Goal: Obtain resource: Download file/media

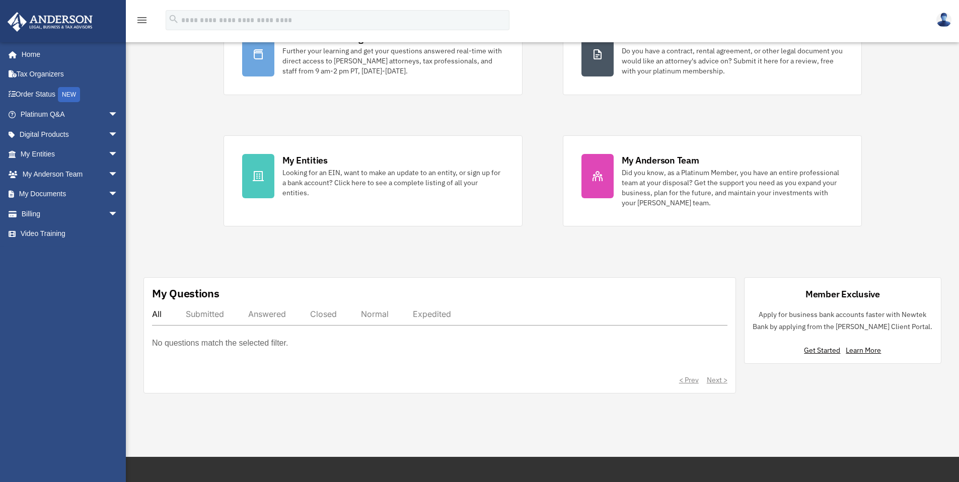
scroll to position [104, 0]
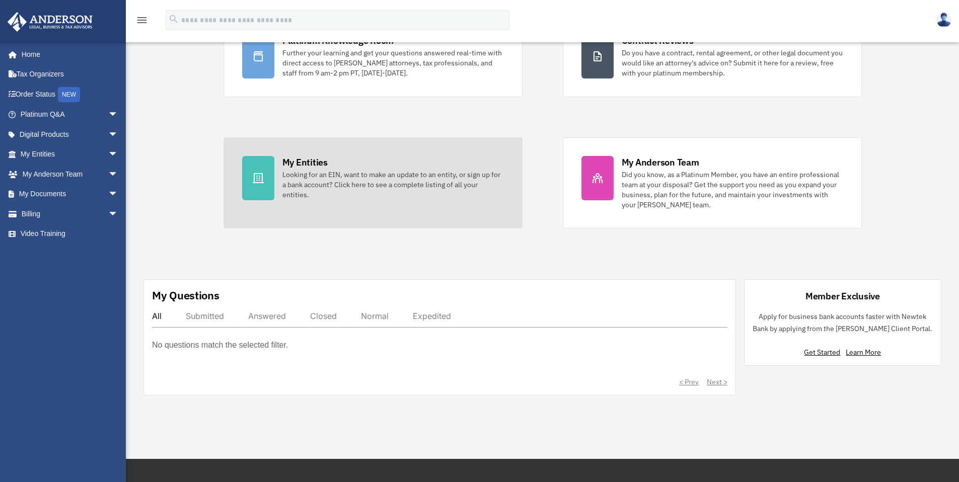
click at [280, 163] on link "My Entities Looking for an EIN, want to make an update to an entity, or sign up…" at bounding box center [373, 182] width 299 height 91
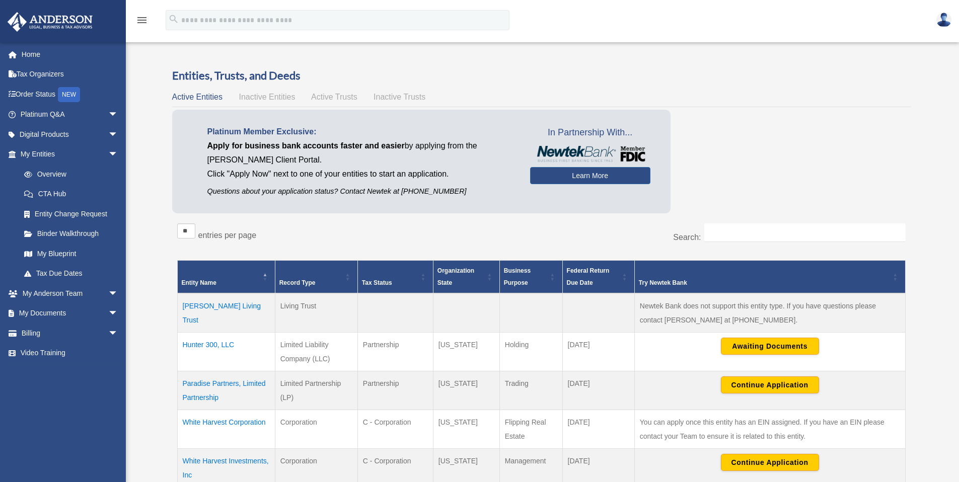
scroll to position [86, 0]
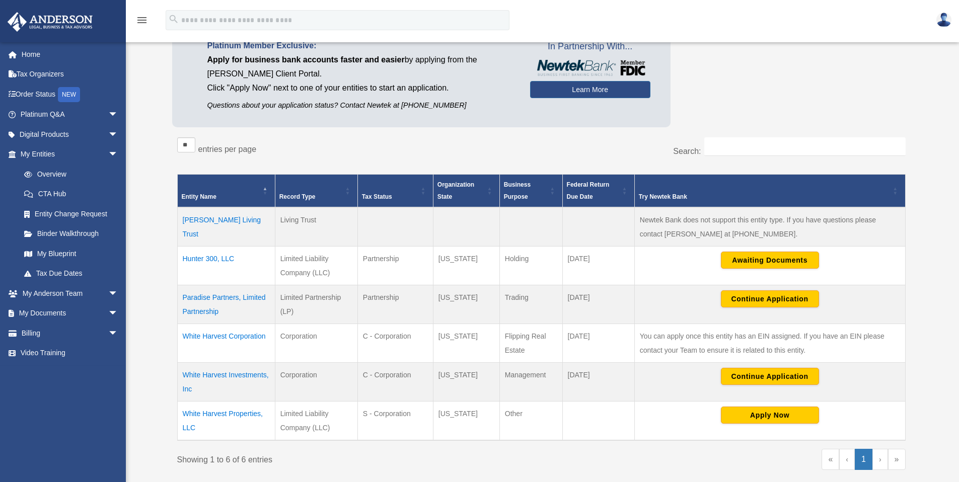
click at [191, 259] on td "Hunter 300, LLC" at bounding box center [226, 266] width 98 height 39
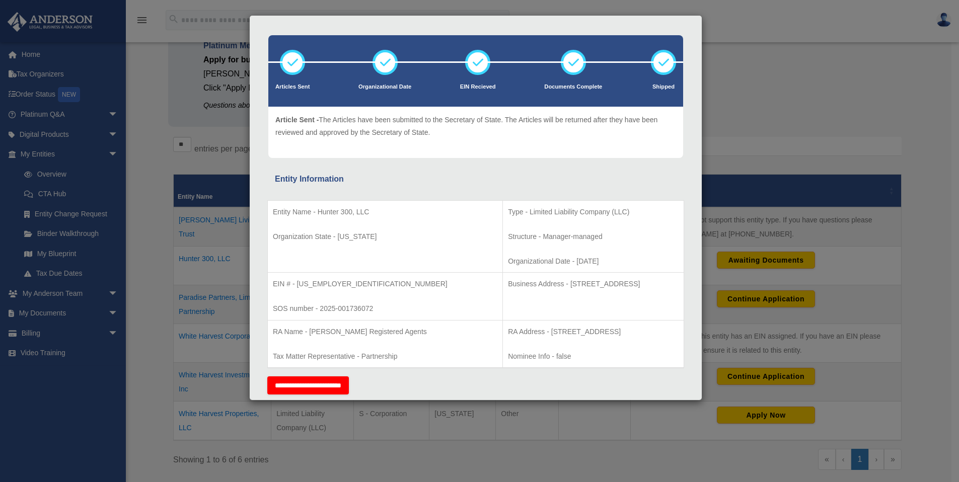
scroll to position [0, 0]
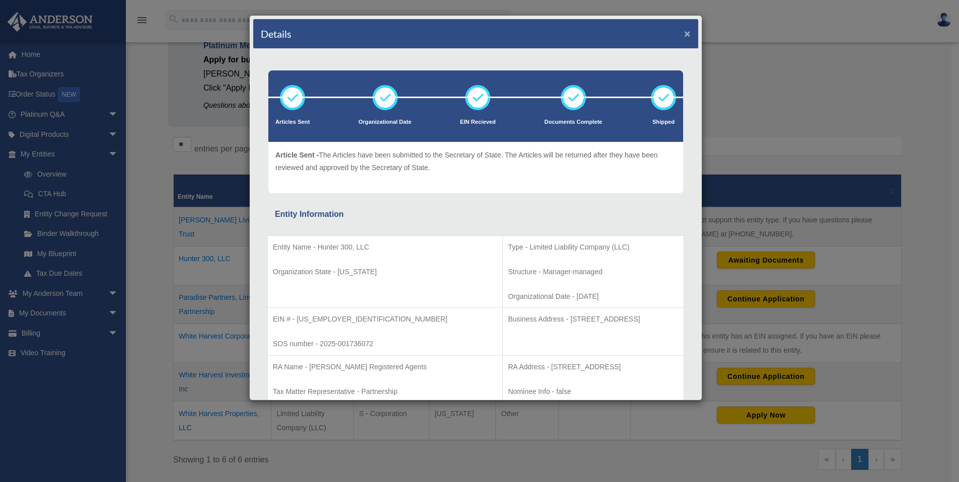
click at [684, 30] on button "×" at bounding box center [687, 33] width 7 height 11
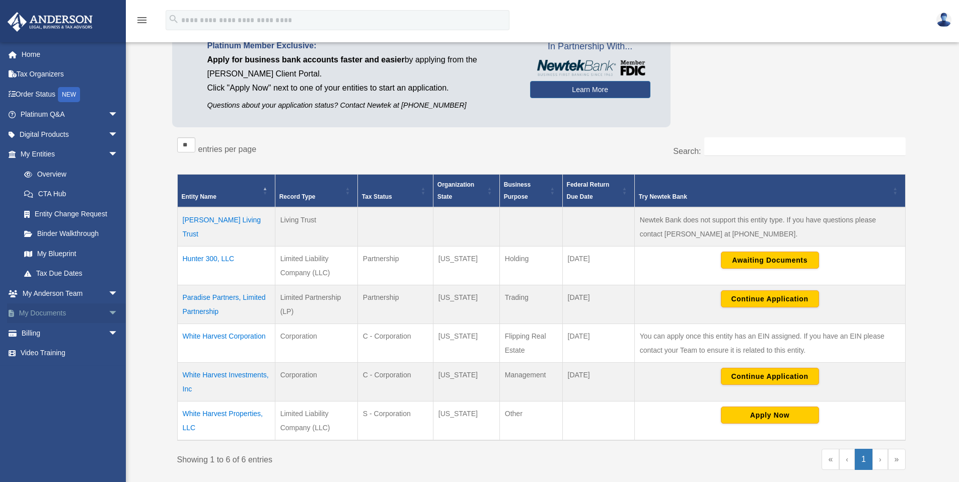
click at [63, 313] on link "My Documents arrow_drop_down" at bounding box center [70, 314] width 126 height 20
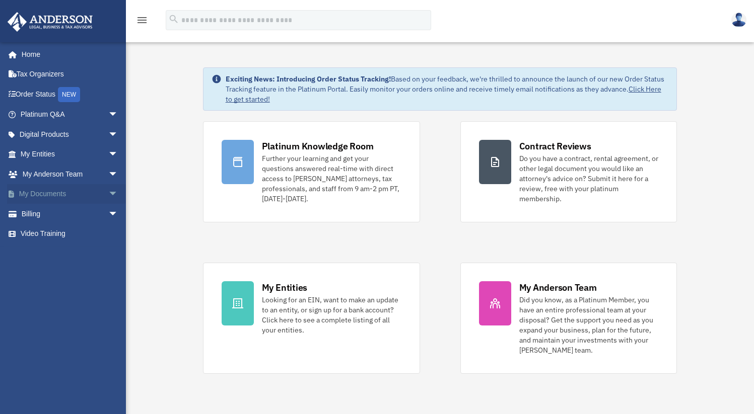
click at [43, 196] on link "My Documents arrow_drop_down" at bounding box center [70, 194] width 126 height 20
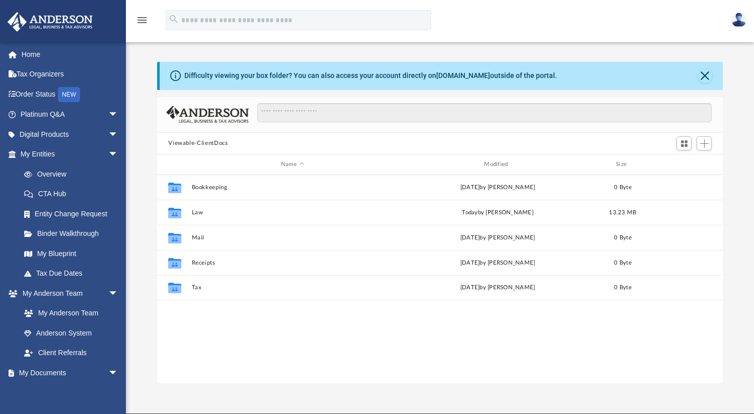
scroll to position [221, 557]
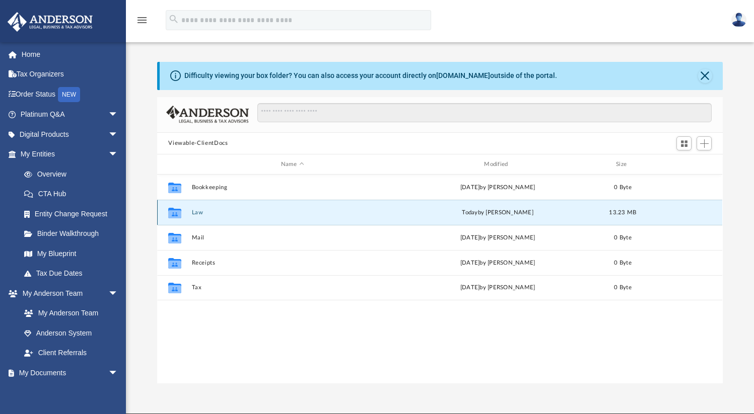
click at [198, 211] on button "Law" at bounding box center [292, 212] width 201 height 7
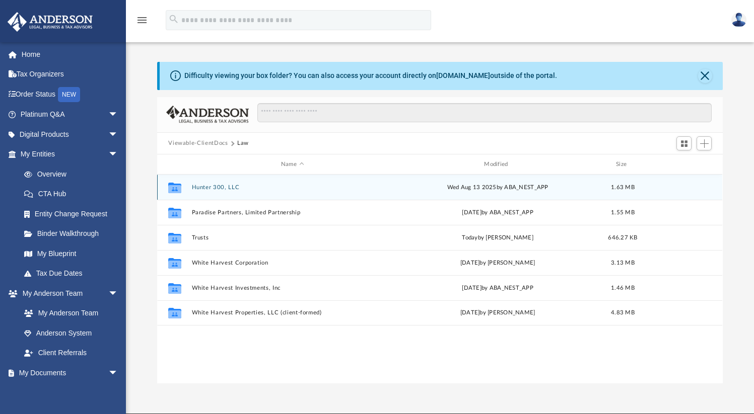
click at [205, 187] on button "Hunter 300, LLC" at bounding box center [292, 187] width 201 height 7
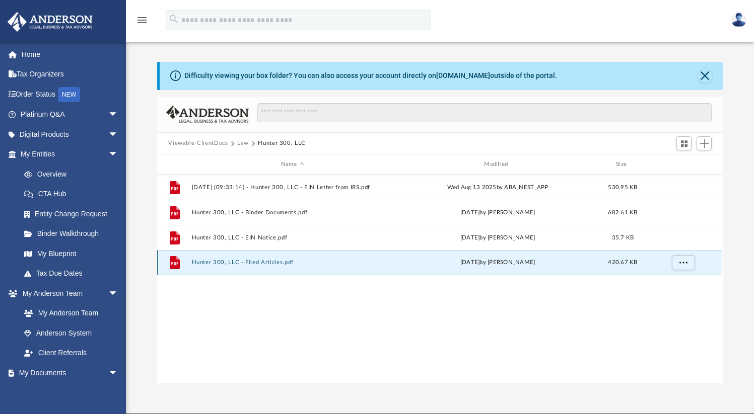
click at [249, 264] on button "Hunter 300, LLC - Filed Articles.pdf" at bounding box center [292, 263] width 201 height 7
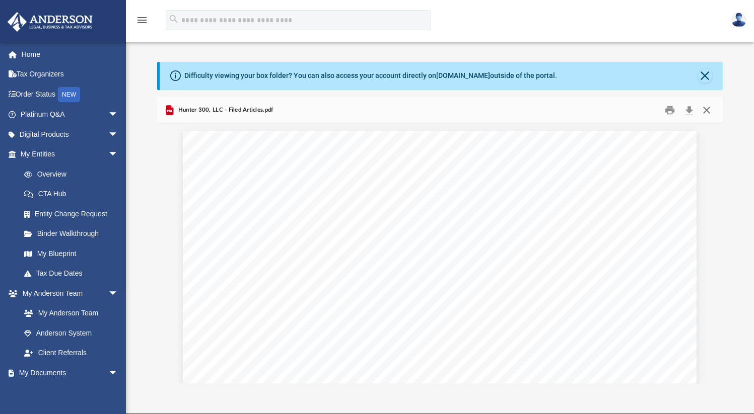
click at [708, 108] on button "Close" at bounding box center [706, 110] width 18 height 16
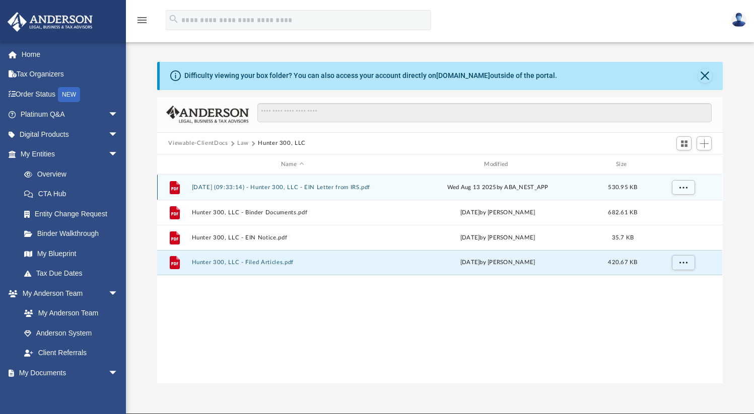
click at [241, 191] on div "File 2025.08.13 (09:33:14) - Hunter 300, LLC - EIN Letter from IRS.pdf Wed Aug …" at bounding box center [439, 187] width 565 height 25
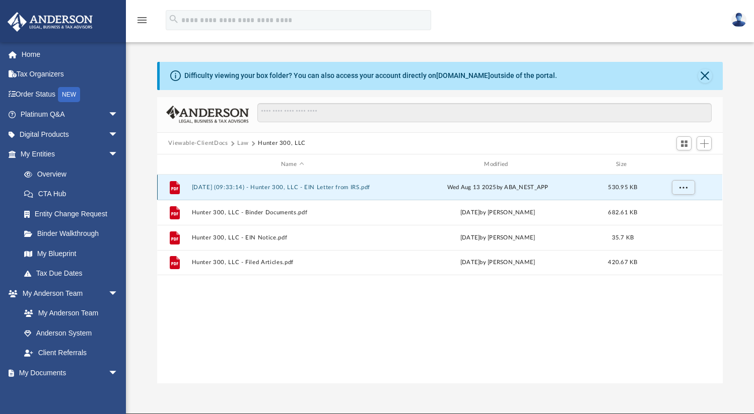
click at [242, 182] on div "File 2025.08.13 (09:33:14) - Hunter 300, LLC - EIN Letter from IRS.pdf Wed Aug …" at bounding box center [439, 187] width 565 height 25
click at [243, 186] on button "2025.08.13 (09:33:14) - Hunter 300, LLC - EIN Letter from IRS.pdf" at bounding box center [292, 187] width 201 height 7
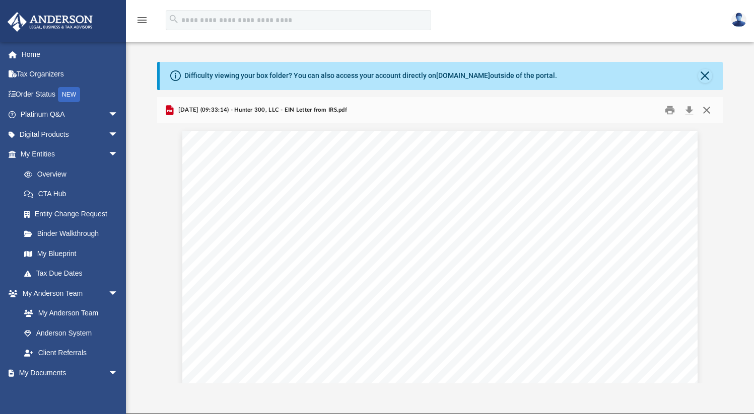
click at [708, 107] on button "Close" at bounding box center [706, 110] width 18 height 16
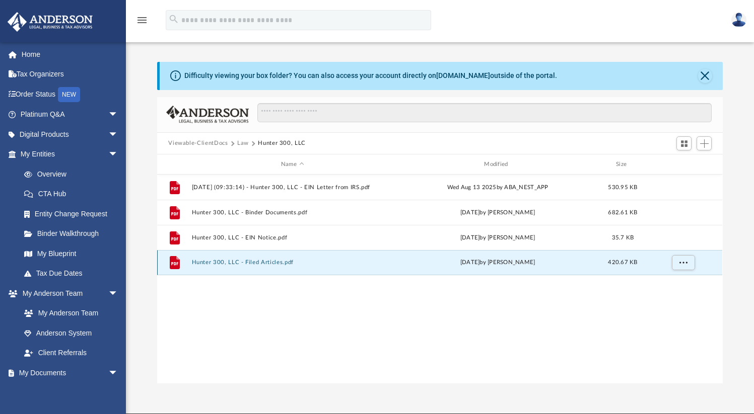
click at [249, 263] on button "Hunter 300, LLC - Filed Articles.pdf" at bounding box center [292, 263] width 201 height 7
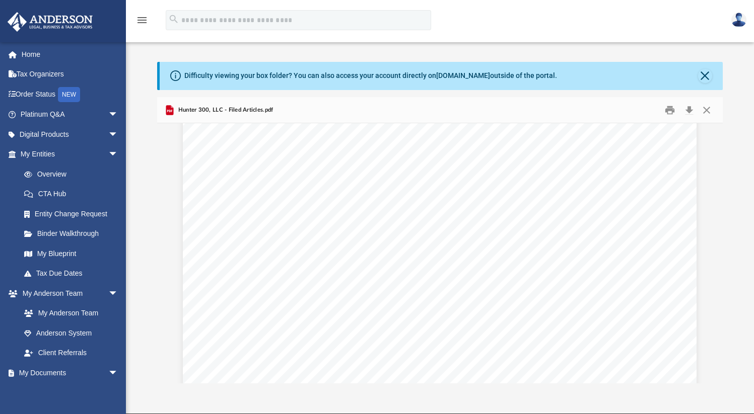
scroll to position [2459, 0]
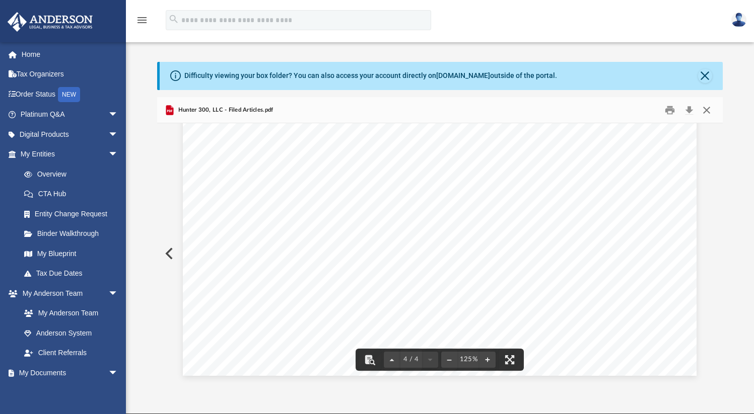
click at [708, 111] on button "Close" at bounding box center [706, 110] width 18 height 16
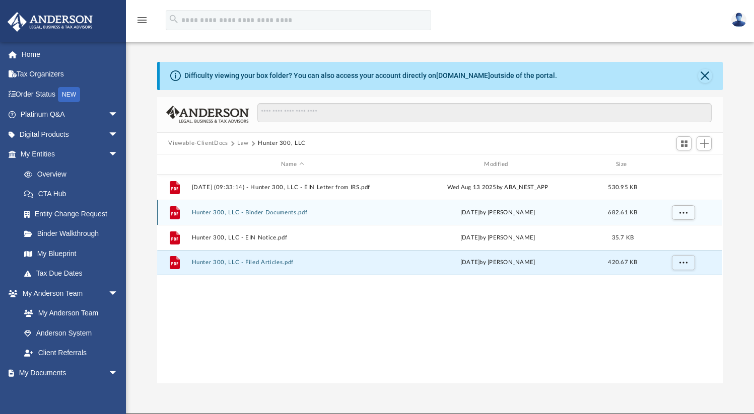
click at [213, 220] on div "File Hunter 300, LLC - Binder Documents.pdf Mon Aug 4 2025 by Tomas Diaz-Marin …" at bounding box center [439, 212] width 565 height 25
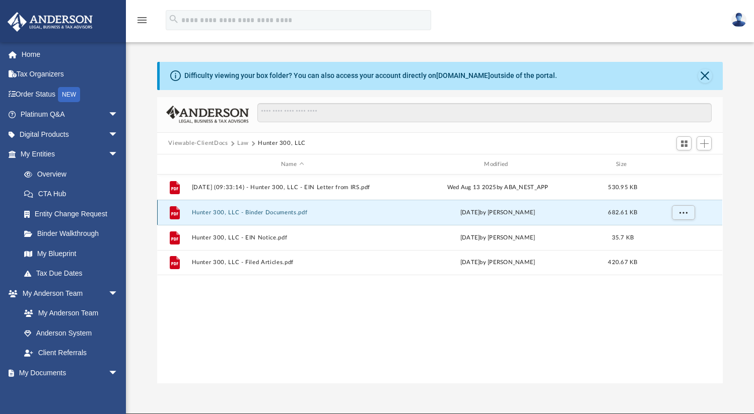
click at [213, 210] on button "Hunter 300, LLC - Binder Documents.pdf" at bounding box center [292, 212] width 201 height 7
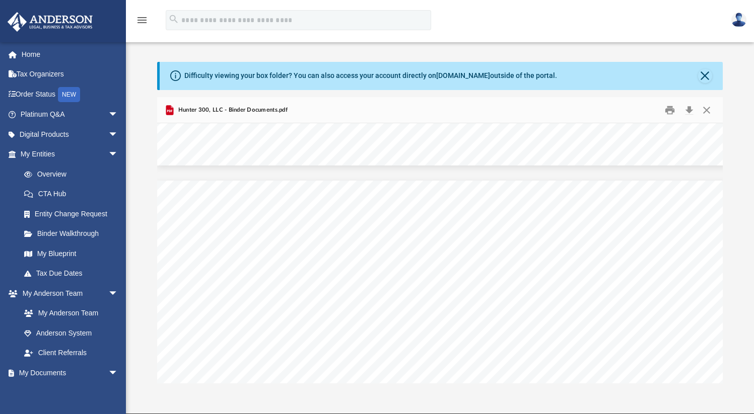
scroll to position [55533, 0]
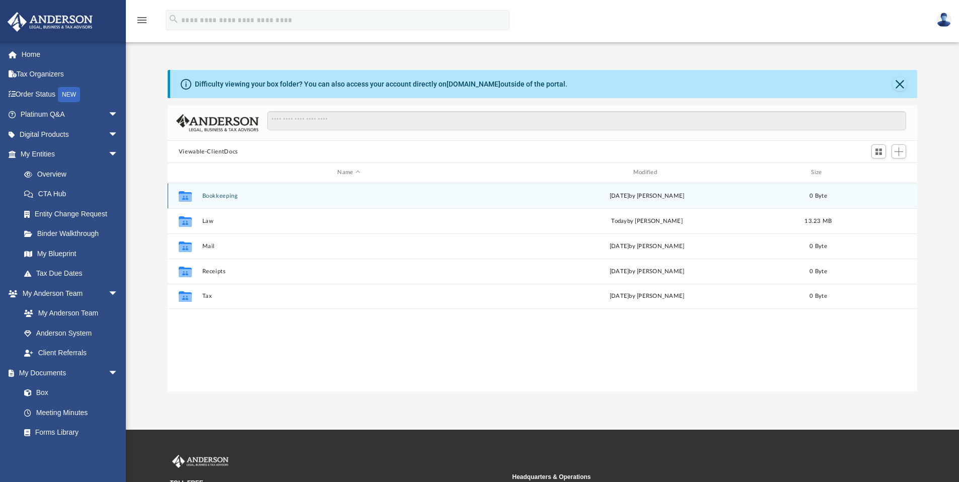
scroll to position [222, 742]
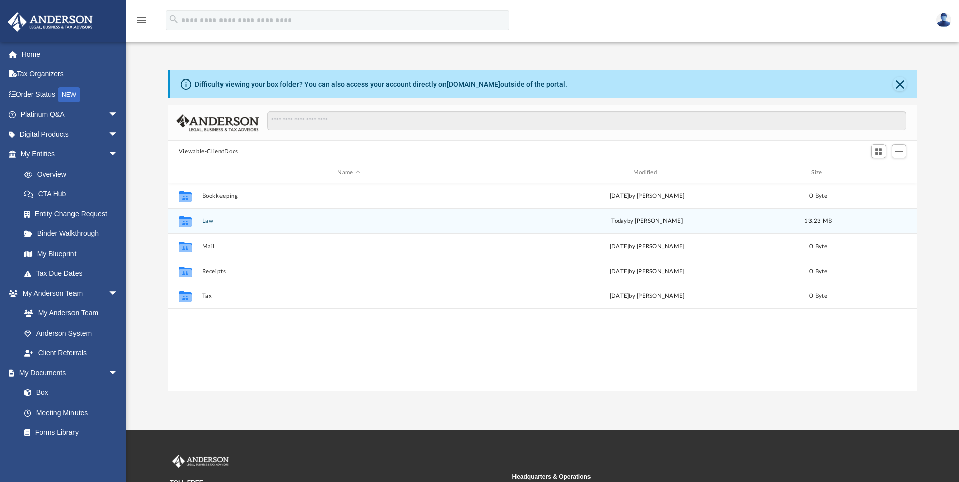
click at [207, 222] on button "Law" at bounding box center [349, 221] width 294 height 7
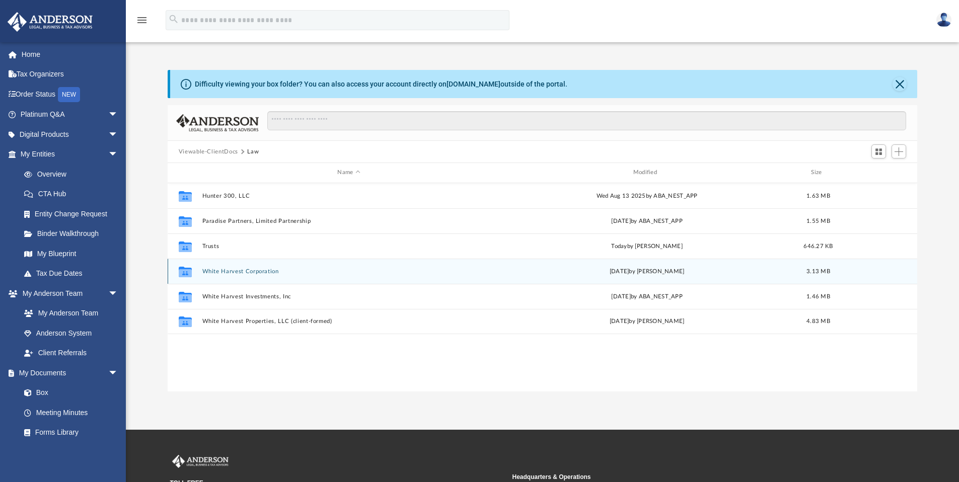
click at [222, 275] on div "Collaborated Folder White Harvest Corporation Thu Aug 28 2025 by Manny Montealt…" at bounding box center [543, 271] width 750 height 25
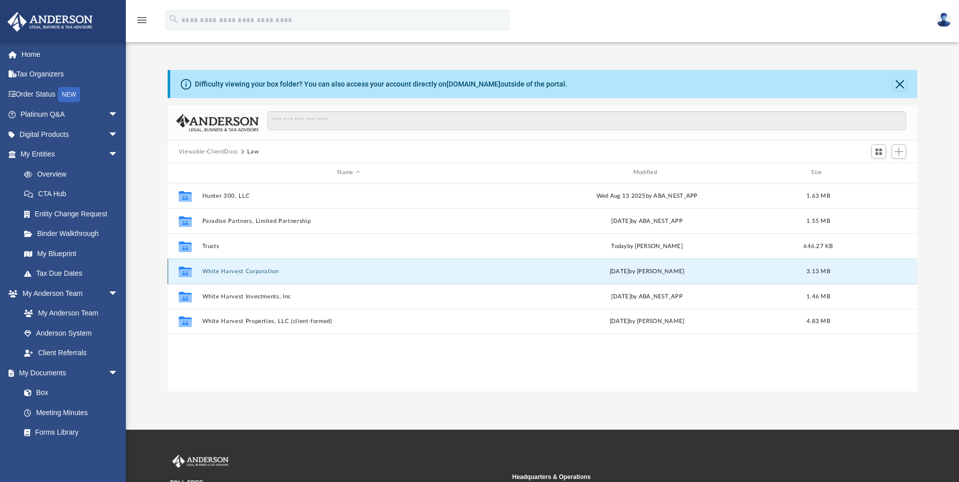
click at [222, 266] on div "Collaborated Folder White Harvest Corporation Thu Aug 28 2025 by Manny Montealt…" at bounding box center [543, 271] width 750 height 25
click at [224, 268] on button "White Harvest Corporation" at bounding box center [349, 271] width 294 height 7
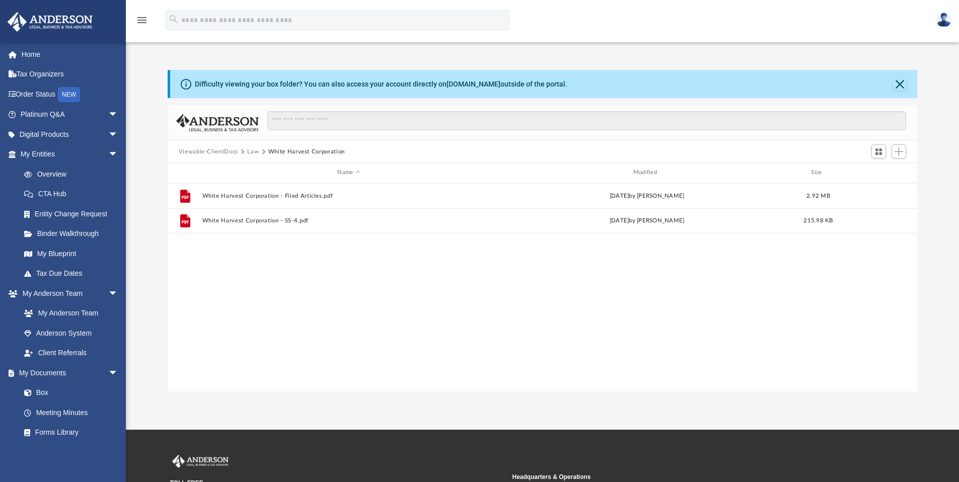
click at [226, 270] on div "File White Harvest Corporation - Filed Articles.pdf Thu Aug 28 2025 by Manny Mo…" at bounding box center [543, 287] width 750 height 208
click at [319, 284] on div "File White Harvest Corporation - Filed Articles.pdf Thu Aug 28 2025 by Manny Mo…" at bounding box center [543, 287] width 750 height 208
click at [903, 151] on button "Add" at bounding box center [899, 152] width 15 height 14
click at [877, 172] on li "Upload" at bounding box center [885, 172] width 32 height 11
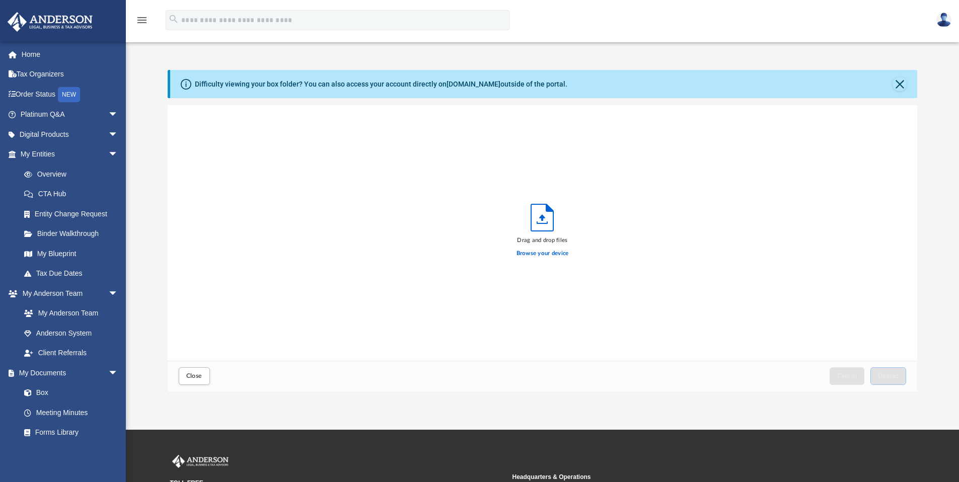
scroll to position [248, 742]
click at [547, 250] on label "Browse your device" at bounding box center [543, 253] width 52 height 9
click at [0, 0] on input "Browse your device" at bounding box center [0, 0] width 0 height 0
click at [892, 366] on div "Cancel Upload" at bounding box center [867, 377] width 83 height 22
click at [892, 377] on span "Upload" at bounding box center [888, 376] width 21 height 6
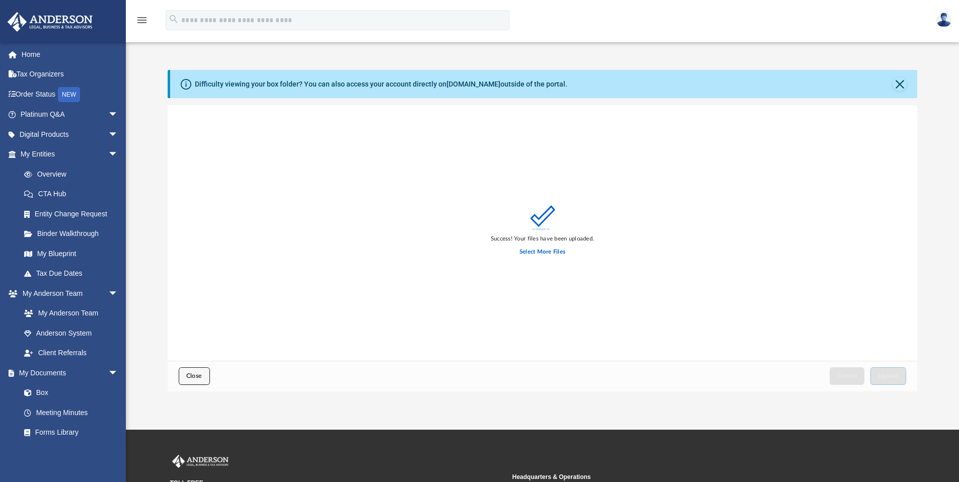
click at [203, 374] on button "Close" at bounding box center [194, 377] width 31 height 18
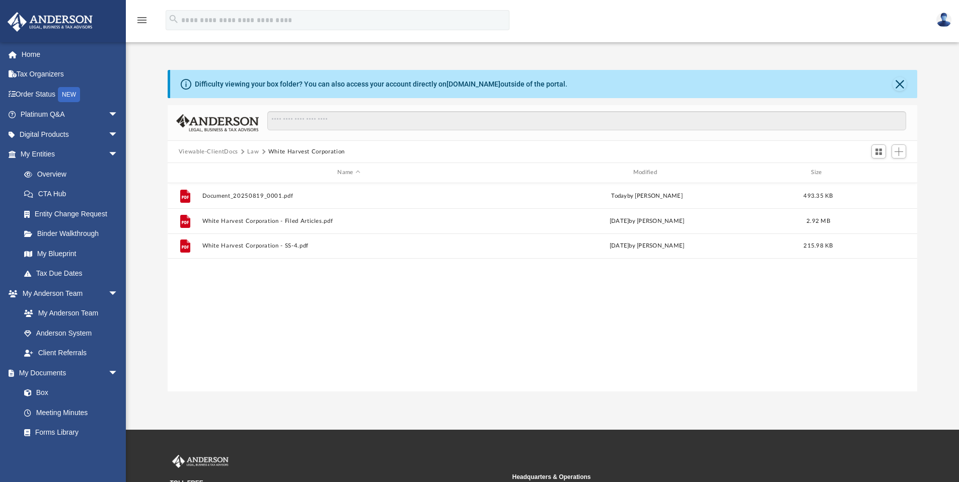
click at [254, 153] on button "Law" at bounding box center [253, 152] width 12 height 9
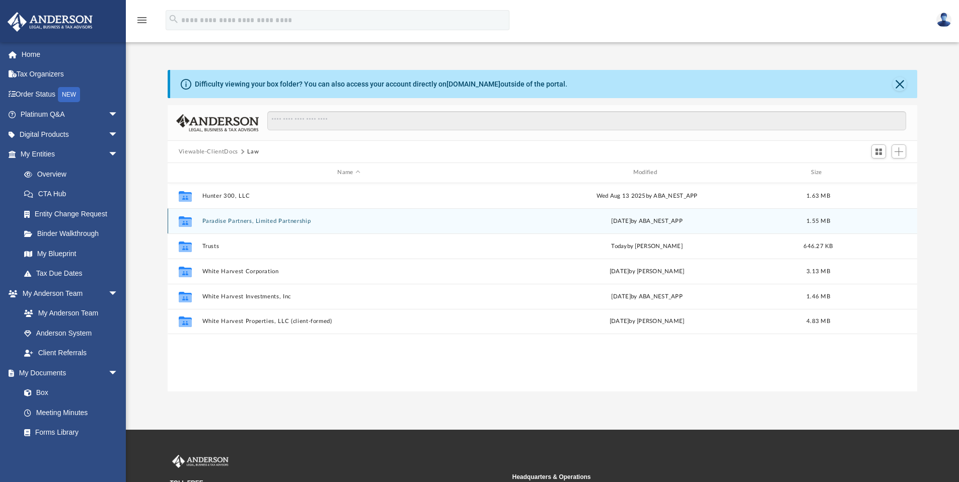
click at [230, 219] on button "Paradise Partners, Limited Partnership" at bounding box center [349, 221] width 294 height 7
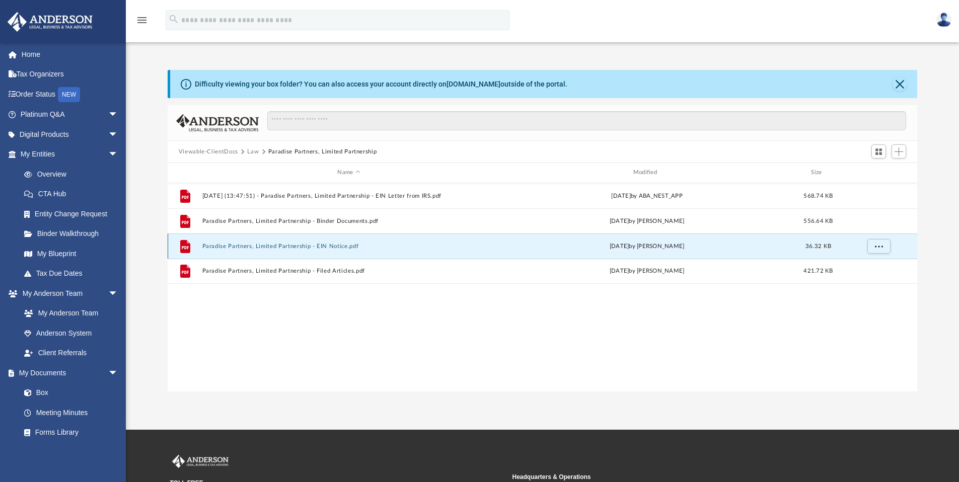
click at [334, 245] on button "Paradise Partners, Limited Partnership - EIN Notice.pdf" at bounding box center [349, 246] width 294 height 7
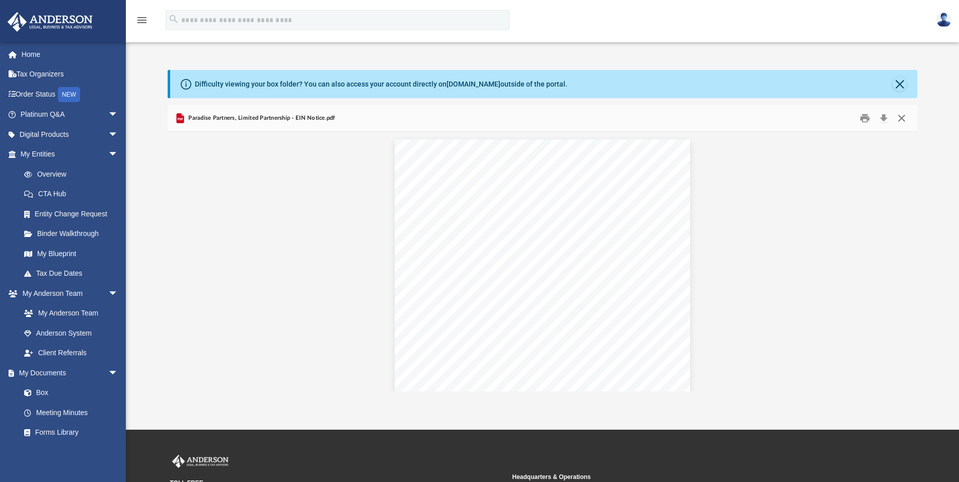
click at [902, 114] on button "Close" at bounding box center [902, 119] width 18 height 16
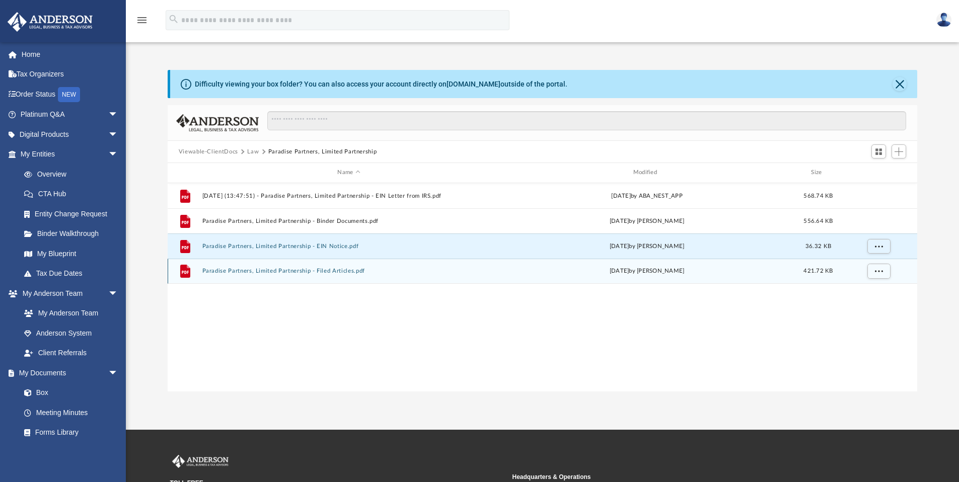
click at [258, 271] on button "Paradise Partners, Limited Partnership - Filed Articles.pdf" at bounding box center [349, 271] width 294 height 7
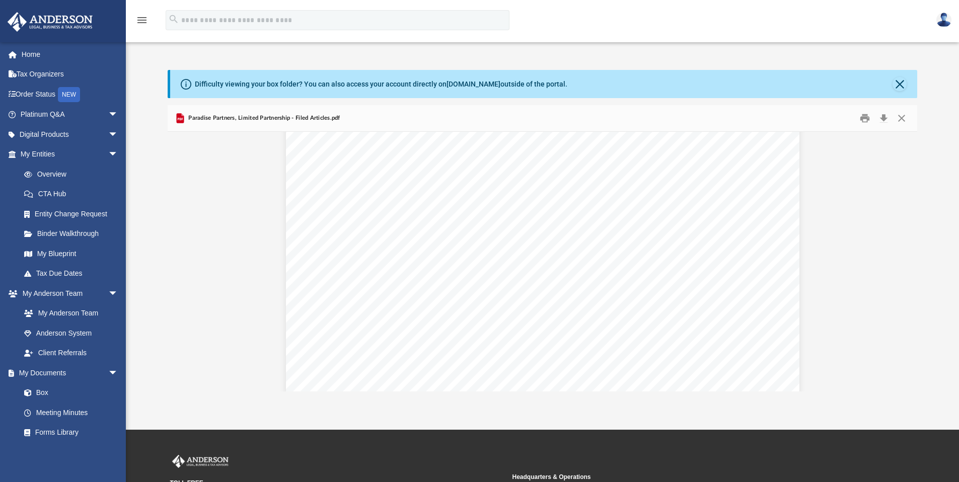
scroll to position [0, 0]
click at [902, 119] on button "Close" at bounding box center [902, 119] width 18 height 16
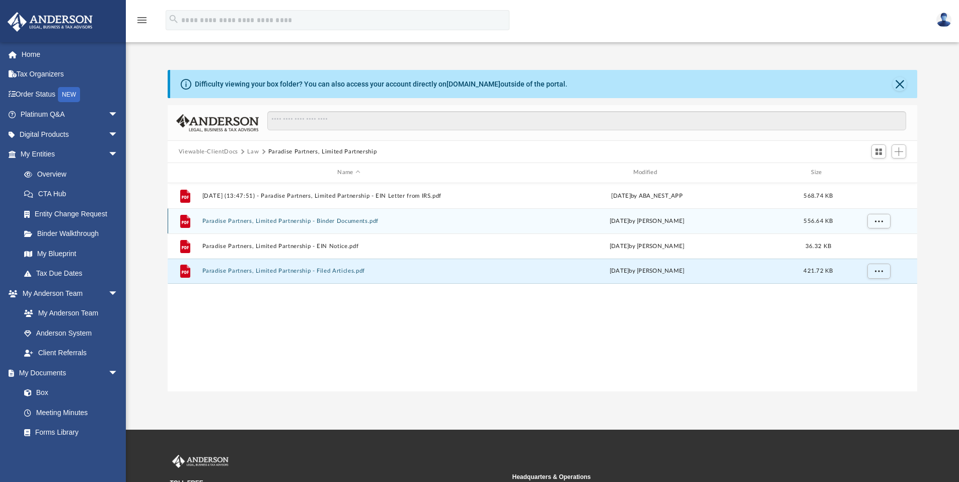
click at [291, 221] on button "Paradise Partners, Limited Partnership - Binder Documents.pdf" at bounding box center [349, 221] width 294 height 7
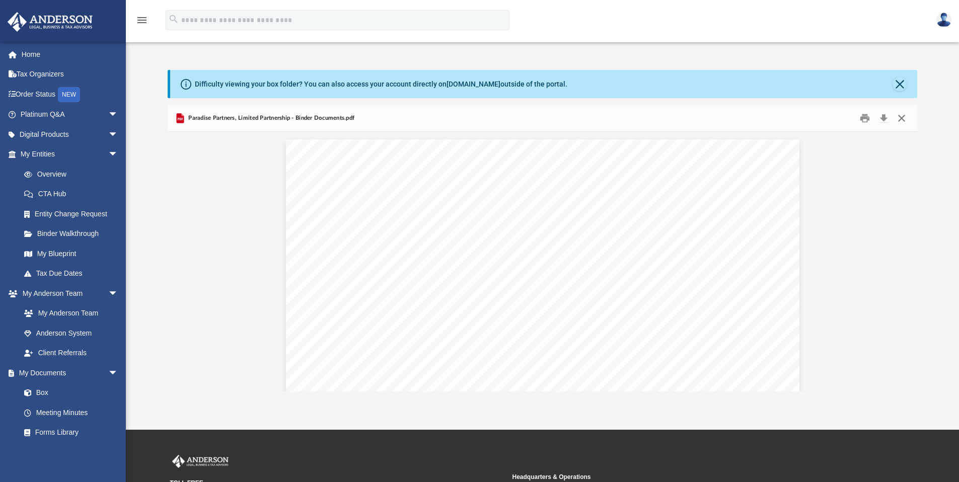
click at [905, 118] on button "Close" at bounding box center [902, 119] width 18 height 16
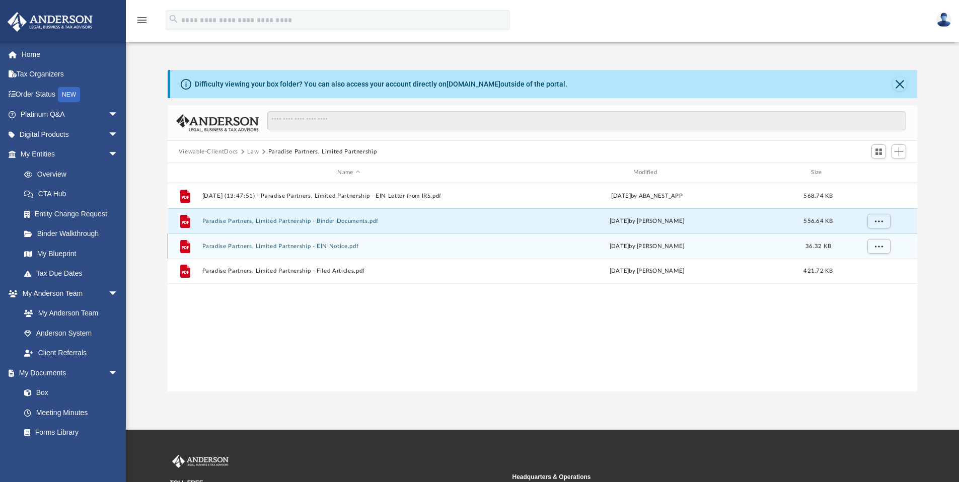
click at [329, 248] on button "Paradise Partners, Limited Partnership - EIN Notice.pdf" at bounding box center [349, 246] width 294 height 7
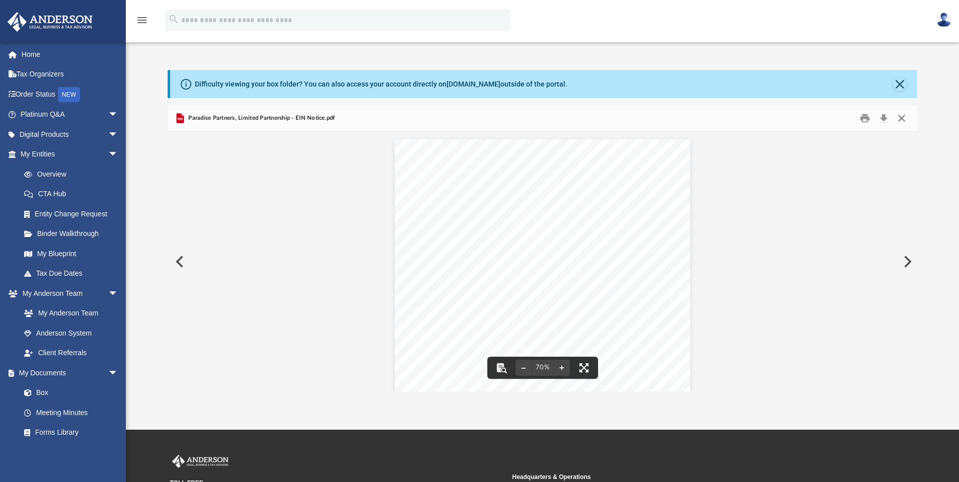
click at [901, 114] on button "Close" at bounding box center [902, 119] width 18 height 16
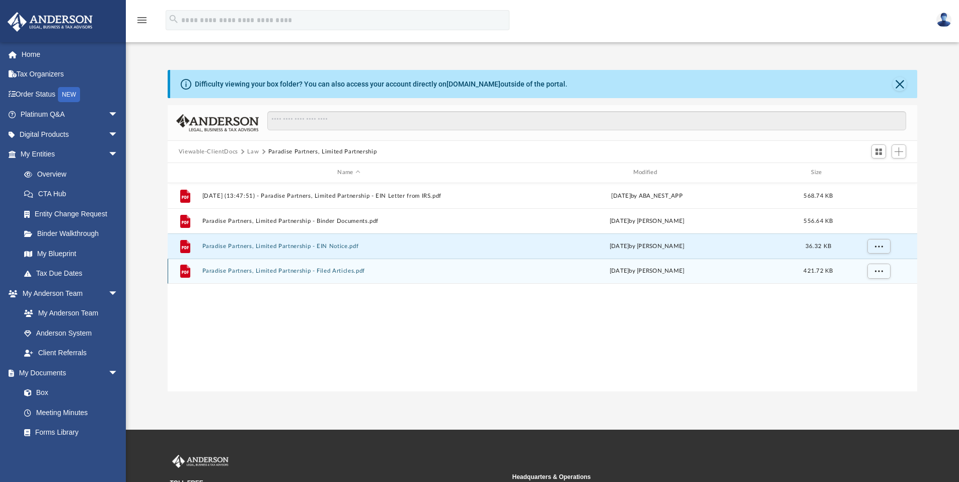
click at [296, 270] on button "Paradise Partners, Limited Partnership - Filed Articles.pdf" at bounding box center [349, 271] width 294 height 7
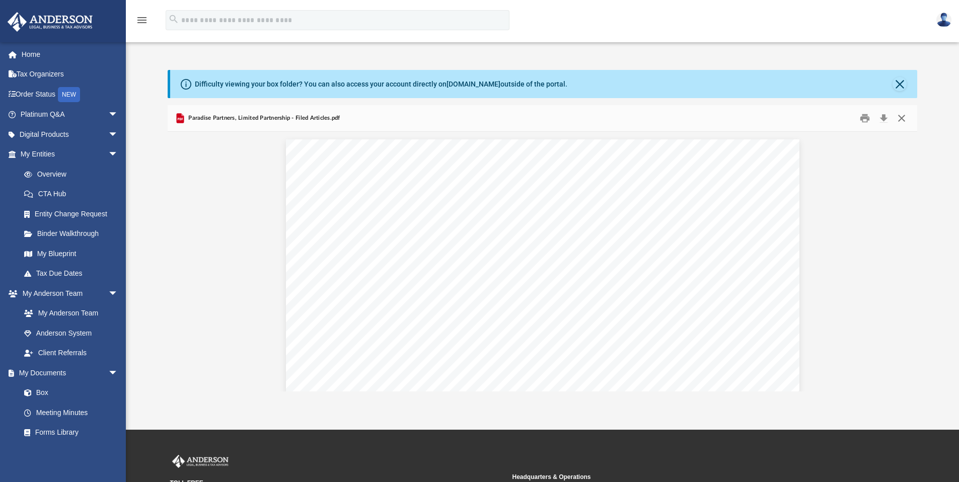
click at [903, 119] on button "Close" at bounding box center [902, 119] width 18 height 16
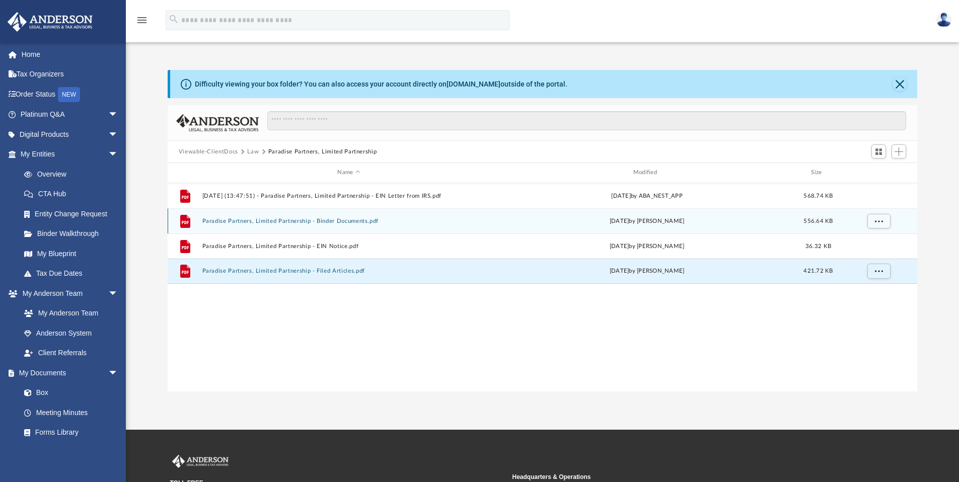
click at [346, 218] on button "Paradise Partners, Limited Partnership - Binder Documents.pdf" at bounding box center [349, 221] width 294 height 7
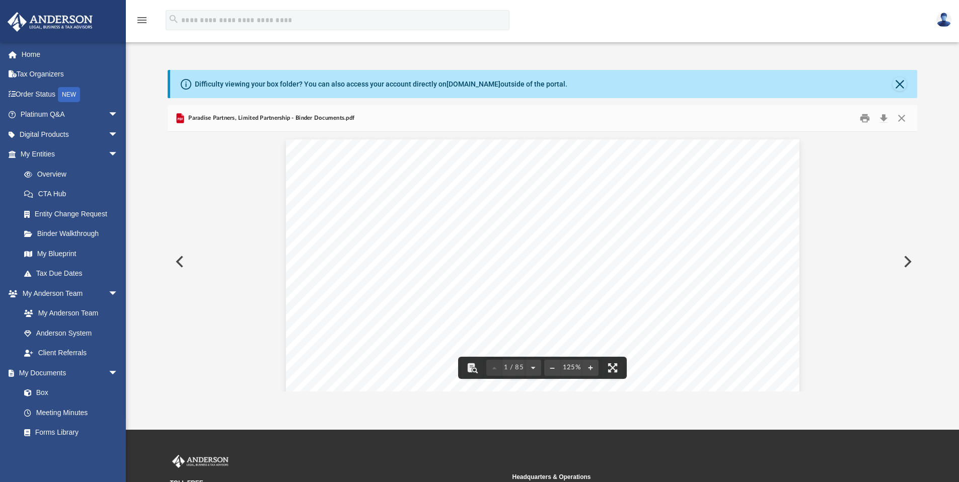
click at [574, 233] on div "Kiera Gilbertson and Kyle Gilbertson 6115 Feather Way SE Owens Cross Roads, Ala…" at bounding box center [543, 471] width 514 height 665
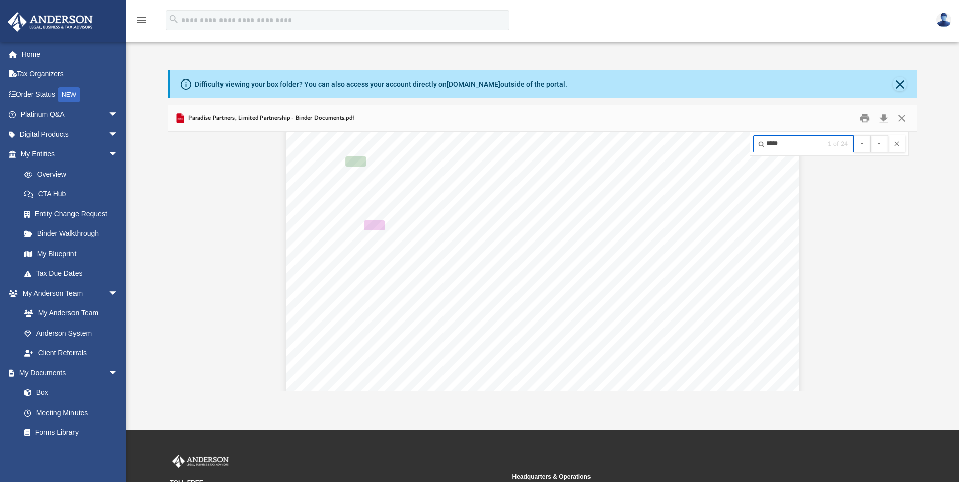
type input "*****"
click at [871, 135] on button "File preview" at bounding box center [879, 143] width 17 height 17
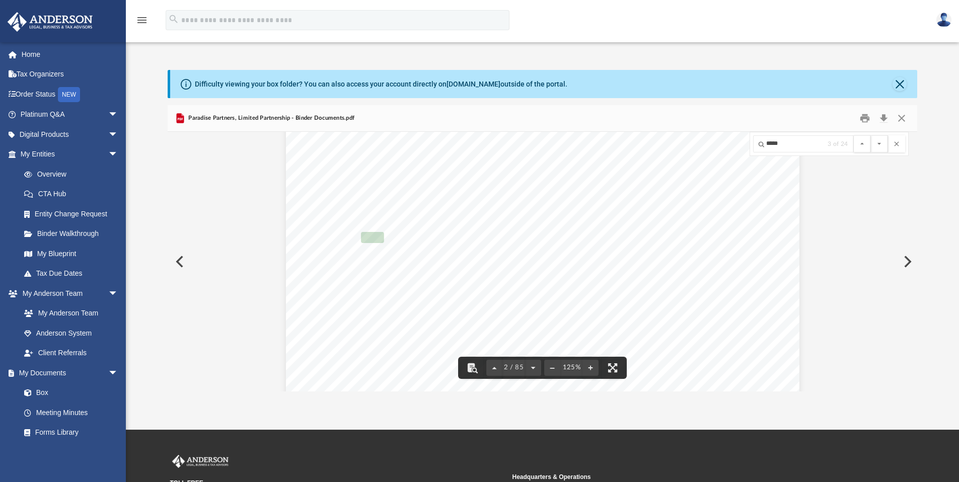
scroll to position [798, 0]
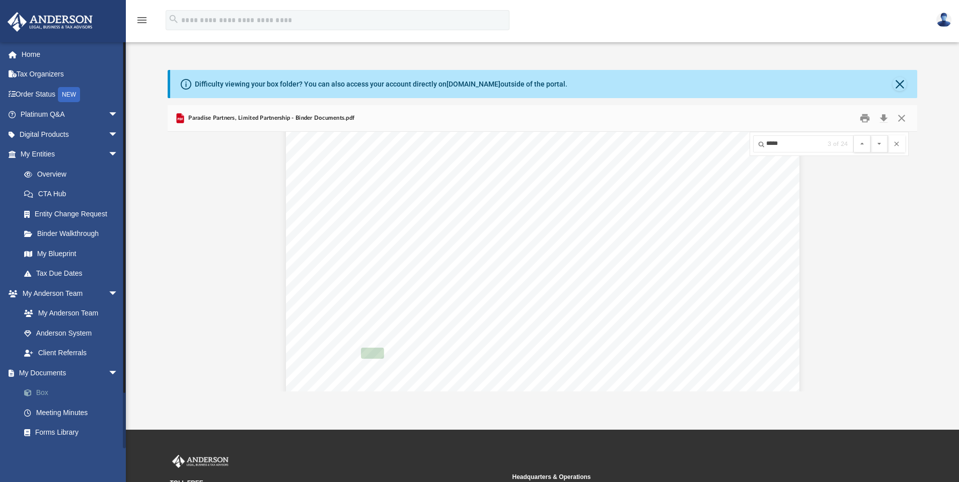
click at [42, 391] on link "Box" at bounding box center [73, 393] width 119 height 20
click at [41, 389] on link "Box" at bounding box center [73, 393] width 119 height 20
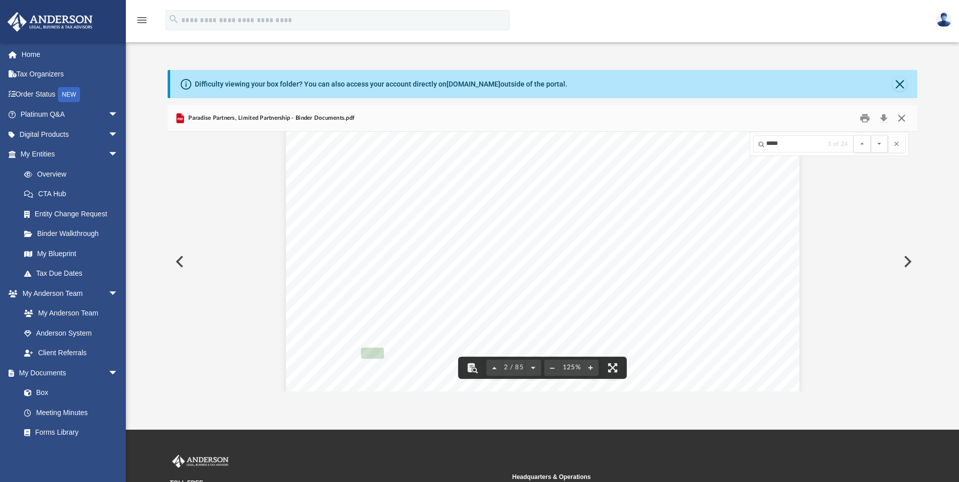
click at [899, 117] on button "Close" at bounding box center [902, 119] width 18 height 16
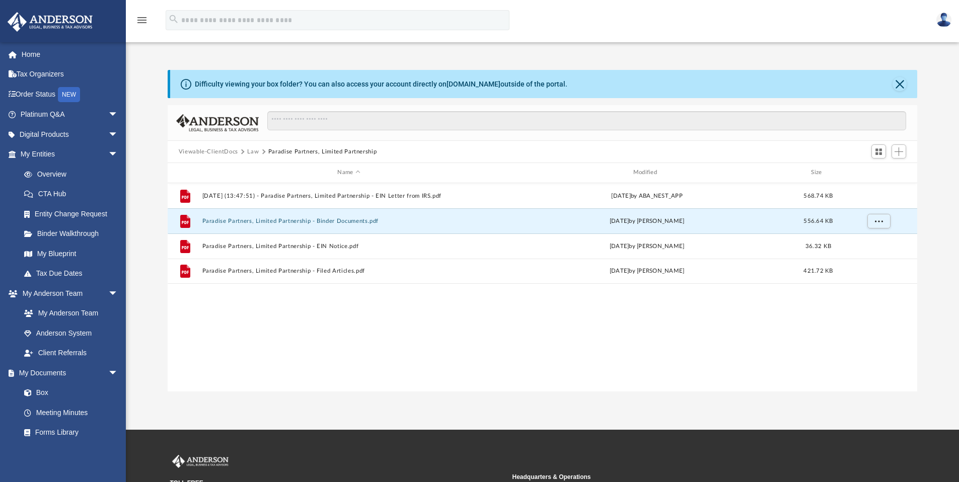
click at [253, 151] on button "Law" at bounding box center [253, 152] width 12 height 9
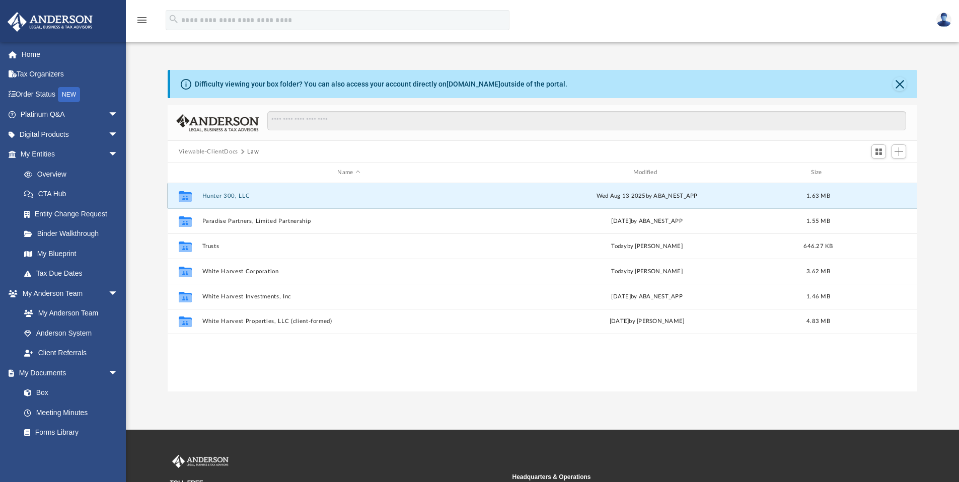
click at [233, 195] on button "Hunter 300, LLC" at bounding box center [349, 196] width 294 height 7
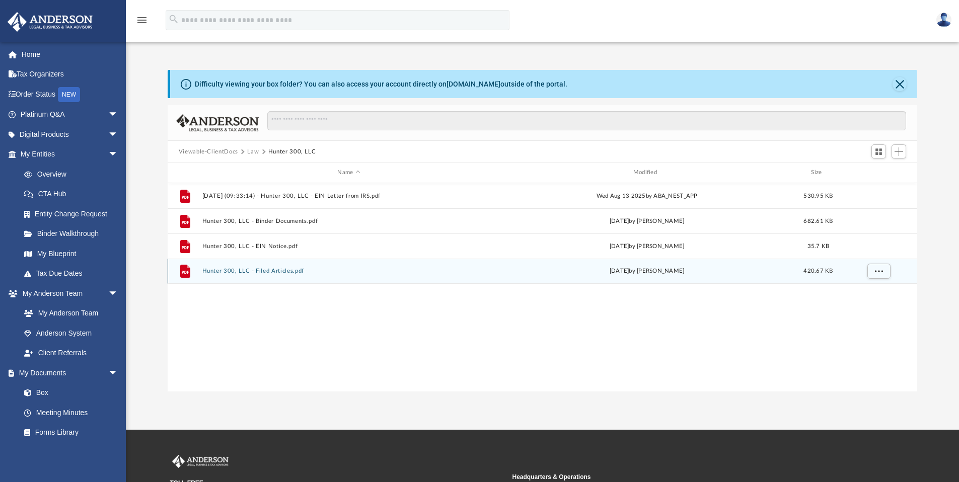
click at [279, 272] on button "Hunter 300, LLC - Filed Articles.pdf" at bounding box center [349, 271] width 294 height 7
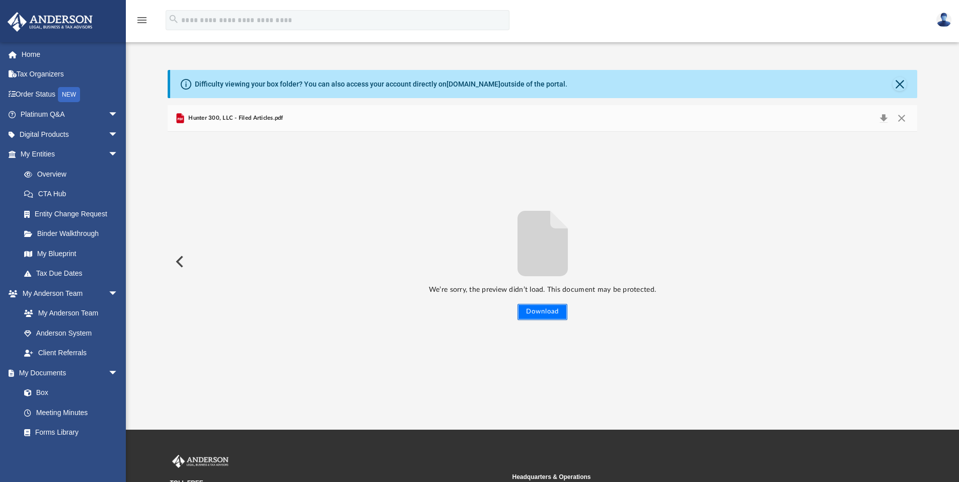
click at [554, 312] on button "Download" at bounding box center [543, 312] width 50 height 16
click at [899, 116] on button "Close" at bounding box center [902, 118] width 18 height 14
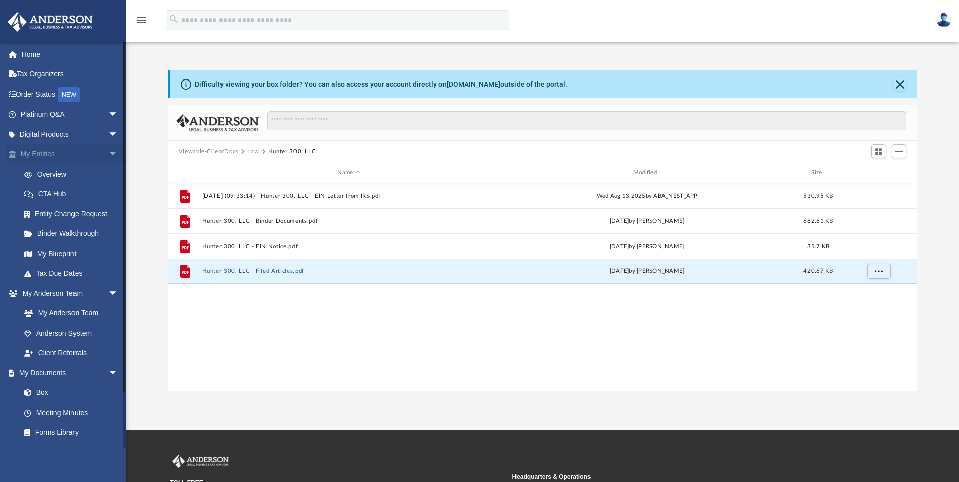
click at [43, 154] on link "My Entities arrow_drop_down" at bounding box center [70, 155] width 126 height 20
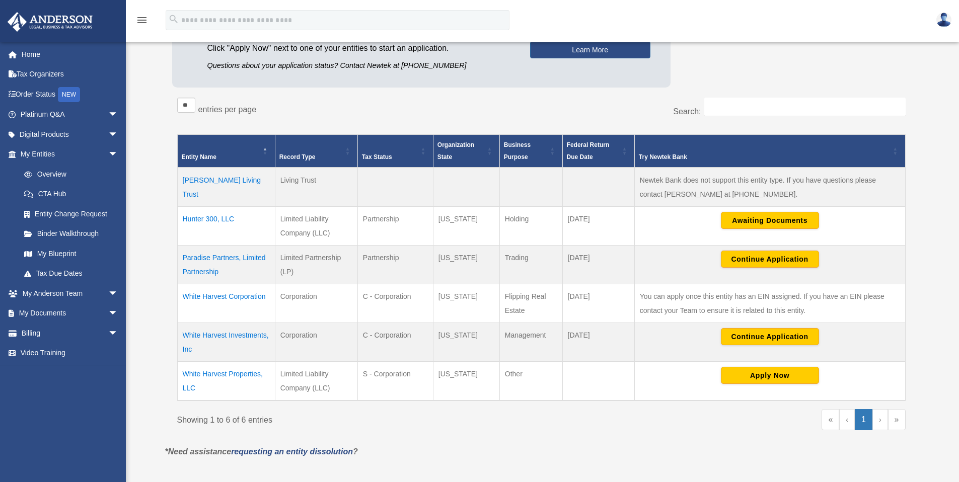
scroll to position [138, 0]
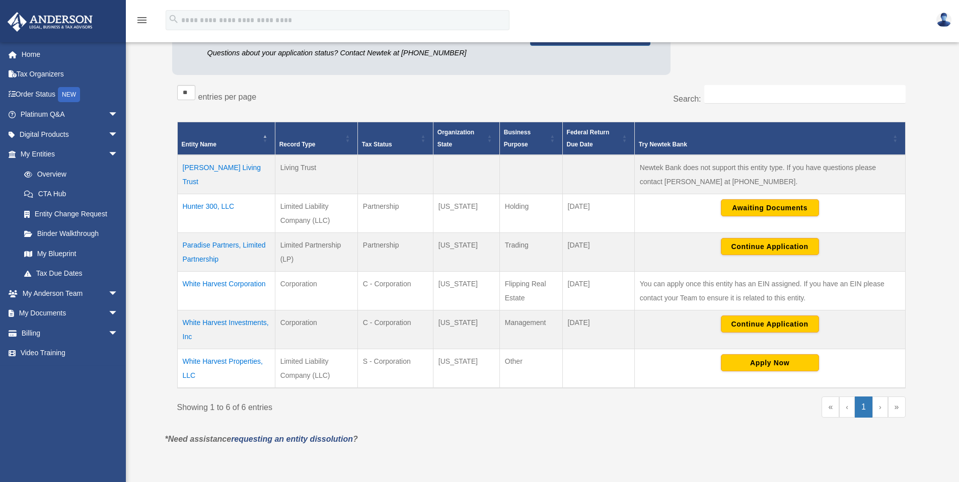
click at [239, 325] on td "White Harvest Investments, Inc" at bounding box center [226, 330] width 98 height 39
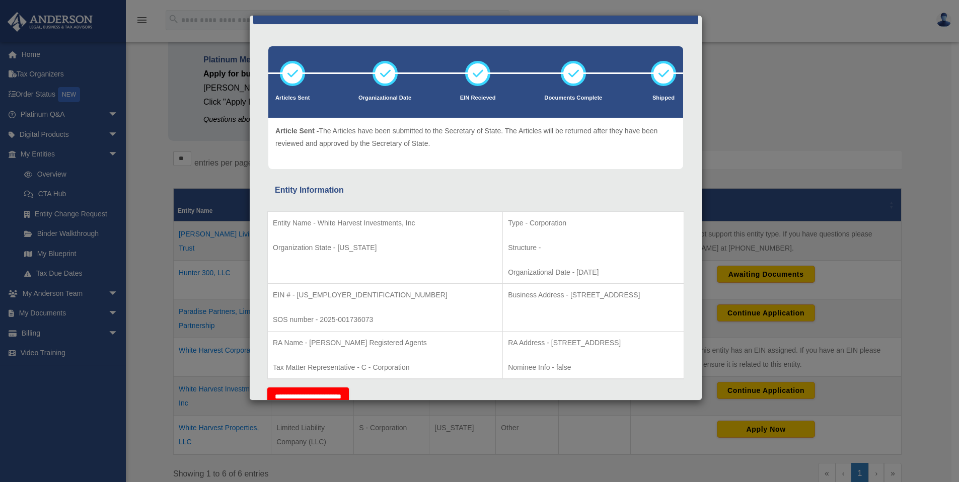
scroll to position [0, 0]
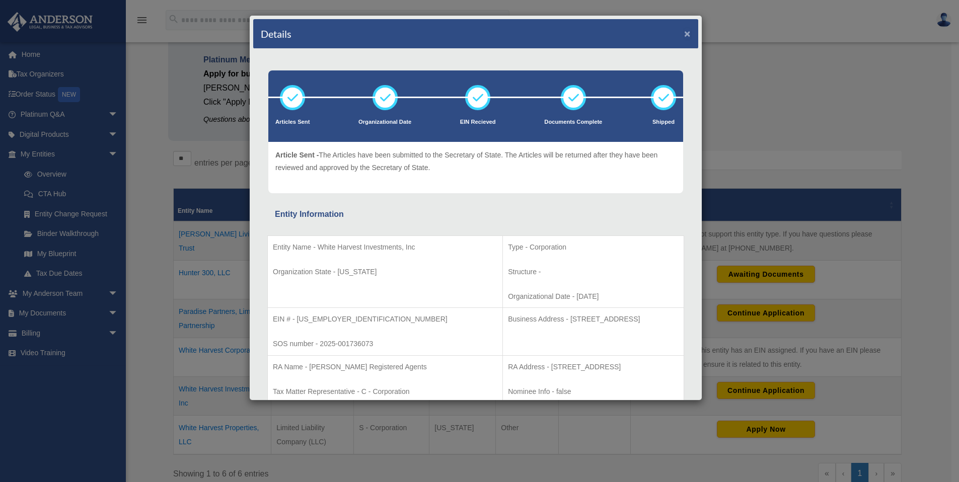
click at [684, 33] on button "×" at bounding box center [687, 33] width 7 height 11
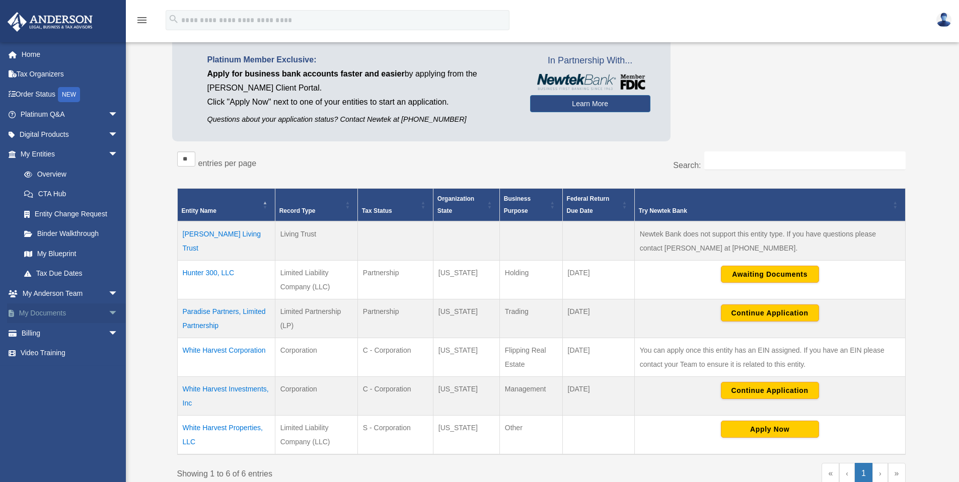
click at [32, 316] on link "My Documents arrow_drop_down" at bounding box center [70, 314] width 126 height 20
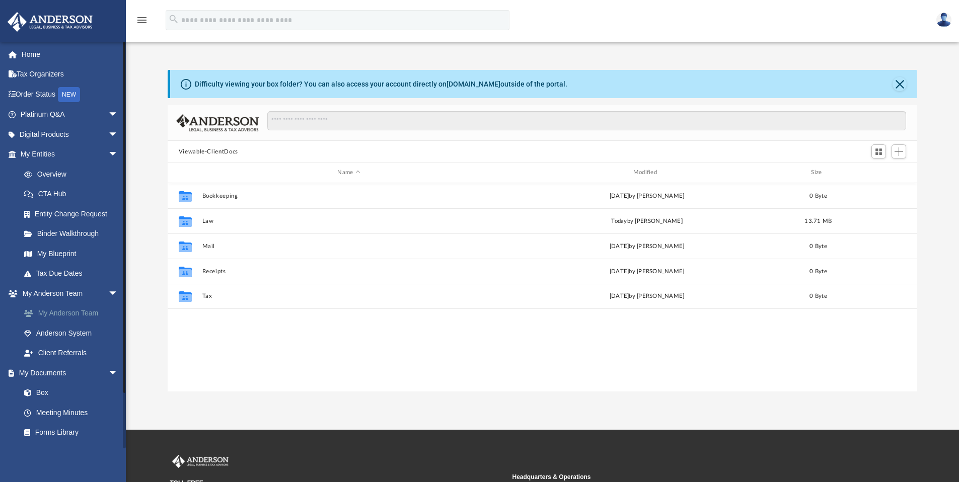
scroll to position [222, 742]
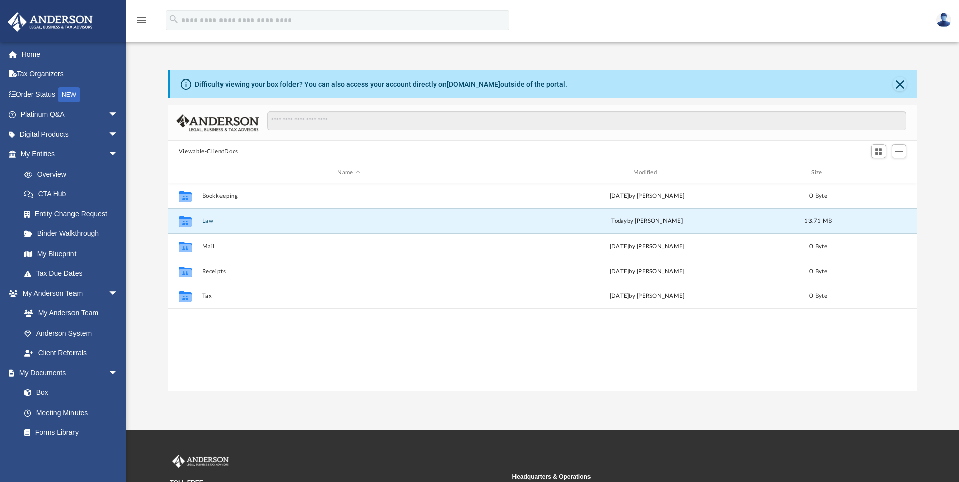
click at [204, 224] on button "Law" at bounding box center [349, 221] width 294 height 7
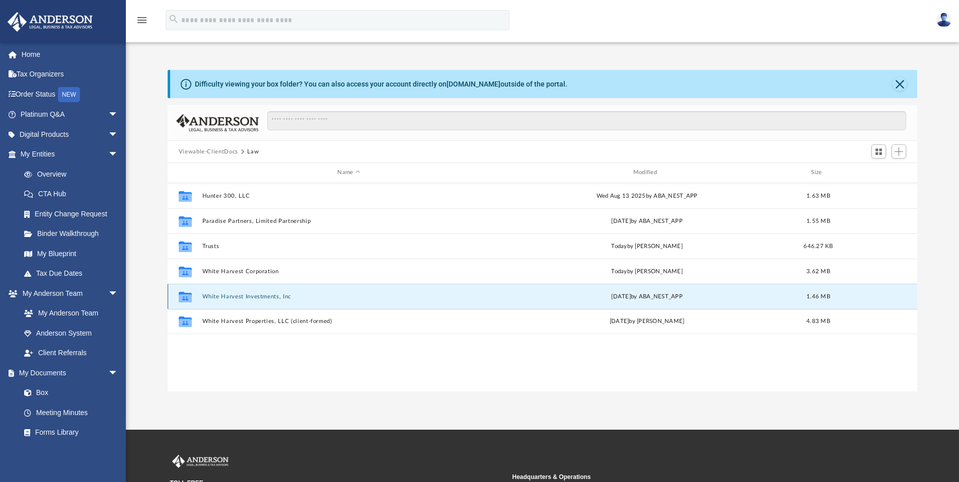
click at [230, 298] on button "White Harvest Investments, Inc" at bounding box center [349, 297] width 294 height 7
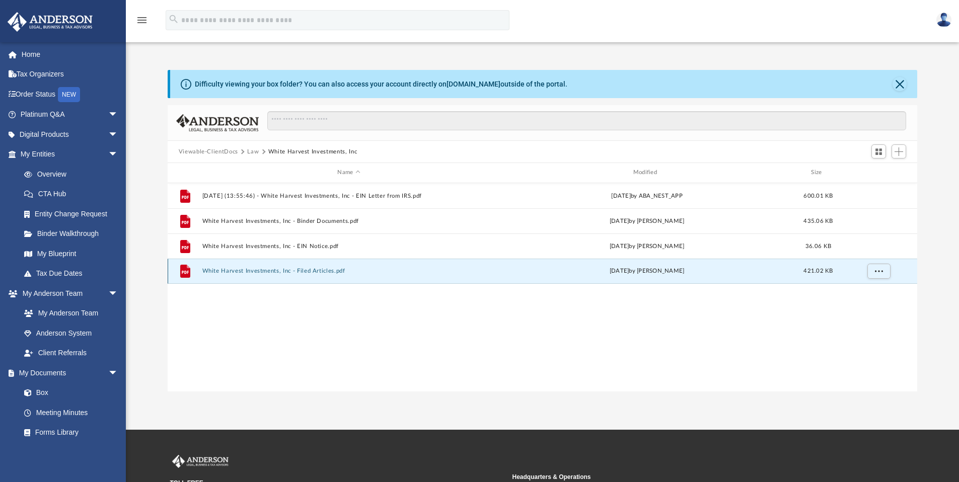
click at [267, 272] on button "White Harvest Investments, Inc - Filed Articles.pdf" at bounding box center [349, 271] width 294 height 7
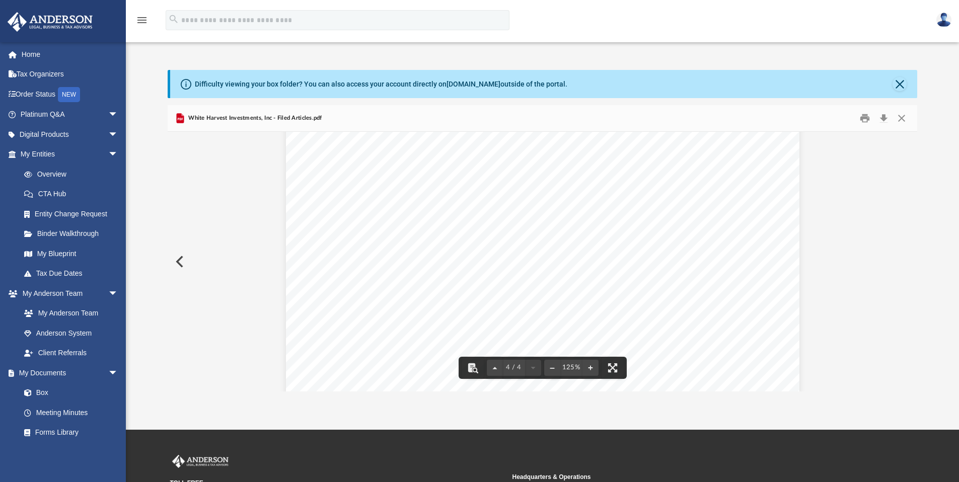
scroll to position [2378, 0]
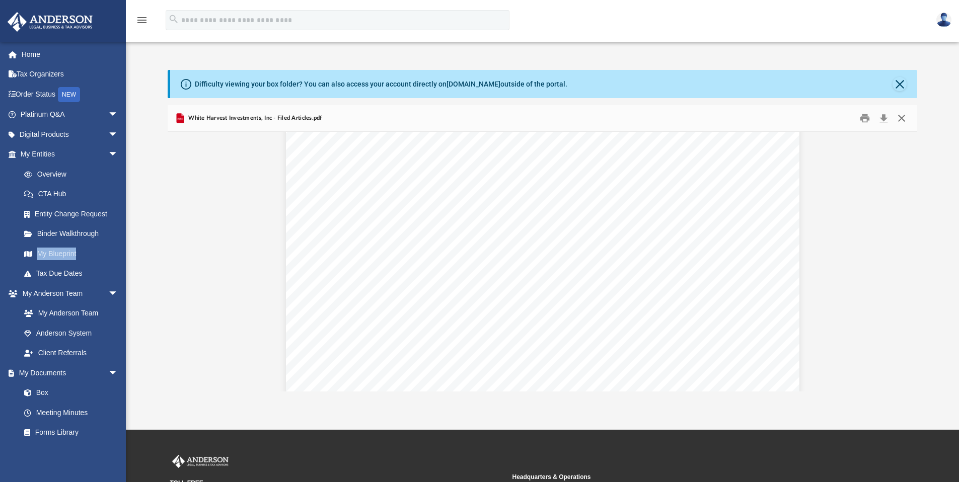
click at [906, 118] on button "Close" at bounding box center [902, 119] width 18 height 16
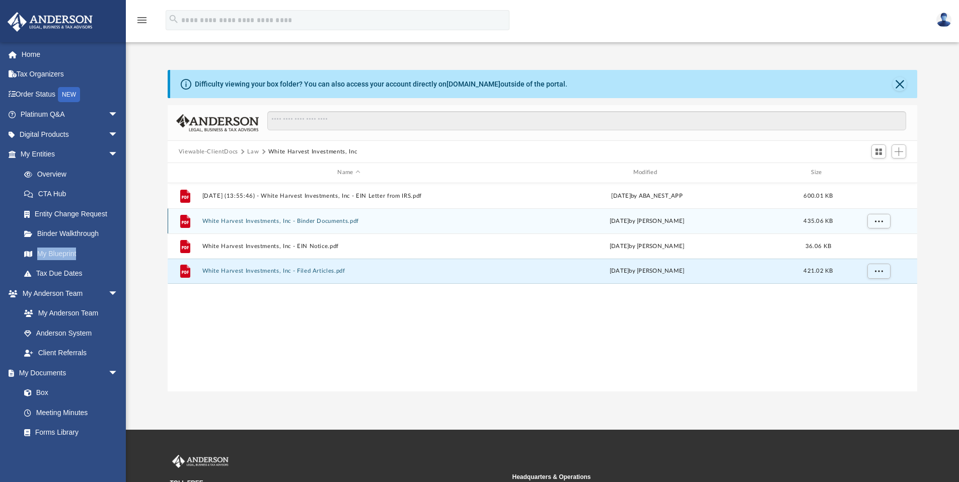
click at [314, 219] on button "White Harvest Investments, Inc - Binder Documents.pdf" at bounding box center [349, 221] width 294 height 7
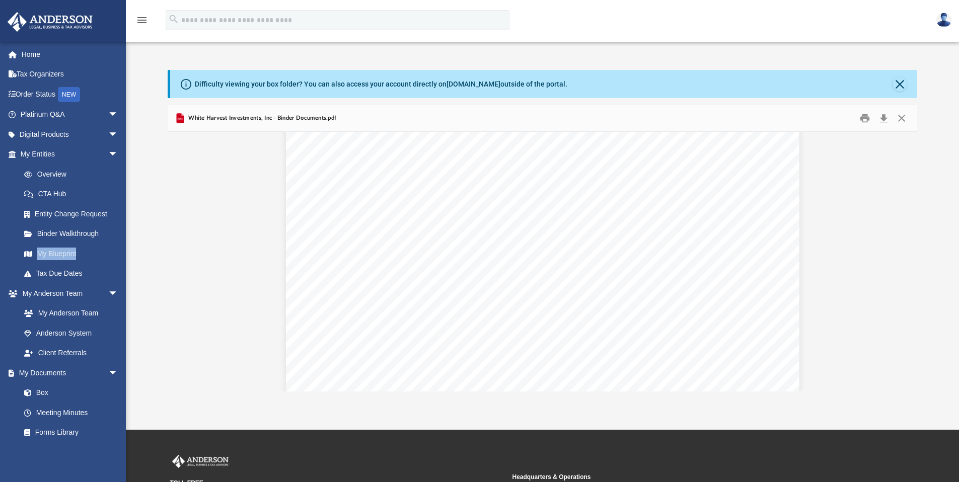
scroll to position [3688, 0]
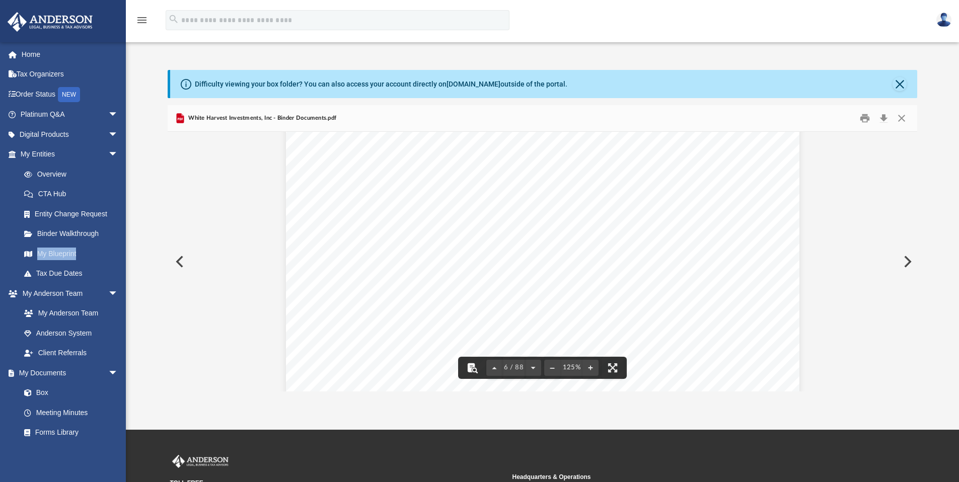
click at [474, 372] on button "File preview" at bounding box center [472, 368] width 22 height 22
click at [883, 142] on button "File preview" at bounding box center [879, 143] width 17 height 17
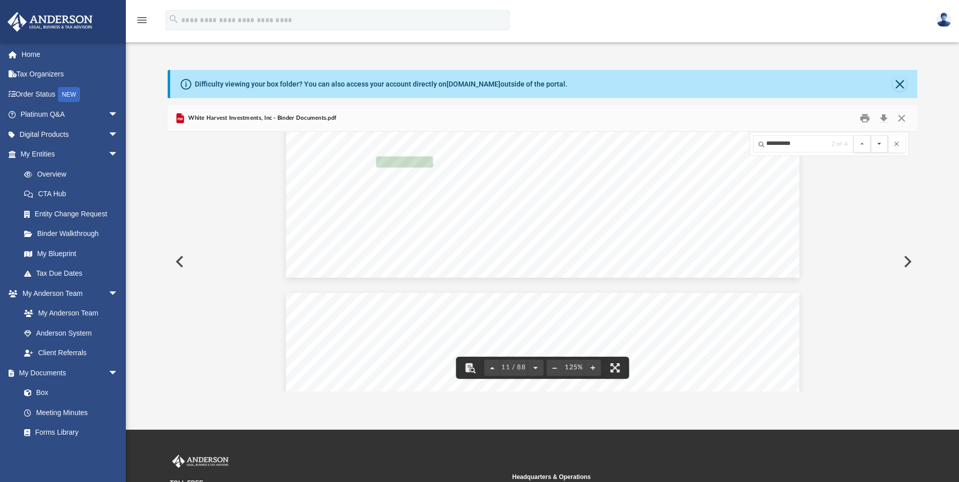
scroll to position [15931, 0]
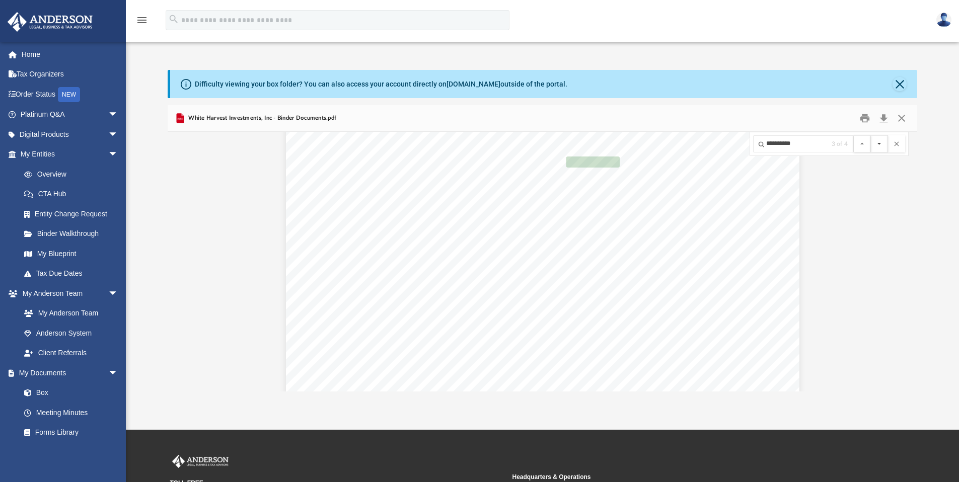
click at [883, 142] on button "File preview" at bounding box center [879, 143] width 17 height 17
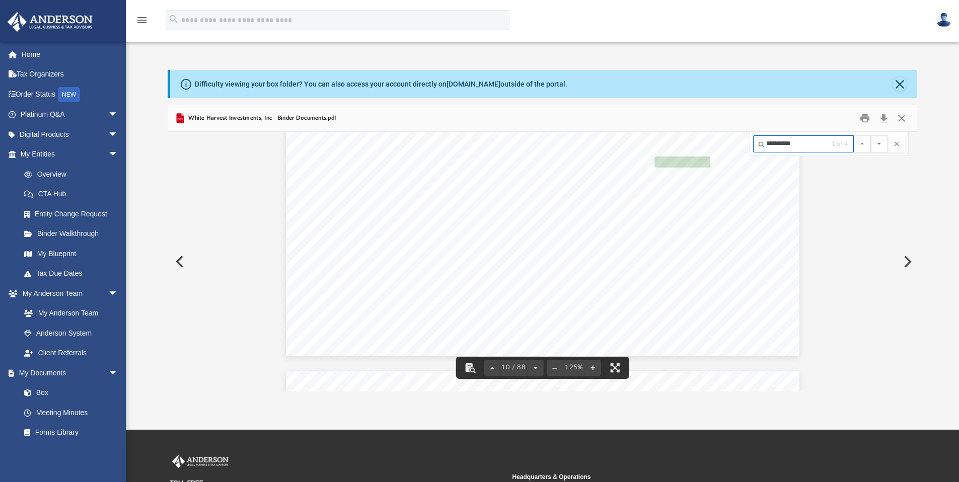
drag, startPoint x: 805, startPoint y: 144, endPoint x: 715, endPoint y: 139, distance: 90.7
click at [715, 139] on div "“YOUR CORPORATION DOCUMENTS” The following pages will contain the following doc…" at bounding box center [543, 262] width 750 height 260
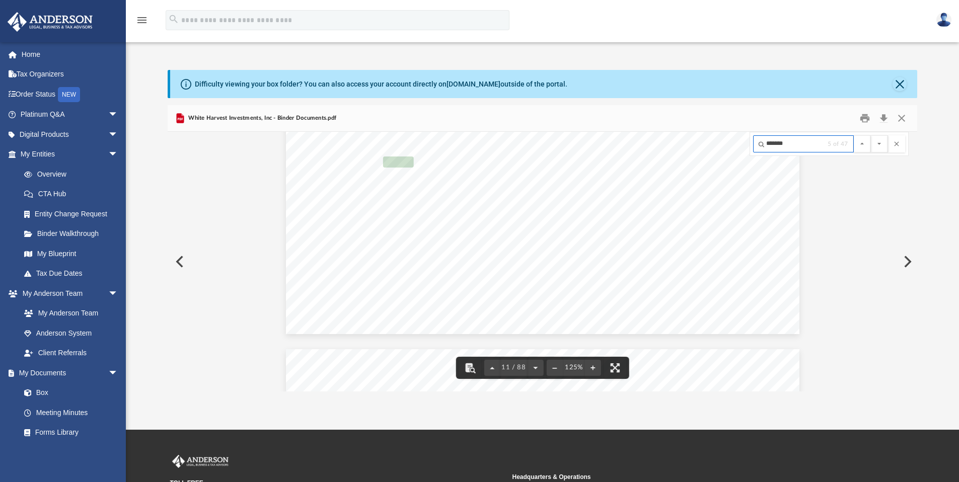
scroll to position [7268, 0]
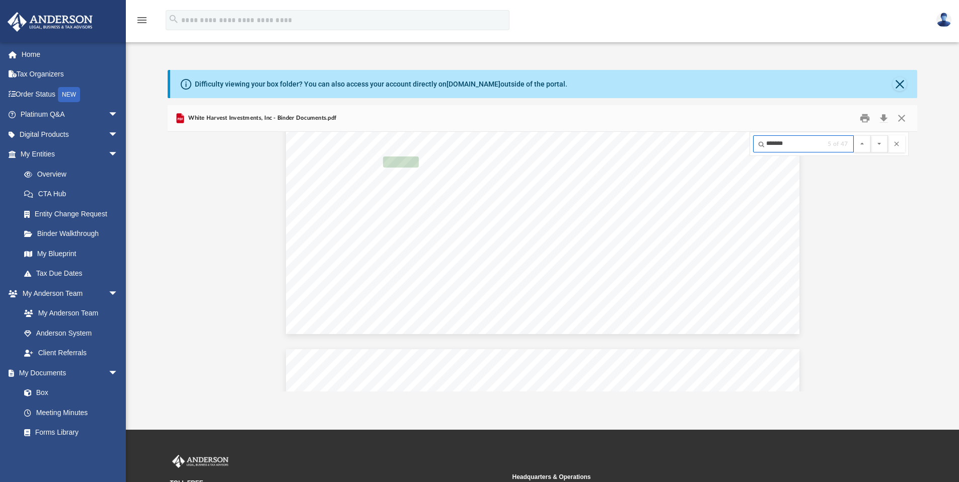
type input "*******"
click at [871, 135] on button "File preview" at bounding box center [879, 143] width 17 height 17
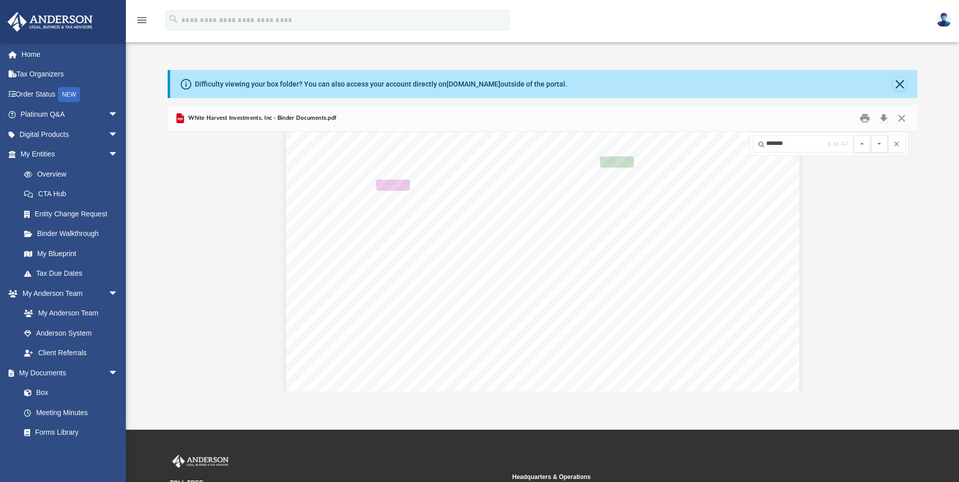
click at [871, 135] on button "File preview" at bounding box center [879, 143] width 17 height 17
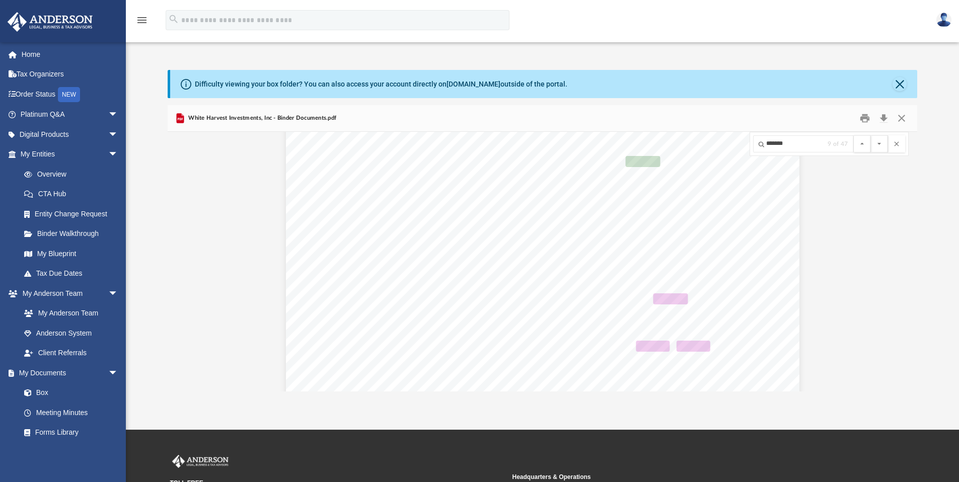
click at [871, 135] on button "File preview" at bounding box center [879, 143] width 17 height 17
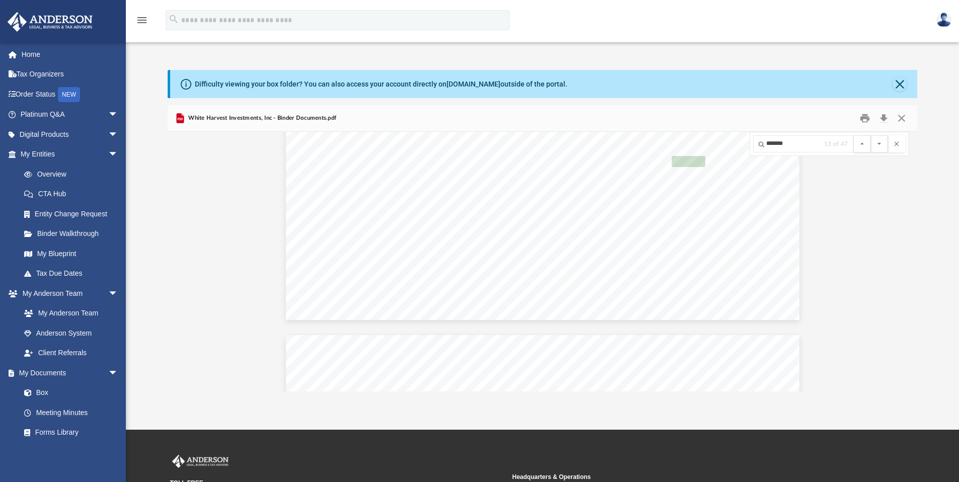
click at [871, 135] on button "File preview" at bounding box center [879, 143] width 17 height 17
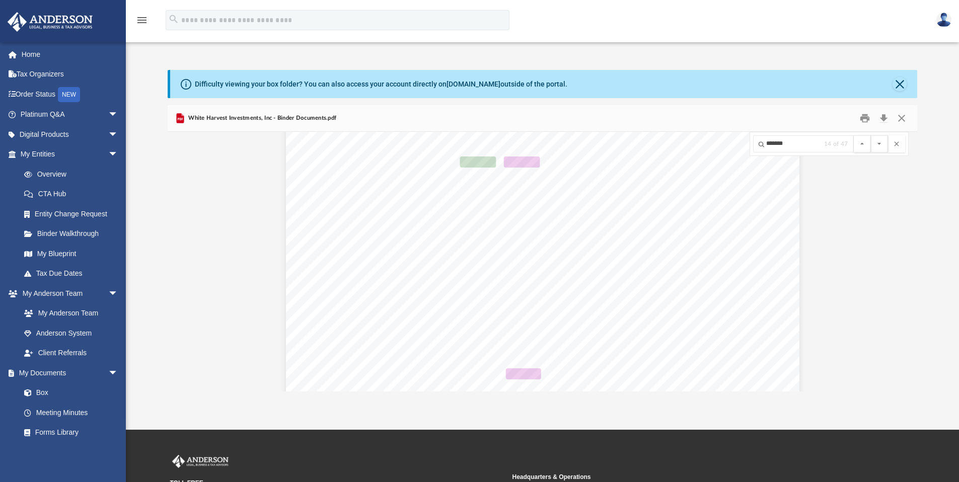
click at [871, 135] on button "File preview" at bounding box center [879, 143] width 17 height 17
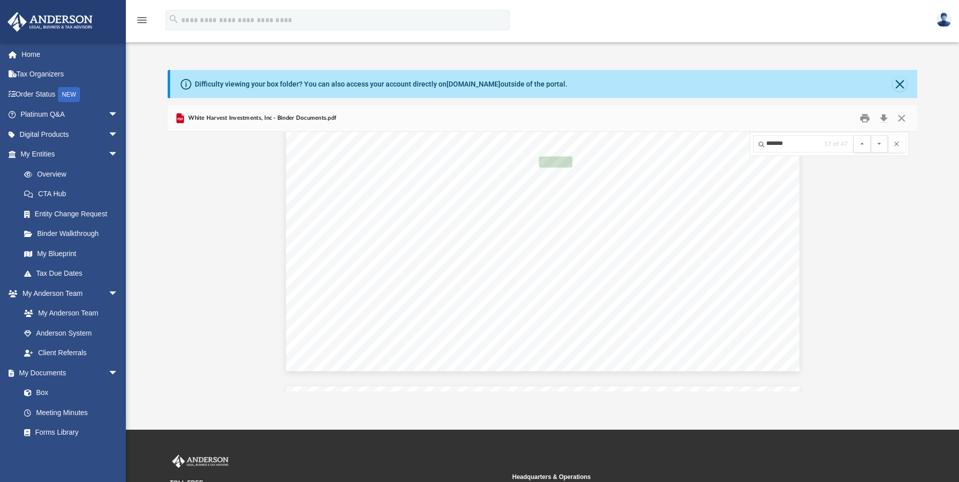
click at [871, 135] on button "File preview" at bounding box center [879, 143] width 17 height 17
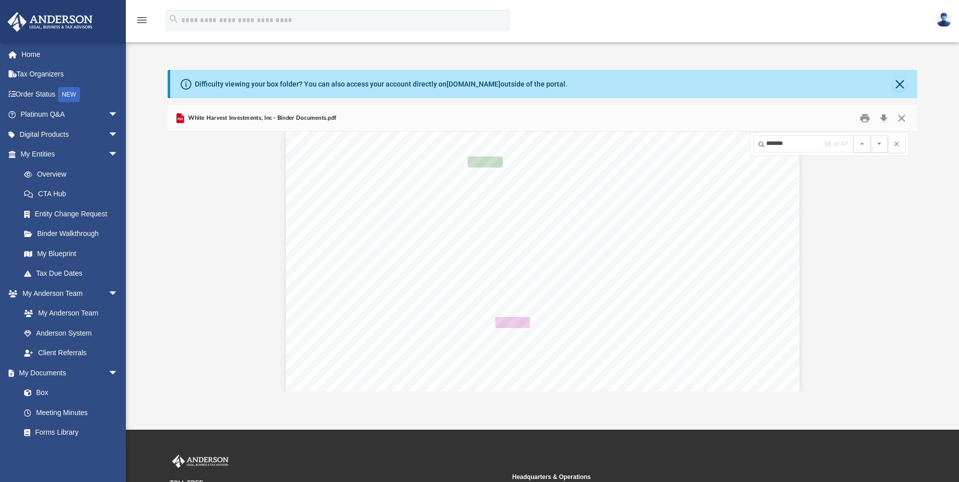
click at [871, 135] on button "File preview" at bounding box center [879, 143] width 17 height 17
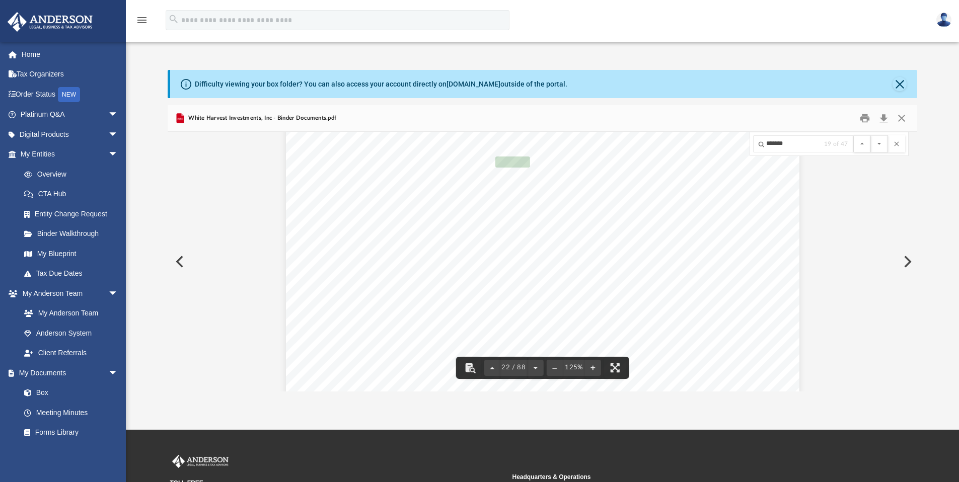
click at [871, 135] on button "File preview" at bounding box center [879, 143] width 17 height 17
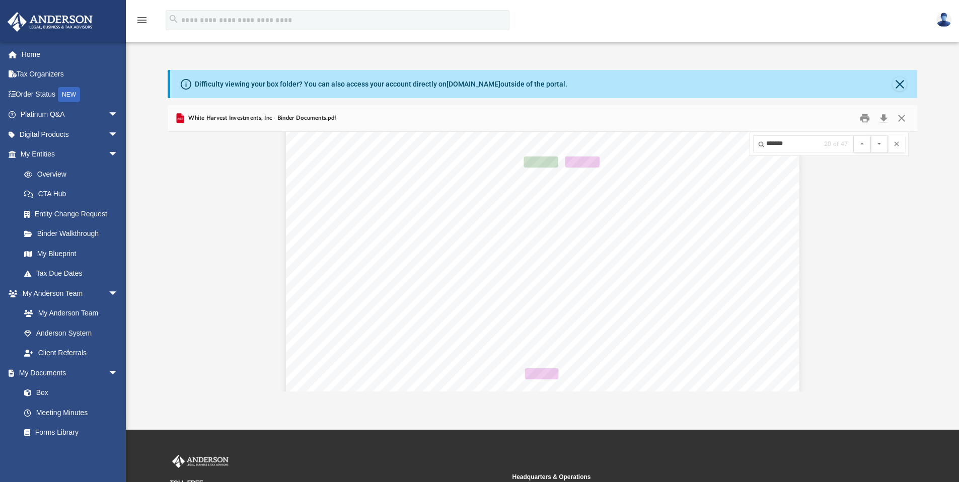
click at [871, 135] on button "File preview" at bounding box center [879, 143] width 17 height 17
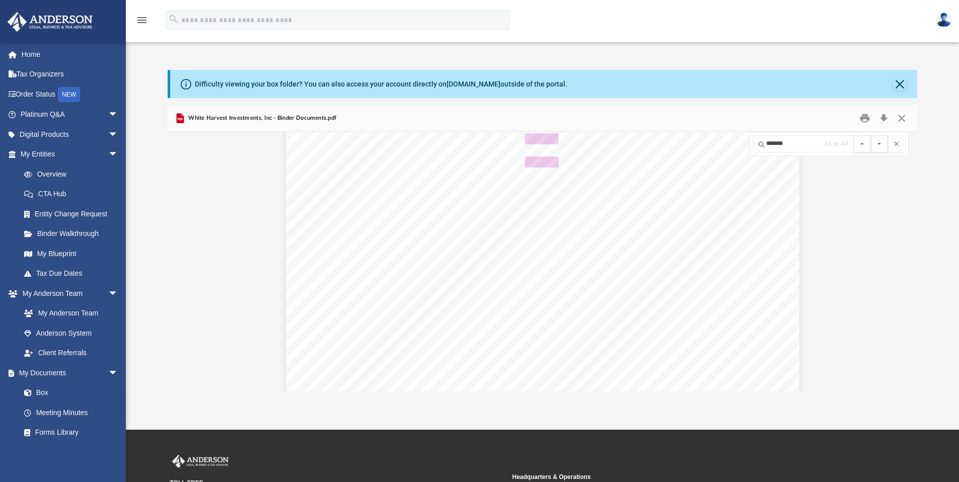
scroll to position [16144, 0]
click at [871, 135] on button "File preview" at bounding box center [879, 143] width 17 height 17
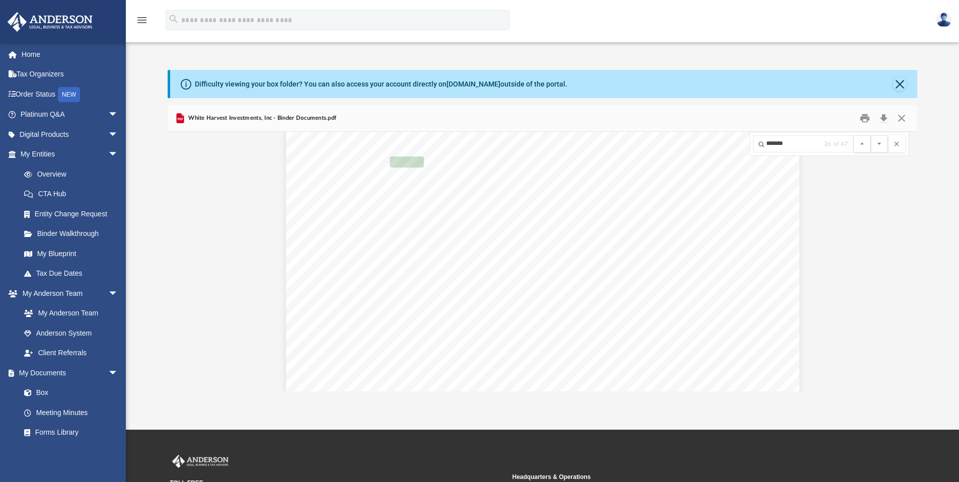
click at [871, 135] on button "File preview" at bounding box center [879, 143] width 17 height 17
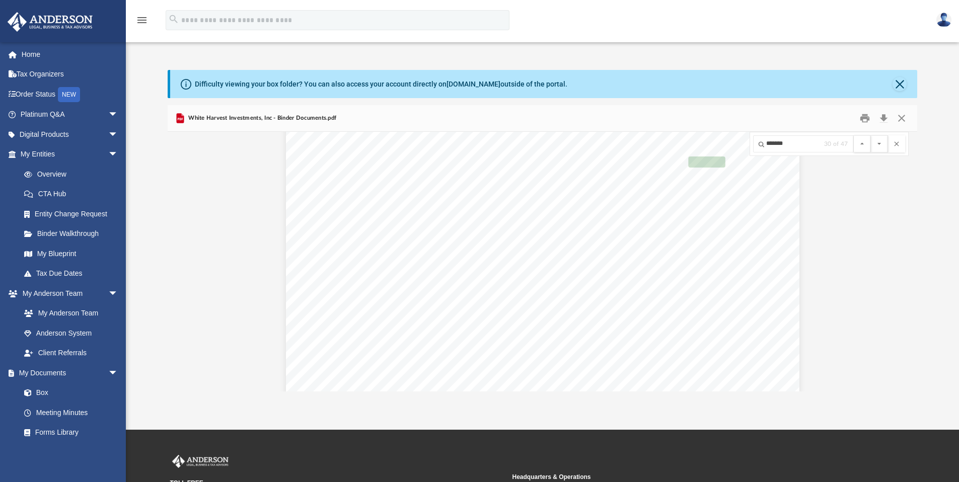
scroll to position [27290, 0]
click at [871, 135] on button "File preview" at bounding box center [879, 143] width 17 height 17
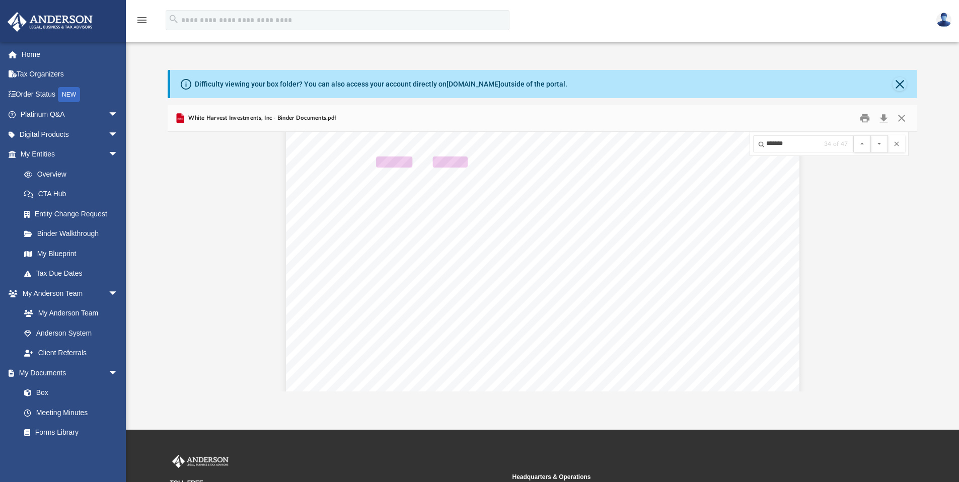
scroll to position [30661, 0]
click at [871, 135] on button "File preview" at bounding box center [879, 143] width 17 height 17
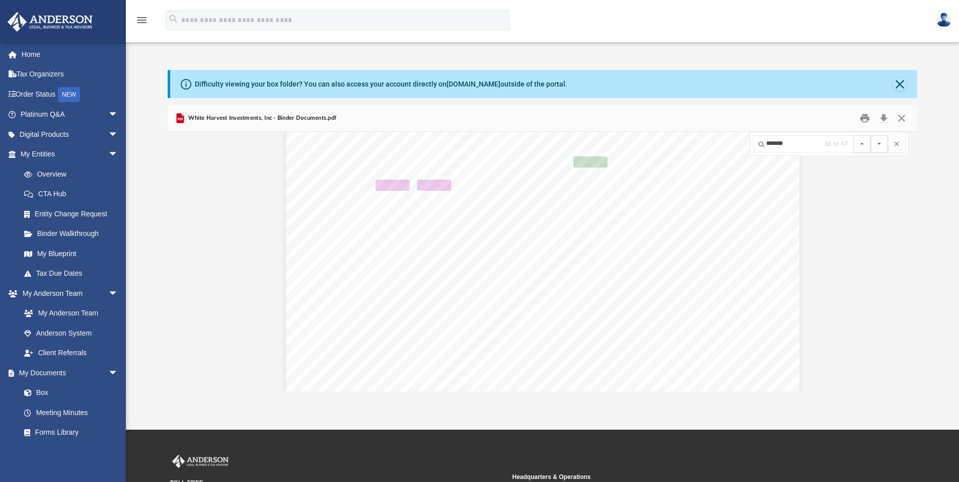
click at [871, 135] on button "File preview" at bounding box center [879, 143] width 17 height 17
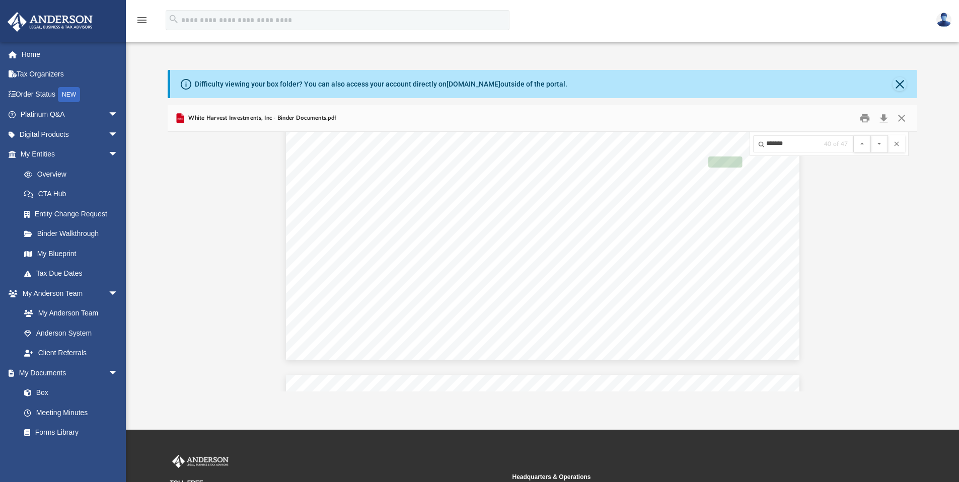
click at [871, 135] on button "File preview" at bounding box center [879, 143] width 17 height 17
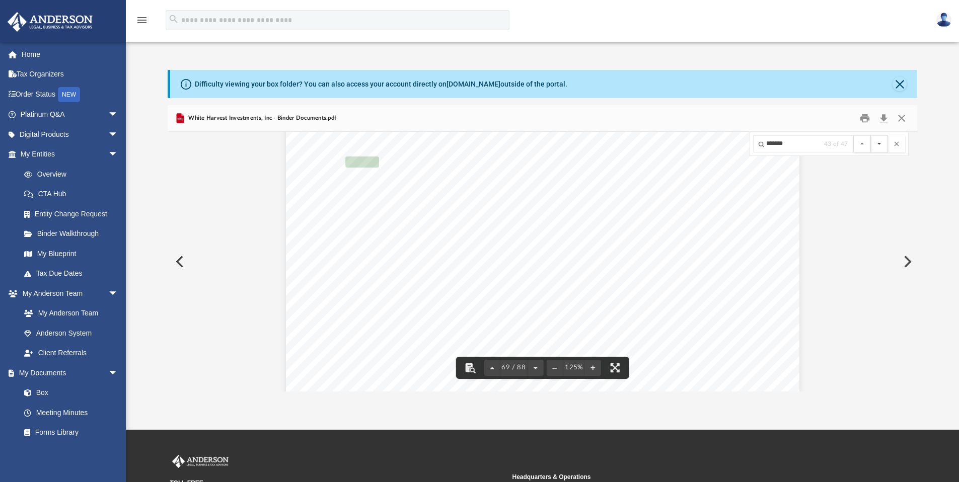
click at [880, 143] on button "File preview" at bounding box center [879, 143] width 17 height 17
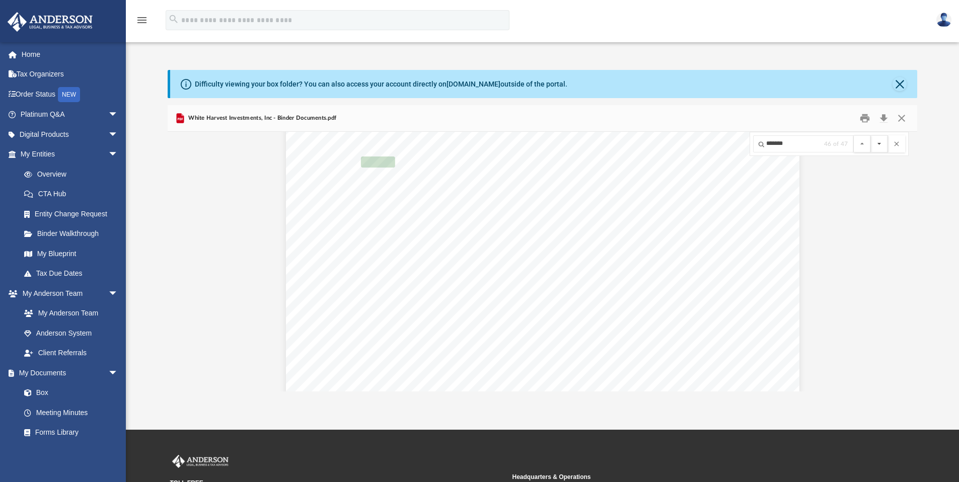
click at [880, 143] on button "File preview" at bounding box center [879, 143] width 17 height 17
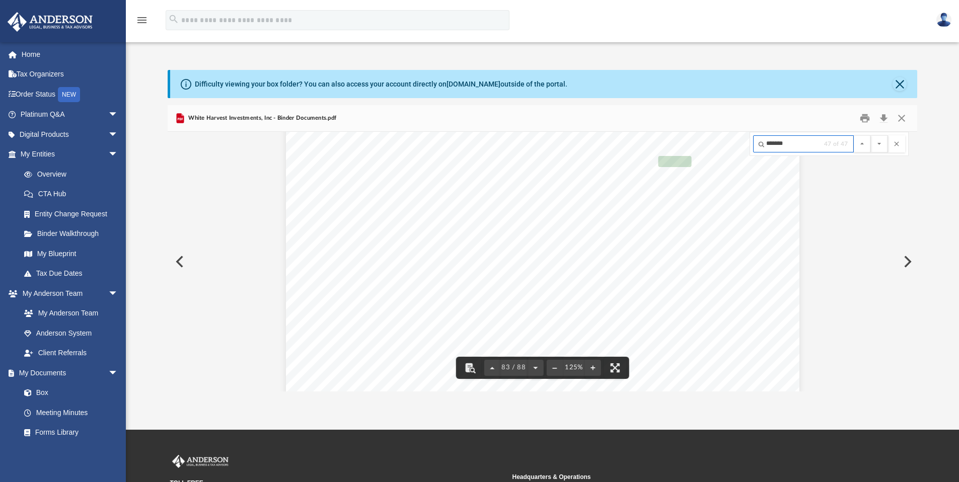
drag, startPoint x: 796, startPoint y: 143, endPoint x: 694, endPoint y: 143, distance: 102.2
click at [694, 143] on div "Minutes of the Special Shareholder Meeting For White Harvest Investments, Inc A…" at bounding box center [543, 262] width 750 height 260
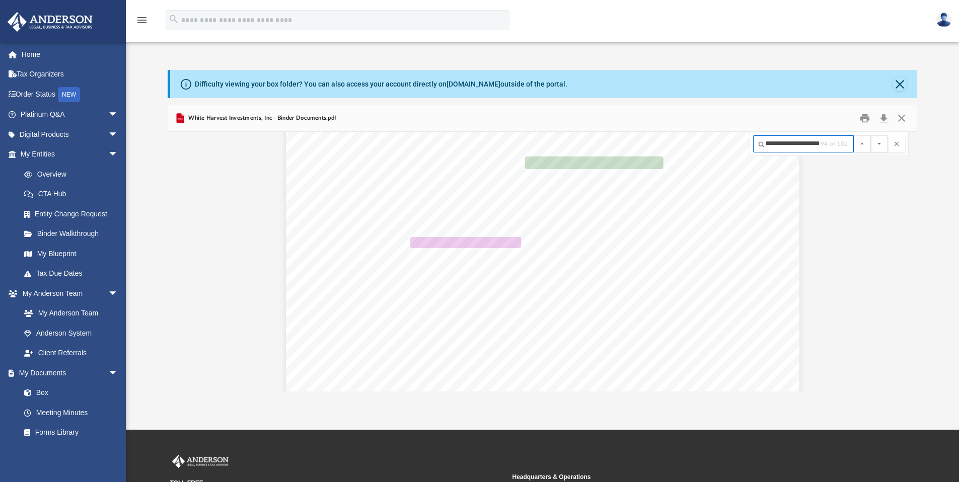
scroll to position [0, 16]
type input "**********"
click at [871, 135] on button "File preview" at bounding box center [879, 143] width 17 height 17
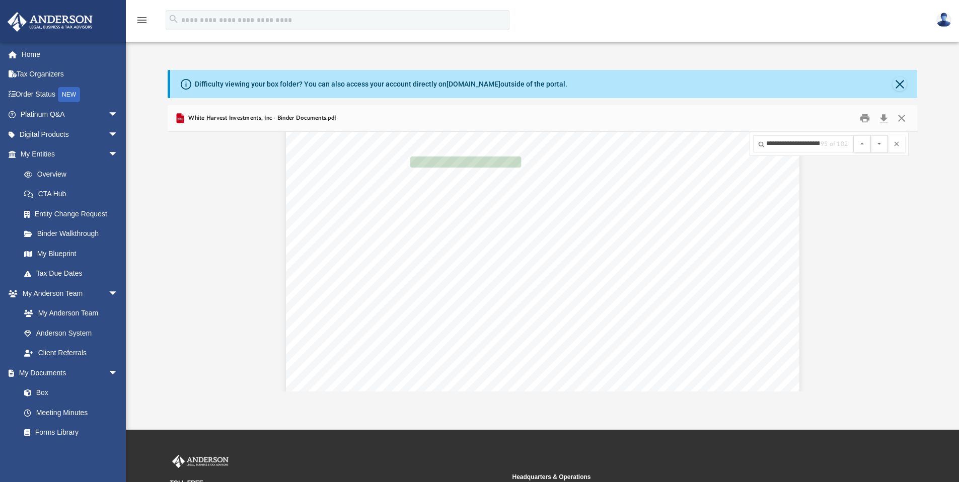
click at [871, 135] on button "File preview" at bounding box center [879, 143] width 17 height 17
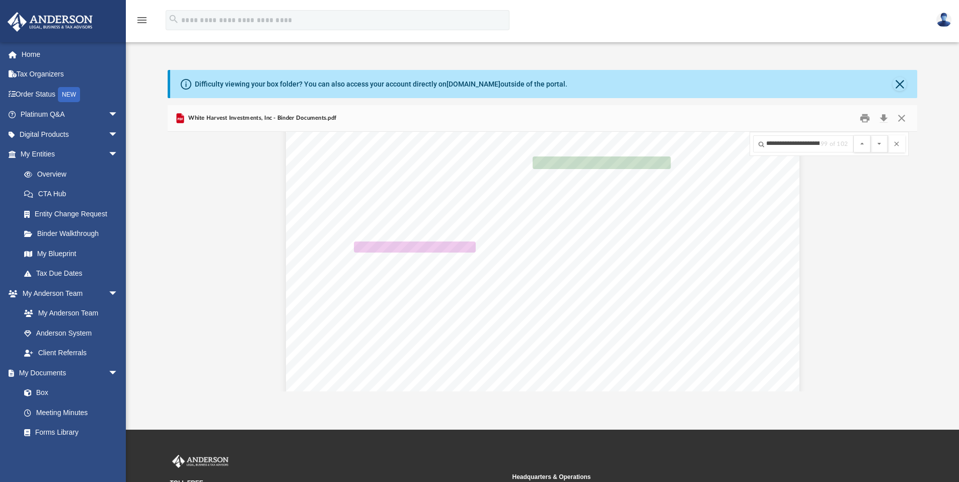
click at [871, 135] on button "File preview" at bounding box center [879, 143] width 17 height 17
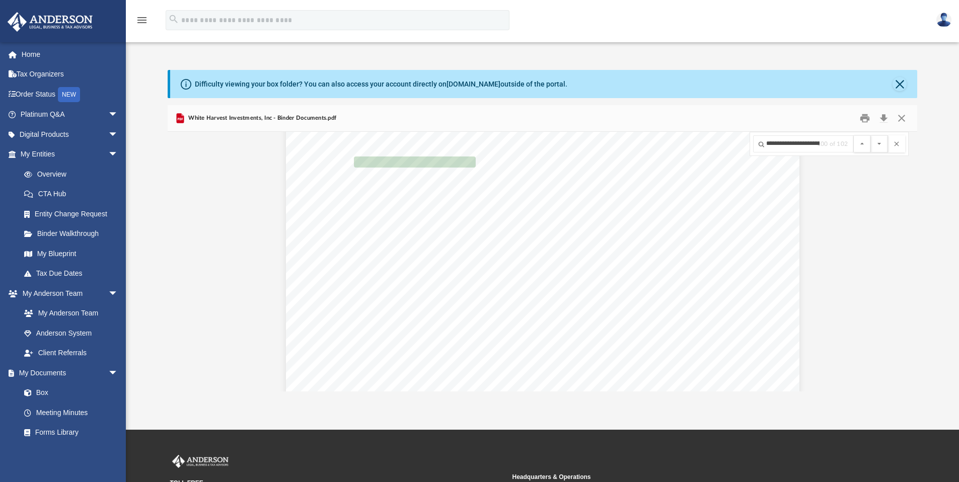
click at [871, 135] on button "File preview" at bounding box center [879, 143] width 17 height 17
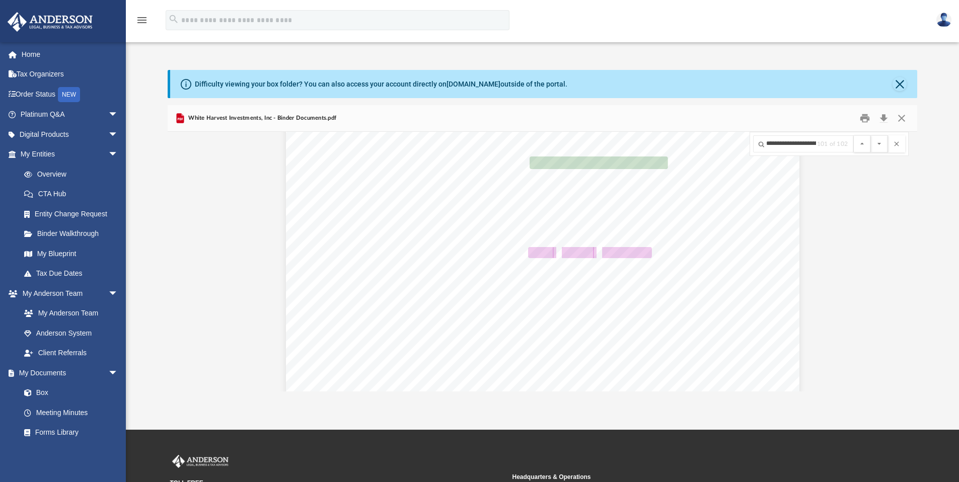
click at [871, 135] on button "File preview" at bounding box center [879, 143] width 17 height 17
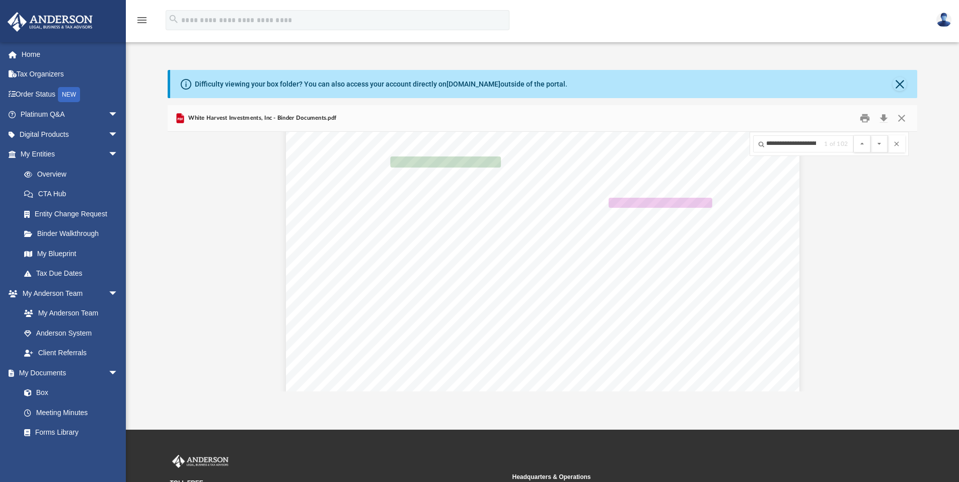
click at [871, 135] on button "File preview" at bounding box center [879, 143] width 17 height 17
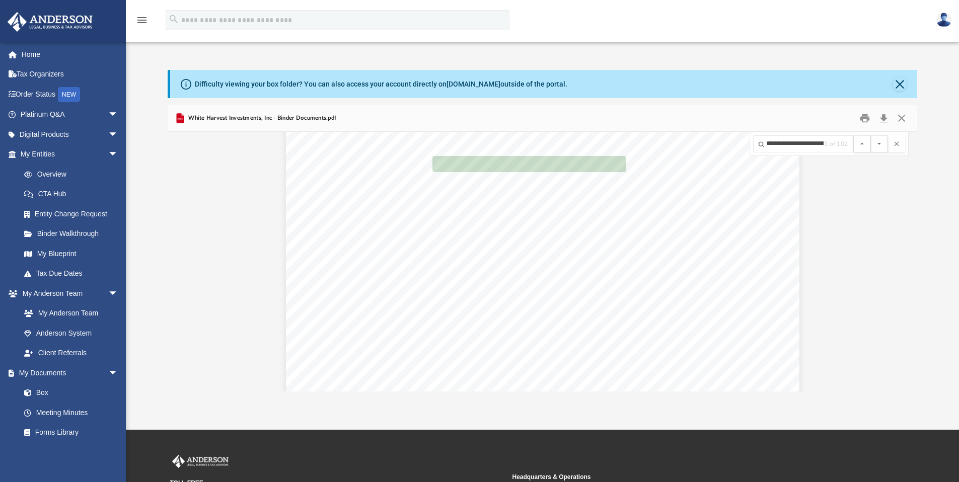
click at [871, 135] on button "File preview" at bounding box center [879, 143] width 17 height 17
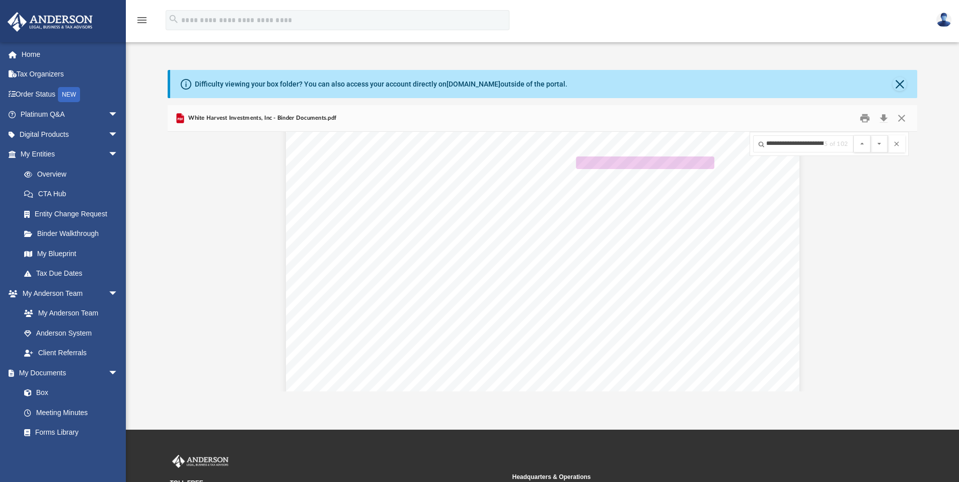
scroll to position [5366, 0]
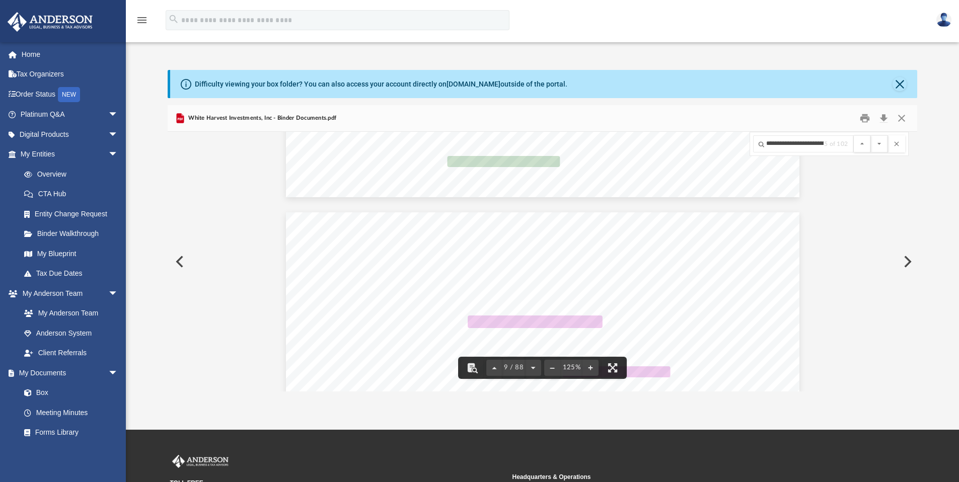
click at [871, 135] on button "File preview" at bounding box center [879, 143] width 17 height 17
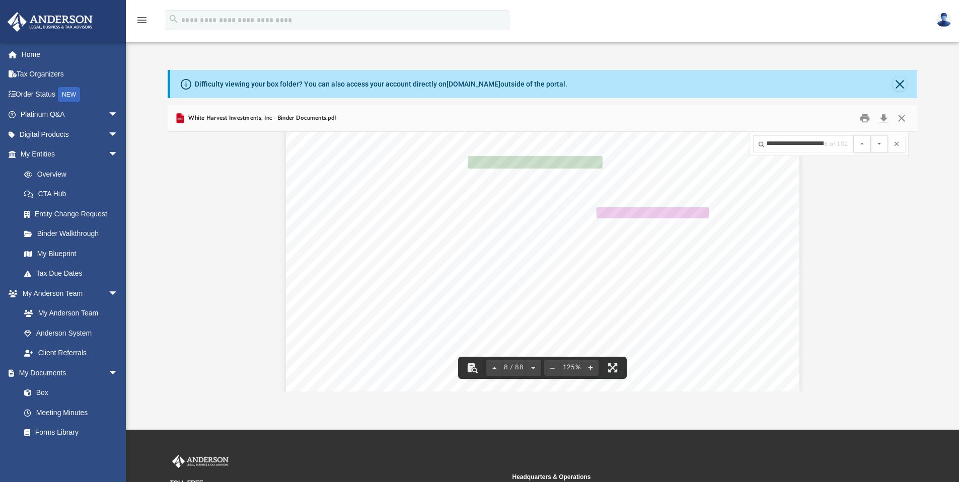
click at [871, 135] on button "File preview" at bounding box center [879, 143] width 17 height 17
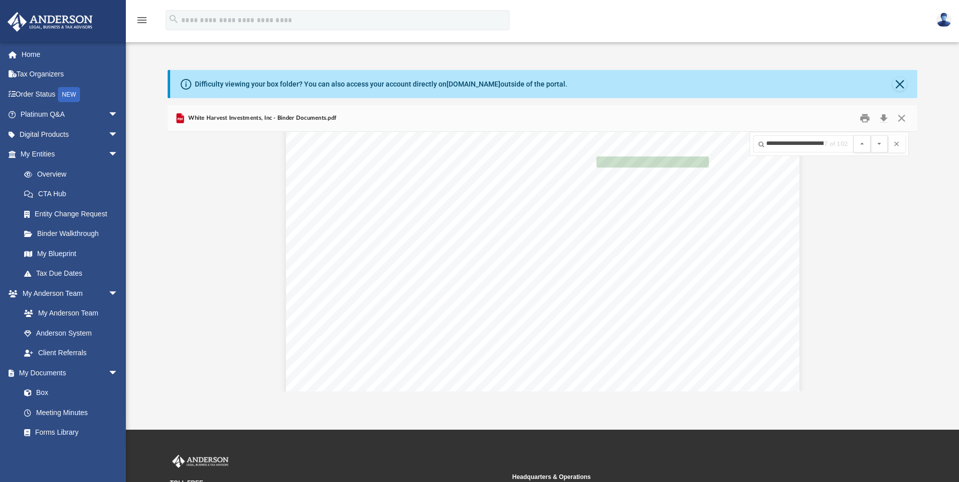
click at [871, 135] on button "File preview" at bounding box center [879, 143] width 17 height 17
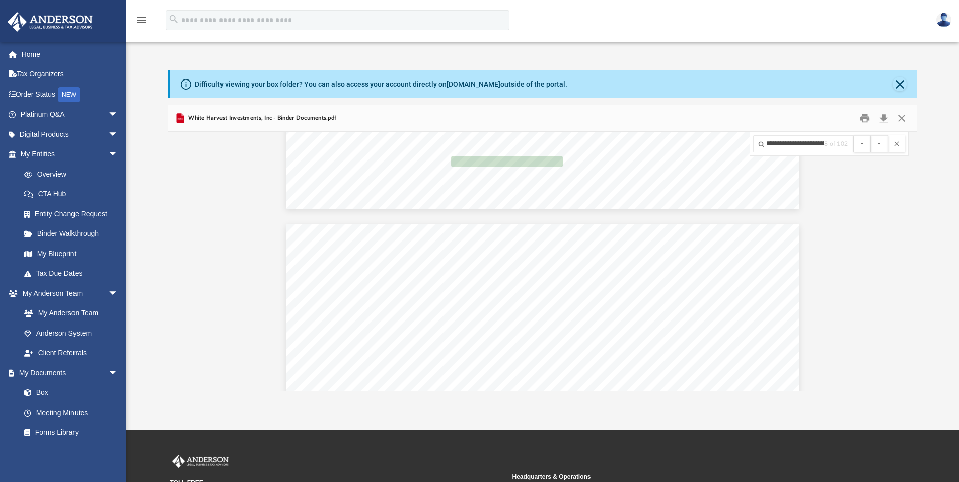
click at [871, 135] on button "File preview" at bounding box center [879, 143] width 17 height 17
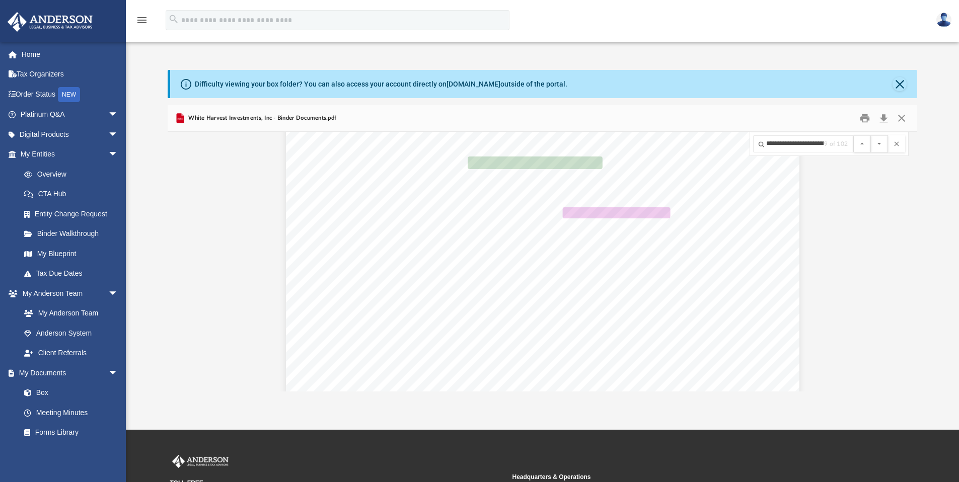
click at [871, 135] on button "File preview" at bounding box center [879, 143] width 17 height 17
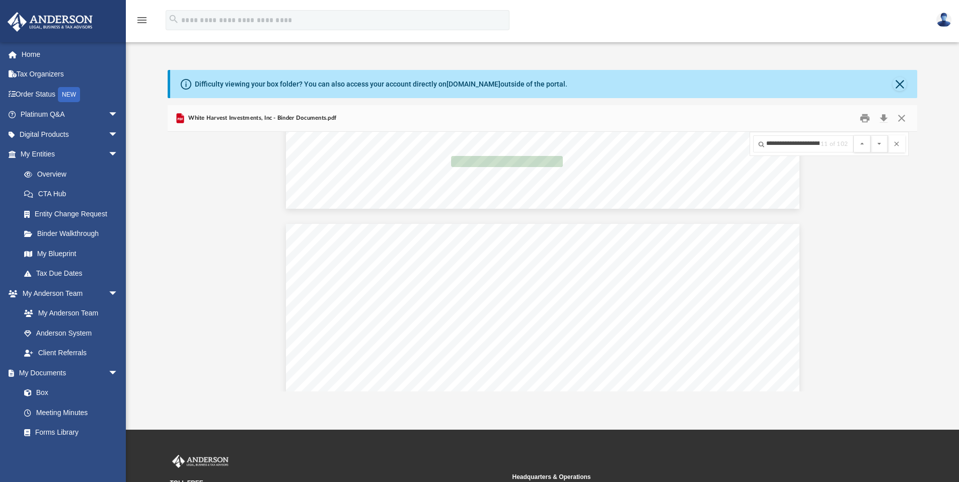
click at [871, 135] on button "File preview" at bounding box center [879, 143] width 17 height 17
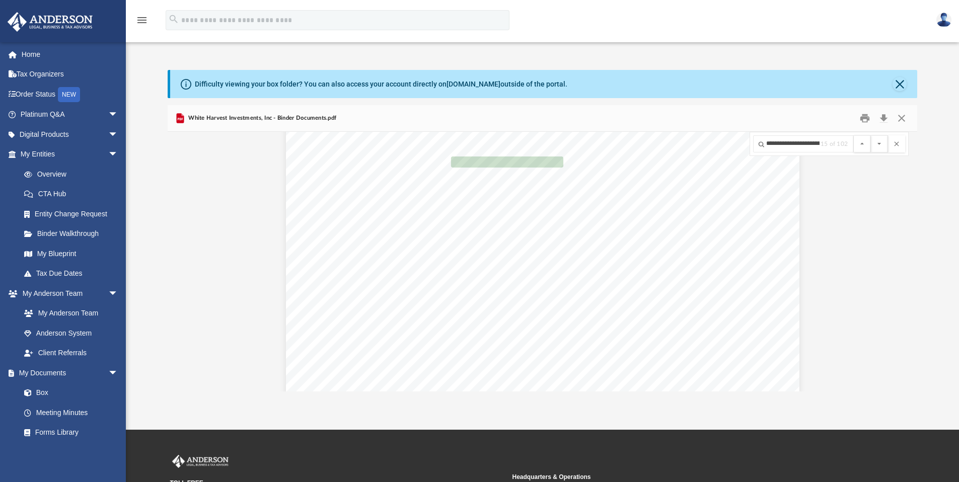
click at [871, 135] on button "File preview" at bounding box center [879, 143] width 17 height 17
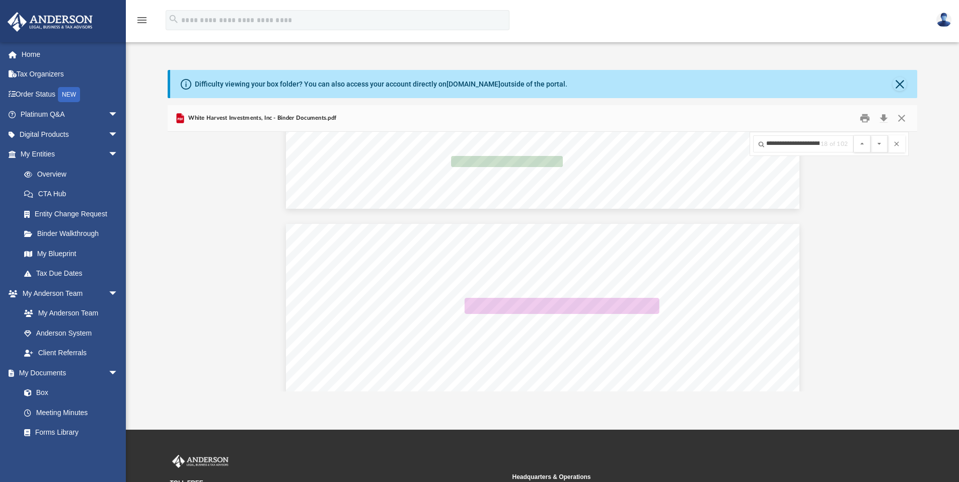
click at [871, 135] on button "File preview" at bounding box center [879, 143] width 17 height 17
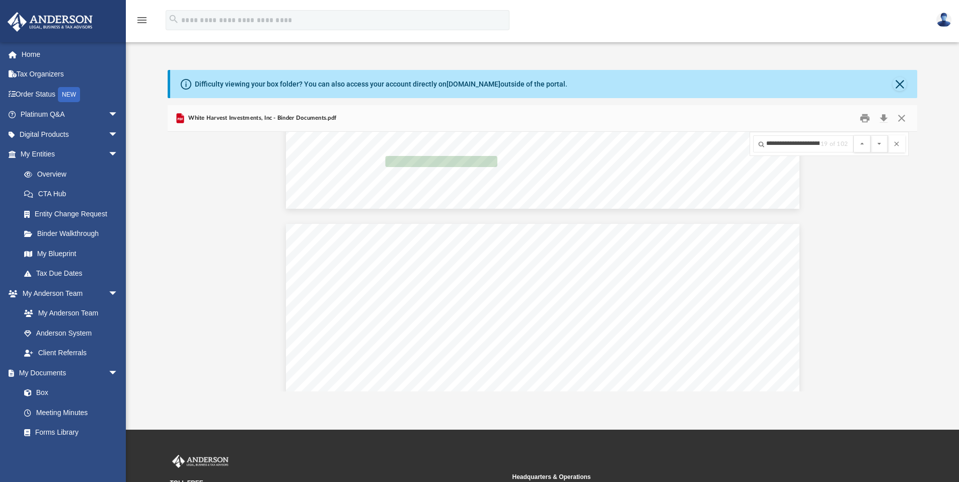
click at [871, 135] on button "File preview" at bounding box center [879, 143] width 17 height 17
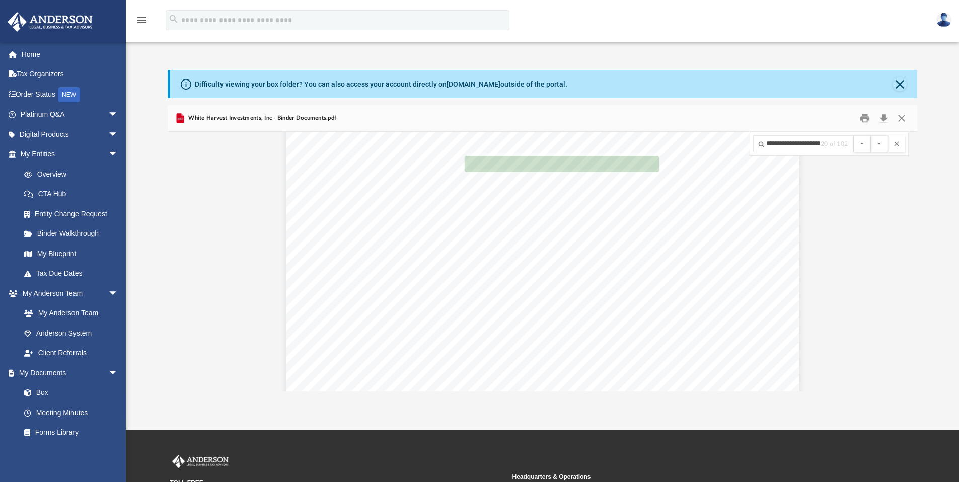
click at [871, 135] on button "File preview" at bounding box center [879, 143] width 17 height 17
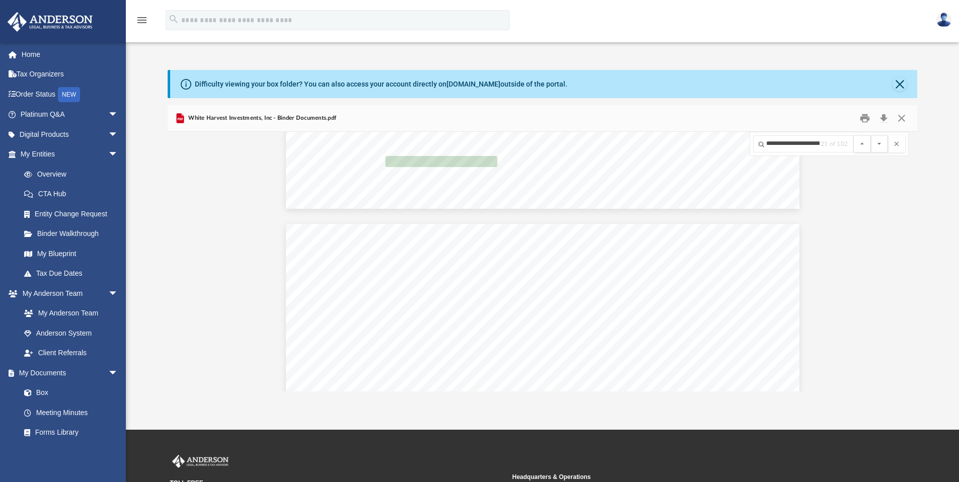
click at [871, 135] on button "File preview" at bounding box center [879, 143] width 17 height 17
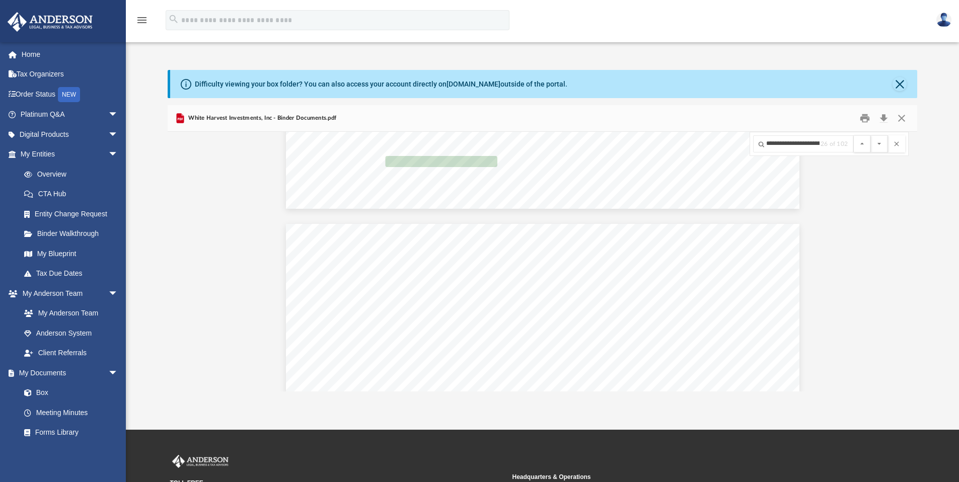
click at [871, 135] on button "File preview" at bounding box center [879, 143] width 17 height 17
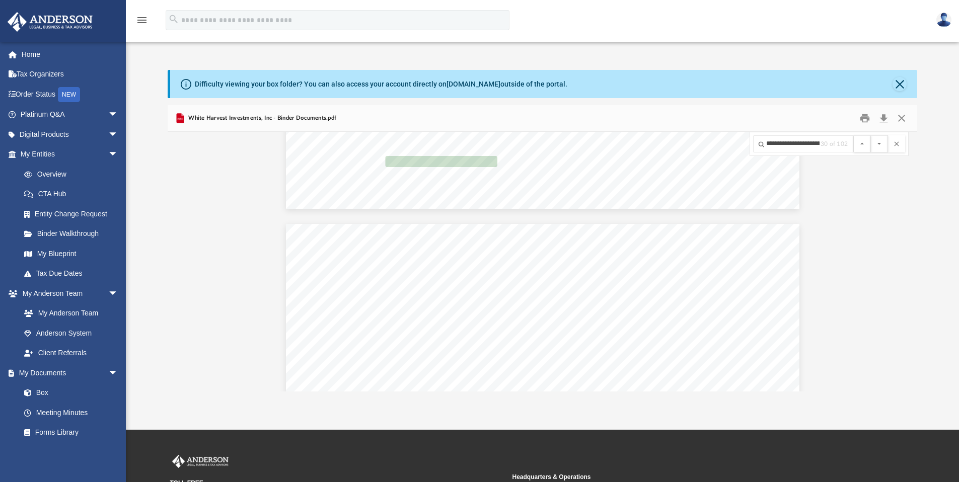
click at [871, 135] on button "File preview" at bounding box center [879, 143] width 17 height 17
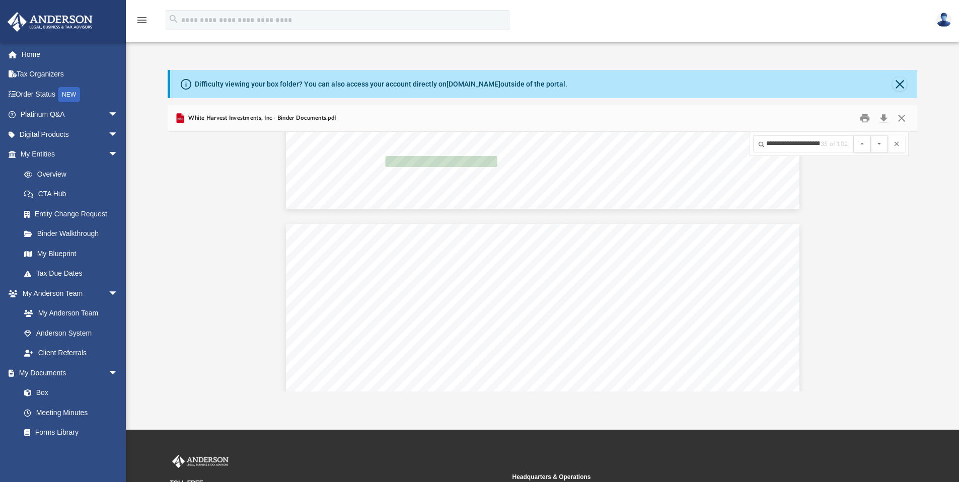
click at [871, 135] on button "File preview" at bounding box center [879, 143] width 17 height 17
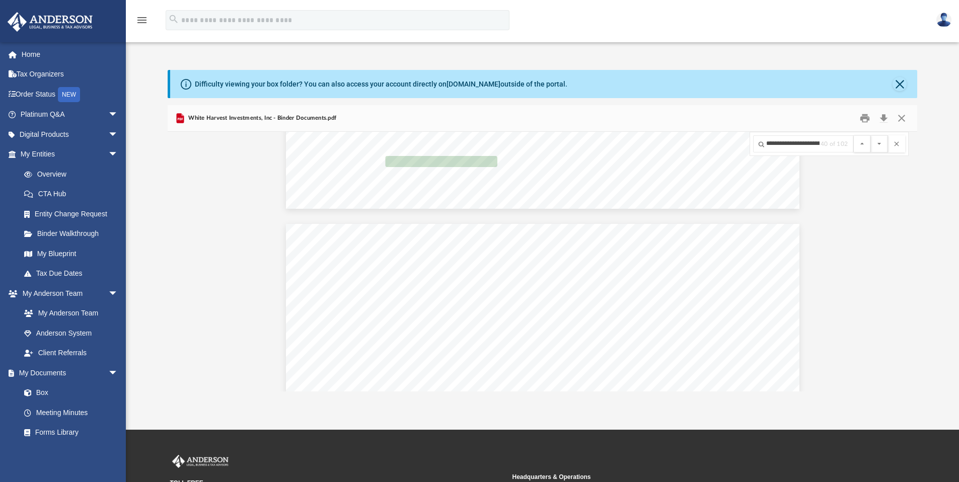
click at [871, 135] on button "File preview" at bounding box center [879, 143] width 17 height 17
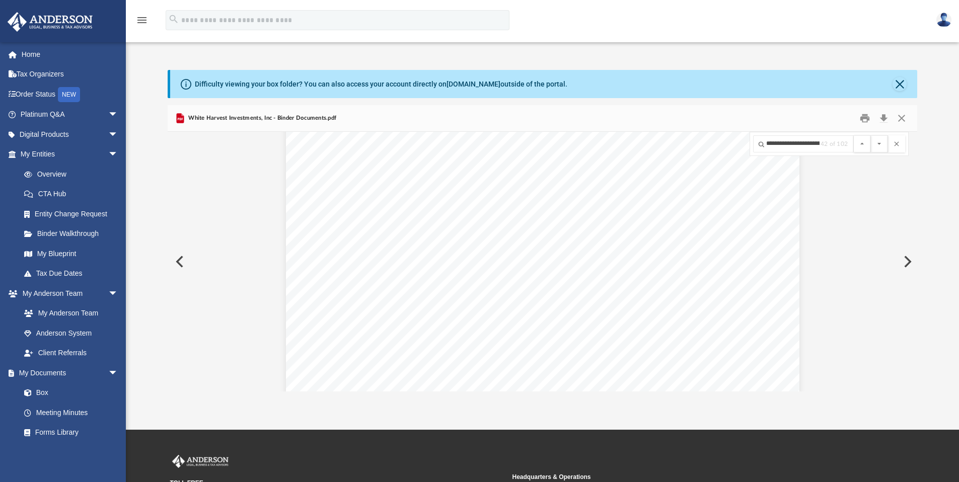
scroll to position [26602, 0]
click at [913, 248] on button "Preview" at bounding box center [907, 262] width 22 height 28
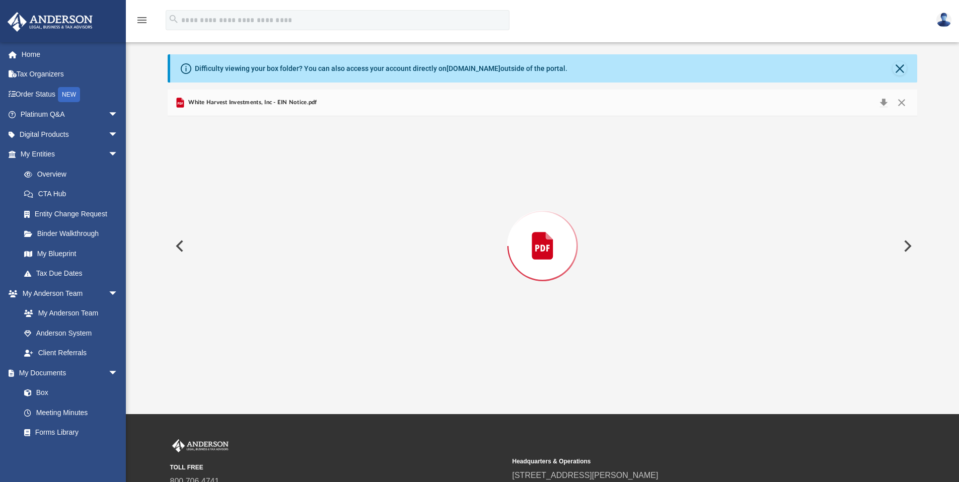
scroll to position [16, 0]
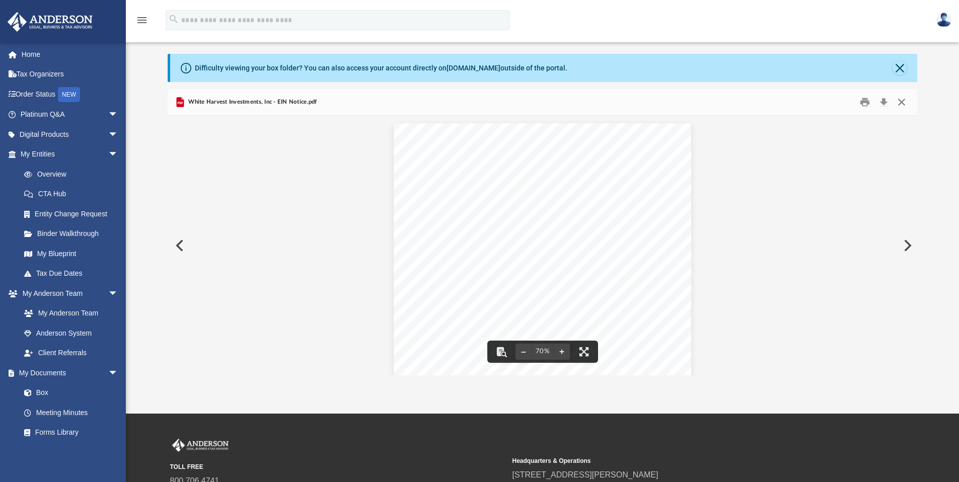
click at [903, 101] on button "Close" at bounding box center [902, 103] width 18 height 16
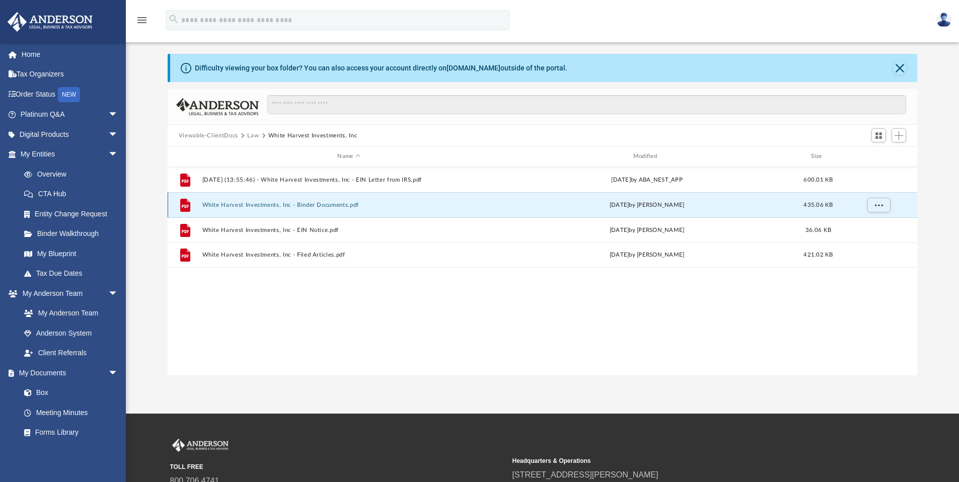
click at [322, 202] on button "White Harvest Investments, Inc - Binder Documents.pdf" at bounding box center [349, 205] width 294 height 7
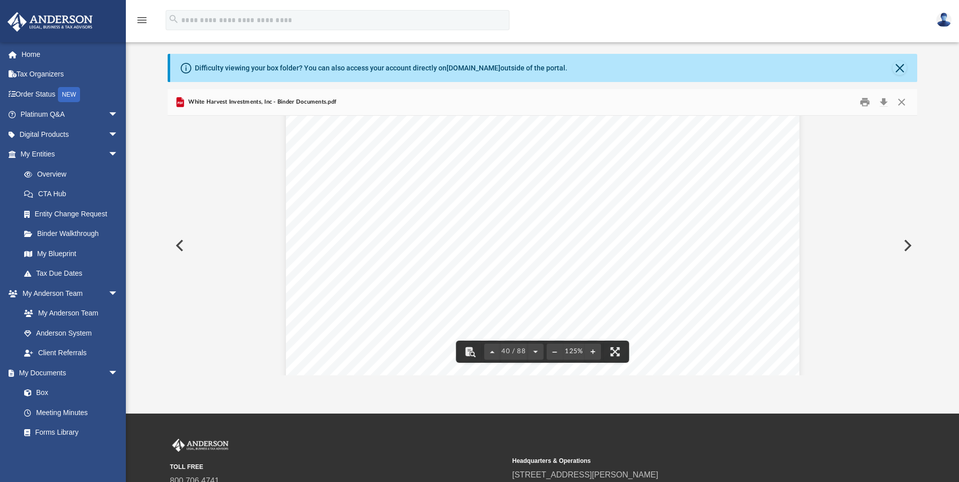
scroll to position [26580, 0]
click at [666, 248] on div "Resolution of the Board of Directors to Open a Corporate Bank Account for White…" at bounding box center [543, 389] width 514 height 665
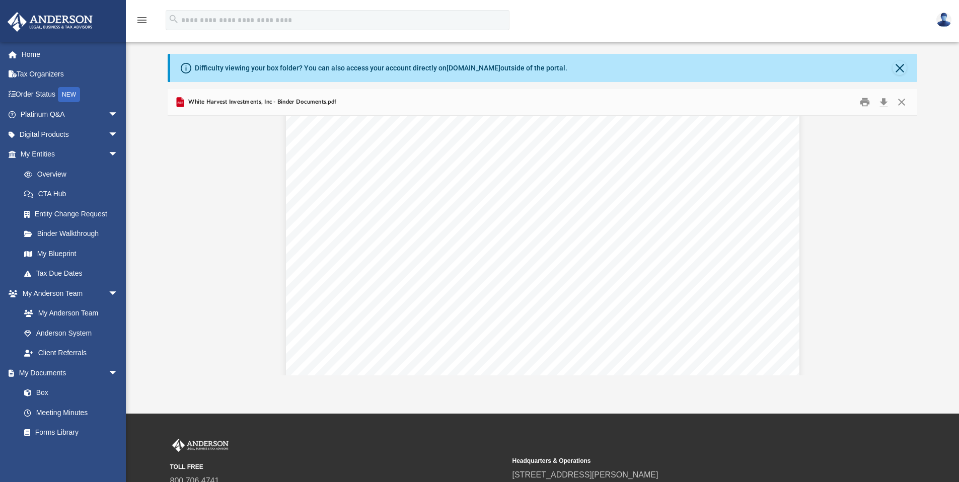
scroll to position [28033, 0]
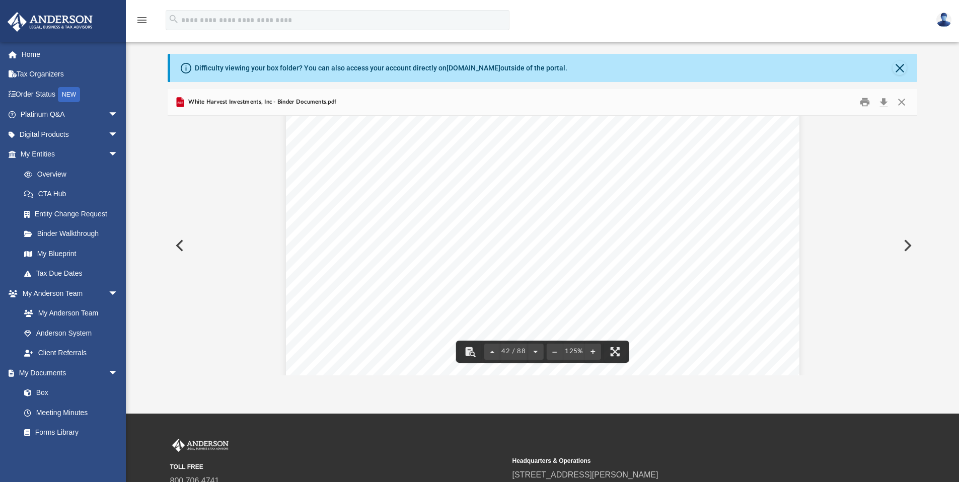
drag, startPoint x: 913, startPoint y: 237, endPoint x: 916, endPoint y: 246, distance: 9.4
click at [916, 246] on button "Preview" at bounding box center [907, 246] width 22 height 28
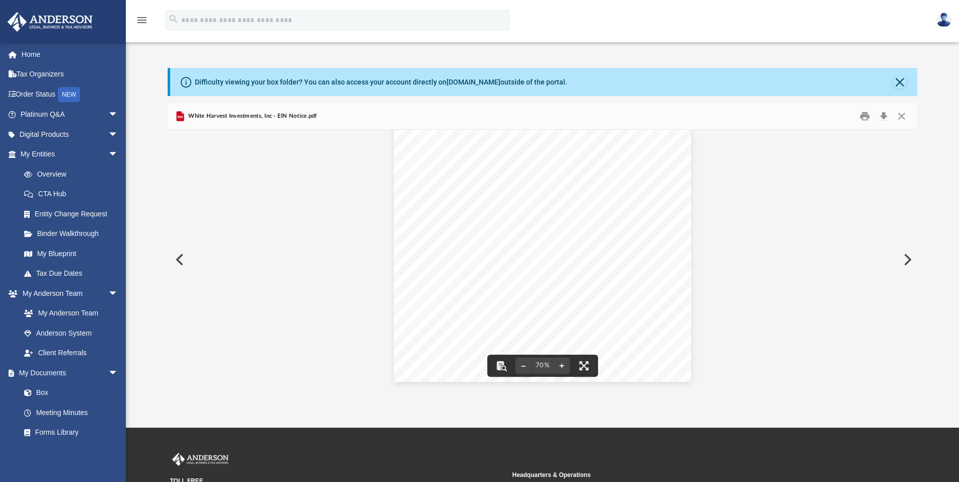
scroll to position [0, 0]
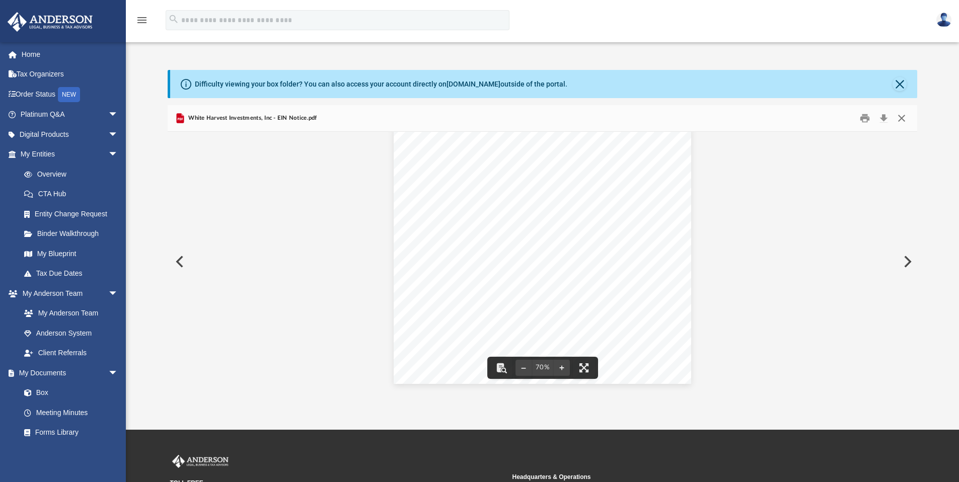
click at [900, 118] on button "Close" at bounding box center [902, 119] width 18 height 16
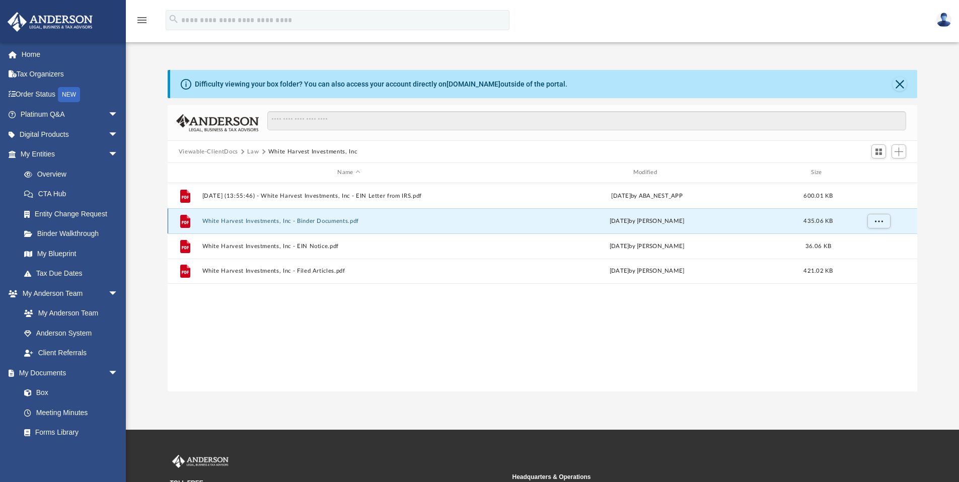
click at [304, 221] on button "White Harvest Investments, Inc - Binder Documents.pdf" at bounding box center [349, 221] width 294 height 7
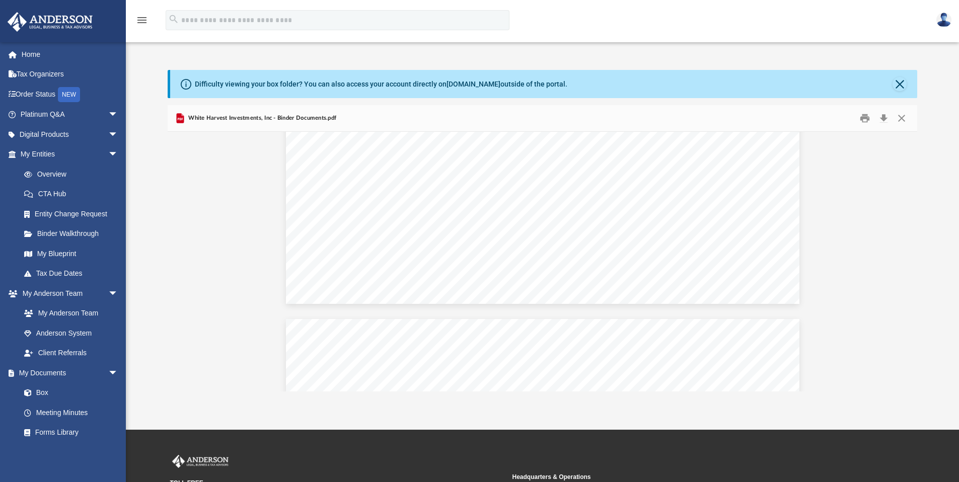
scroll to position [28464, 0]
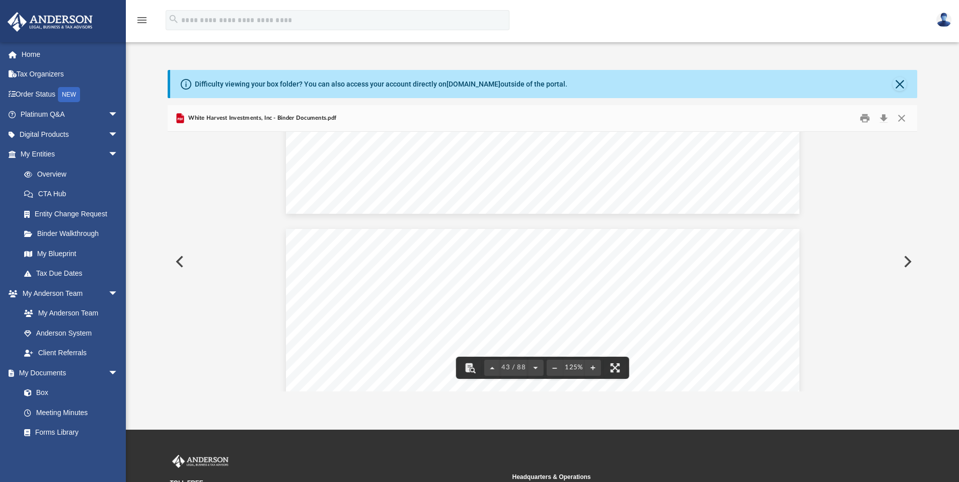
drag, startPoint x: 916, startPoint y: 255, endPoint x: 917, endPoint y: 260, distance: 5.3
click at [917, 261] on button "Preview" at bounding box center [907, 262] width 22 height 28
click at [898, 114] on button "Close" at bounding box center [902, 119] width 18 height 16
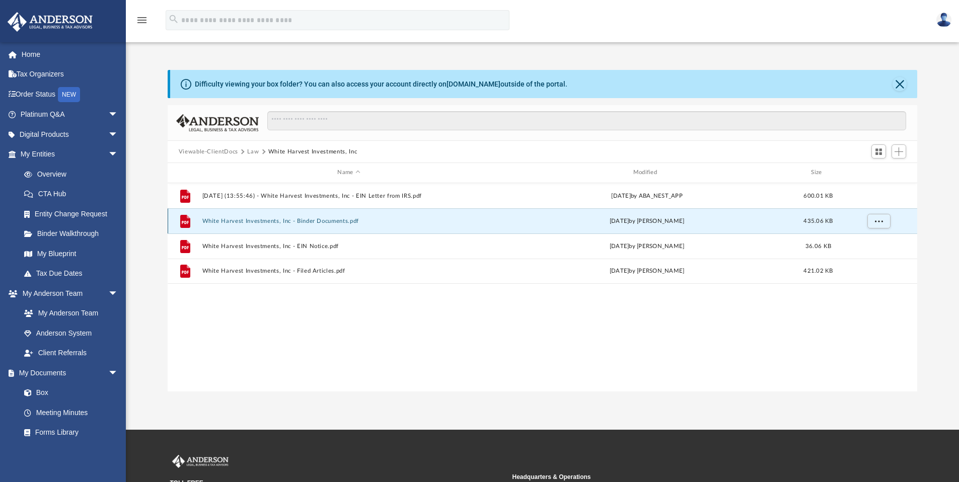
click at [332, 222] on button "White Harvest Investments, Inc - Binder Documents.pdf" at bounding box center [349, 221] width 294 height 7
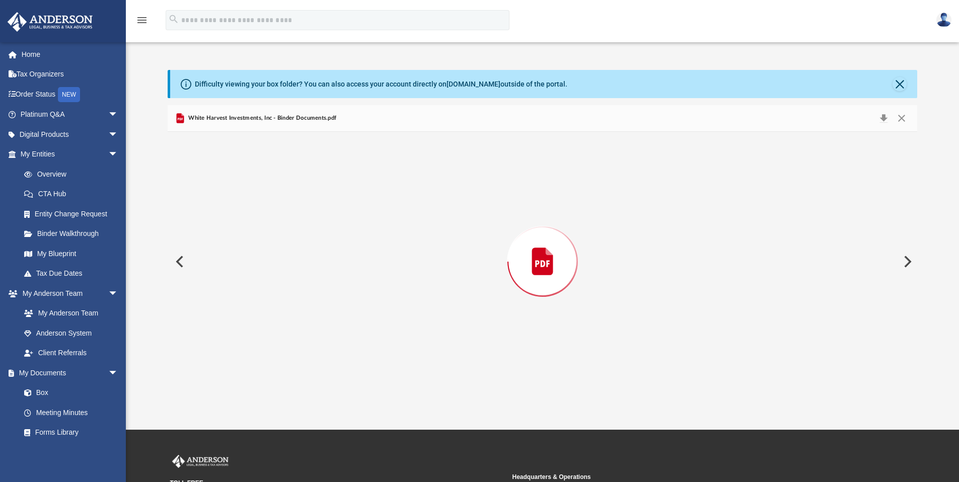
scroll to position [28553, 0]
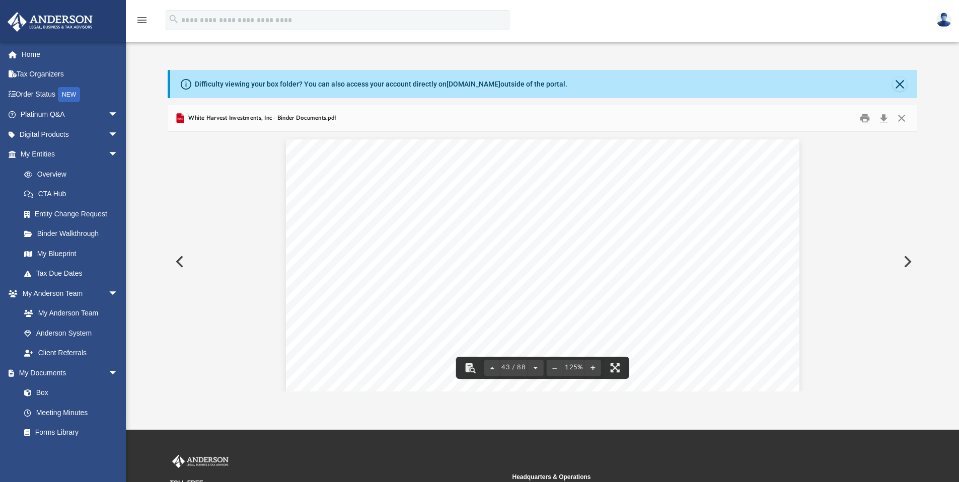
click at [909, 261] on button "Preview" at bounding box center [907, 262] width 22 height 28
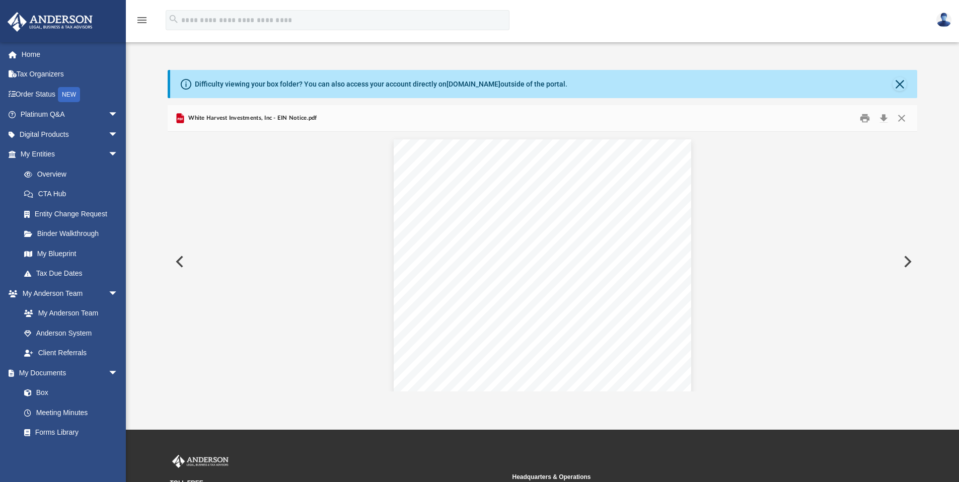
click at [909, 261] on button "Preview" at bounding box center [907, 262] width 22 height 28
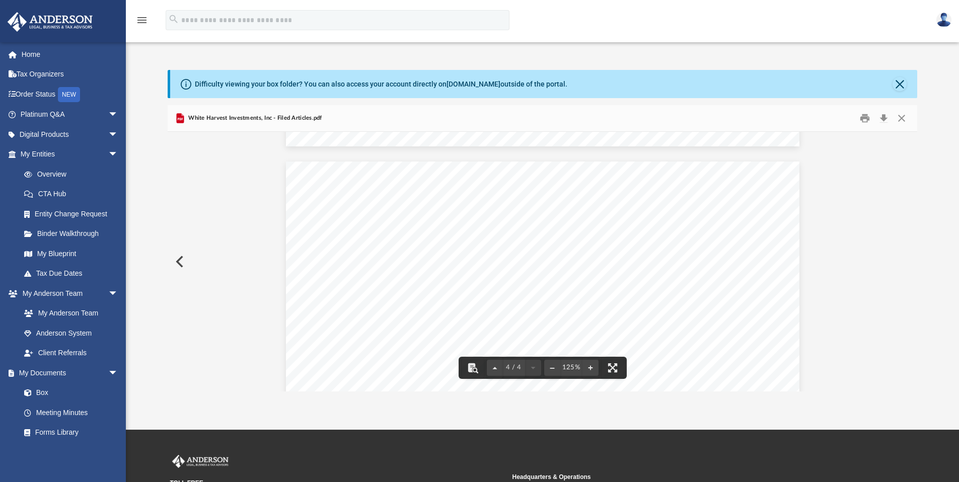
scroll to position [1996, 0]
click at [899, 117] on button "Close" at bounding box center [902, 119] width 18 height 16
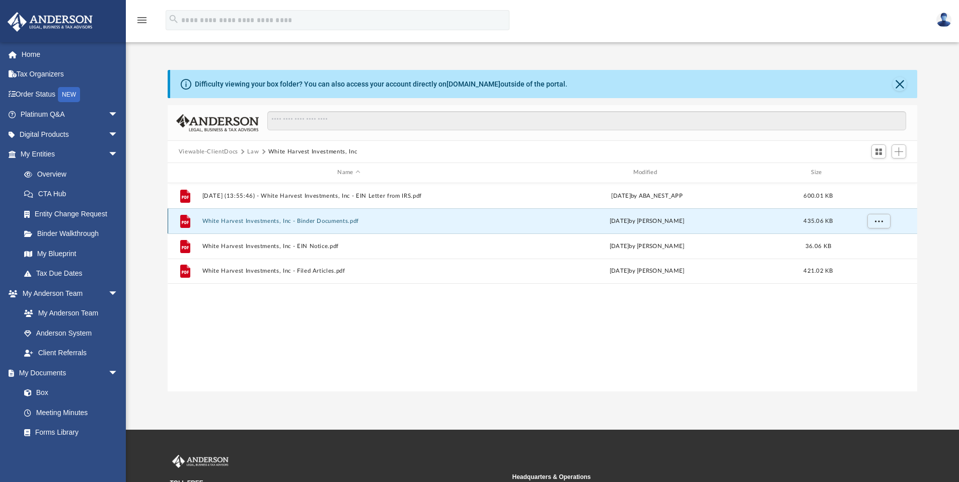
click at [301, 222] on button "White Harvest Investments, Inc - Binder Documents.pdf" at bounding box center [349, 221] width 294 height 7
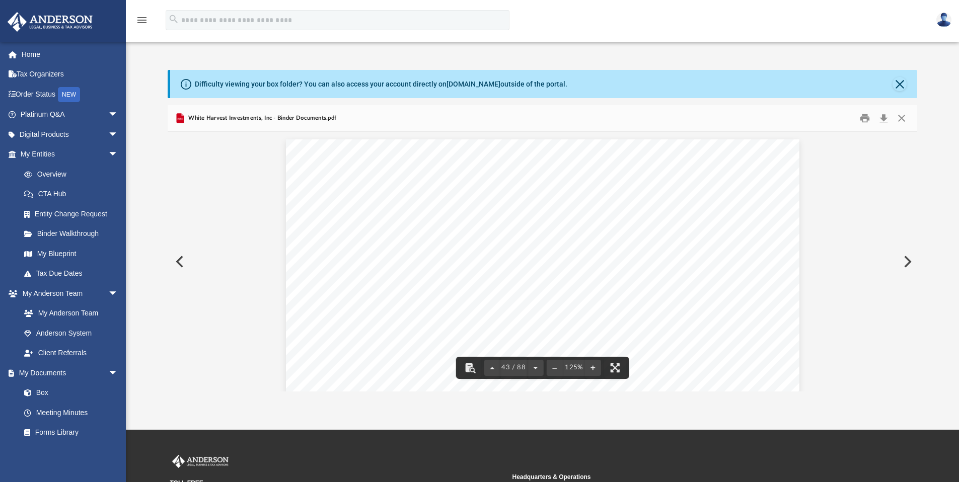
scroll to position [28553, 0]
click at [458, 374] on div "43 / 88 125%" at bounding box center [543, 368] width 174 height 22
click at [471, 368] on button "File preview" at bounding box center [470, 368] width 22 height 22
type input "*******"
click at [871, 135] on button "File preview" at bounding box center [879, 143] width 17 height 17
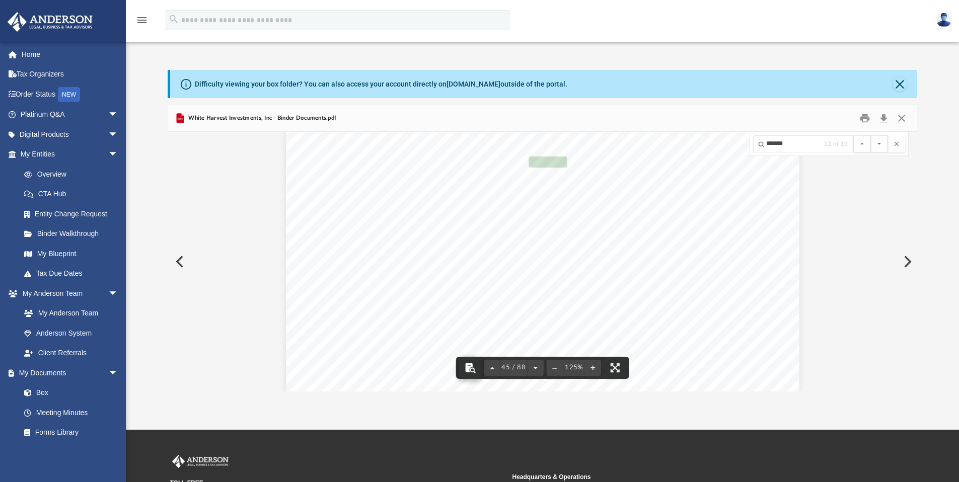
click at [871, 135] on button "File preview" at bounding box center [879, 143] width 17 height 17
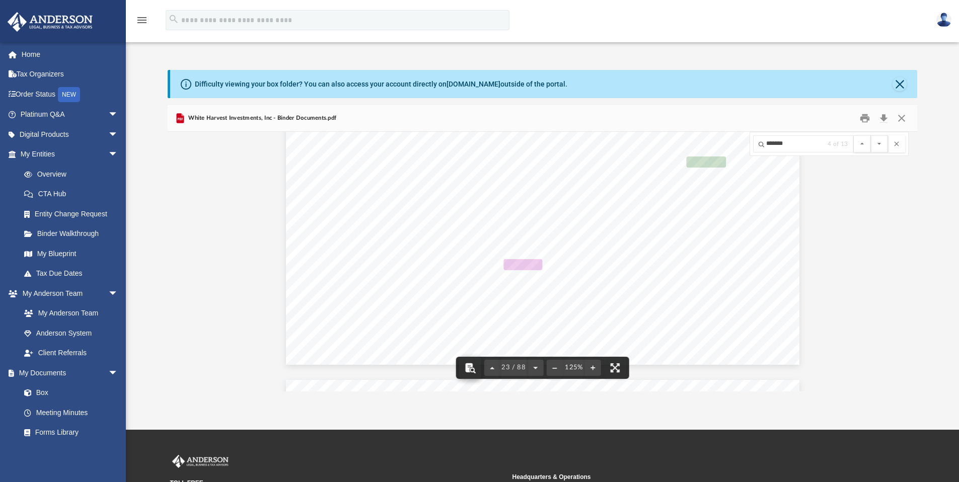
click at [871, 135] on button "File preview" at bounding box center [879, 143] width 17 height 17
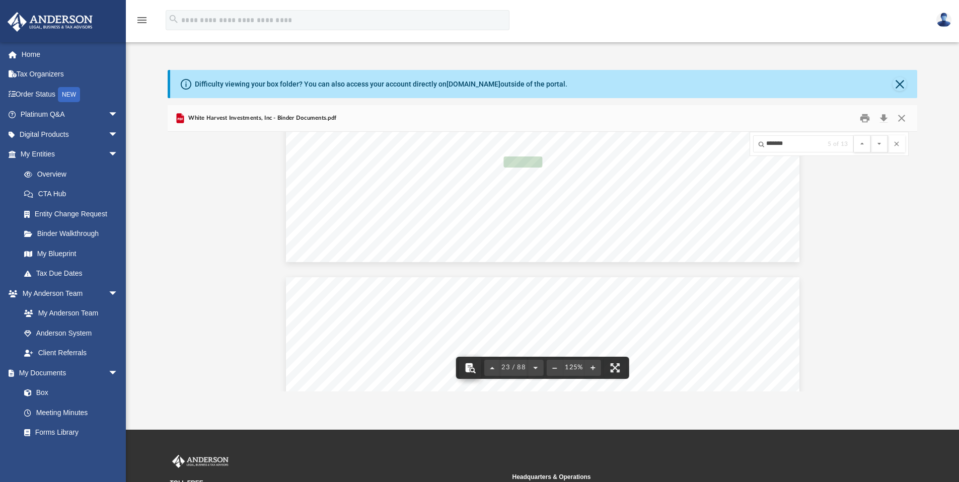
click at [871, 135] on button "File preview" at bounding box center [879, 143] width 17 height 17
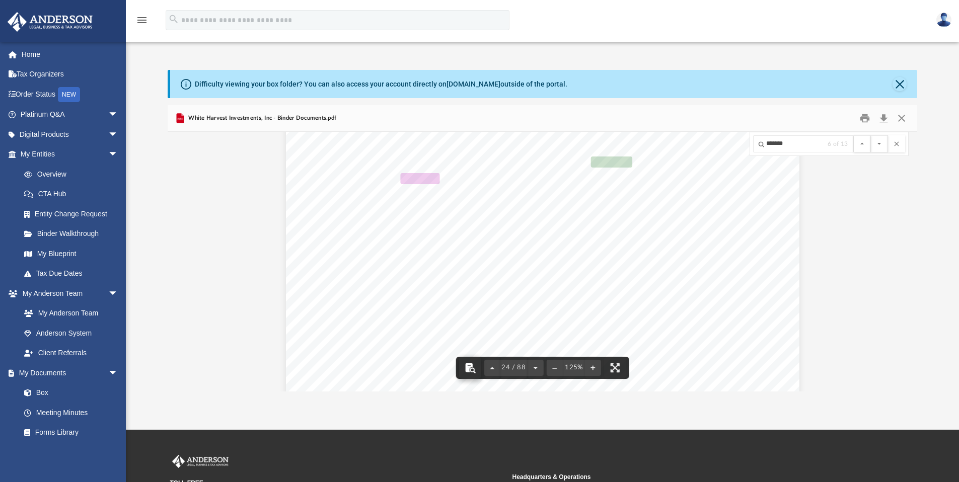
click at [871, 135] on button "File preview" at bounding box center [879, 143] width 17 height 17
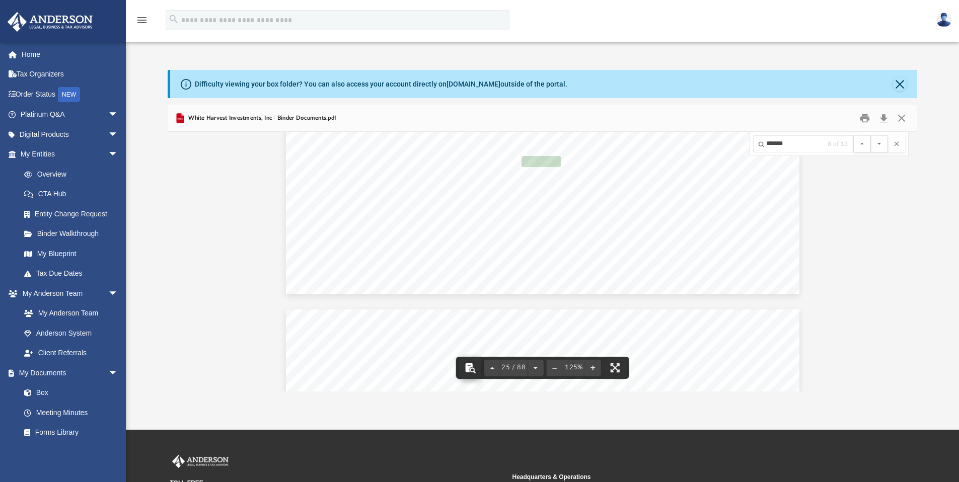
click at [871, 135] on button "File preview" at bounding box center [879, 143] width 17 height 17
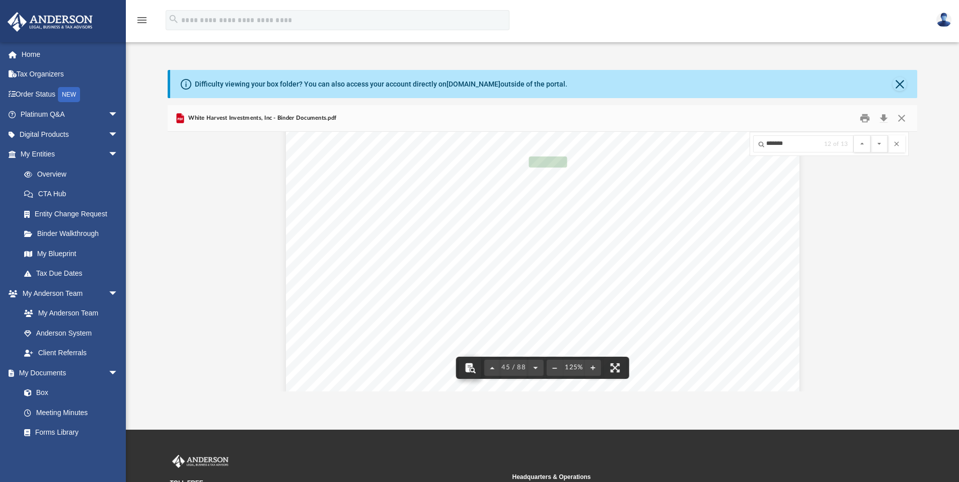
click at [871, 135] on button "File preview" at bounding box center [879, 143] width 17 height 17
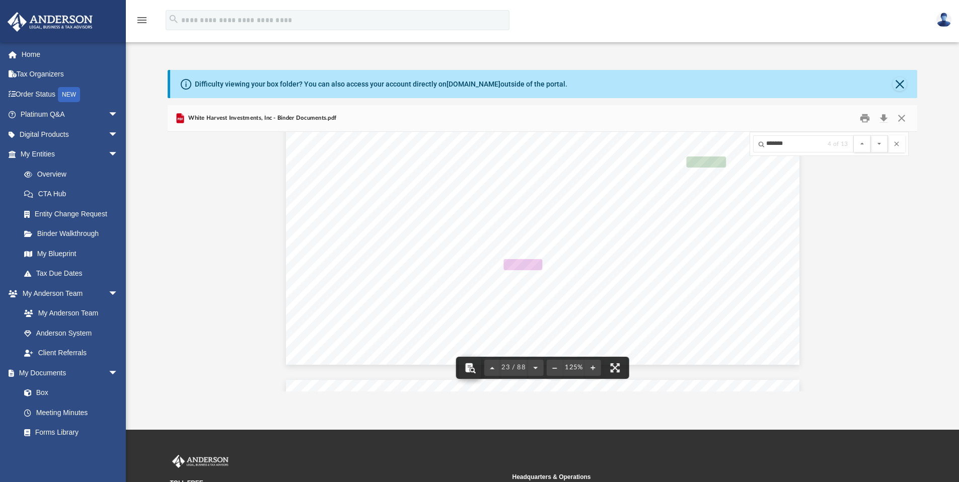
click at [871, 135] on button "File preview" at bounding box center [879, 143] width 17 height 17
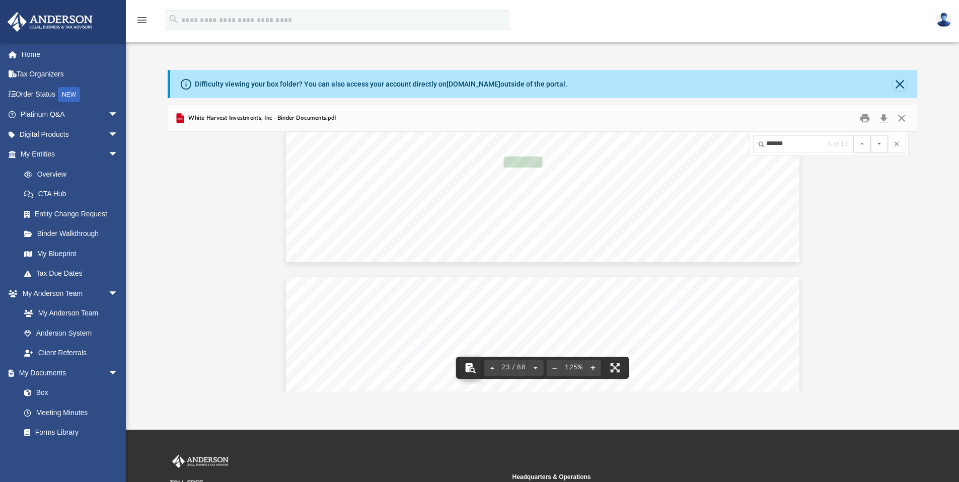
click at [871, 135] on button "File preview" at bounding box center [879, 143] width 17 height 17
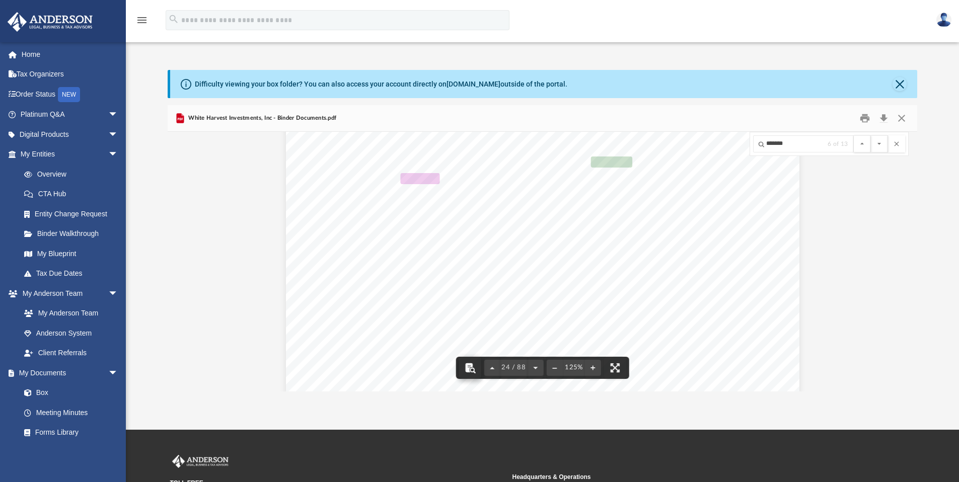
click at [871, 135] on button "File preview" at bounding box center [879, 143] width 17 height 17
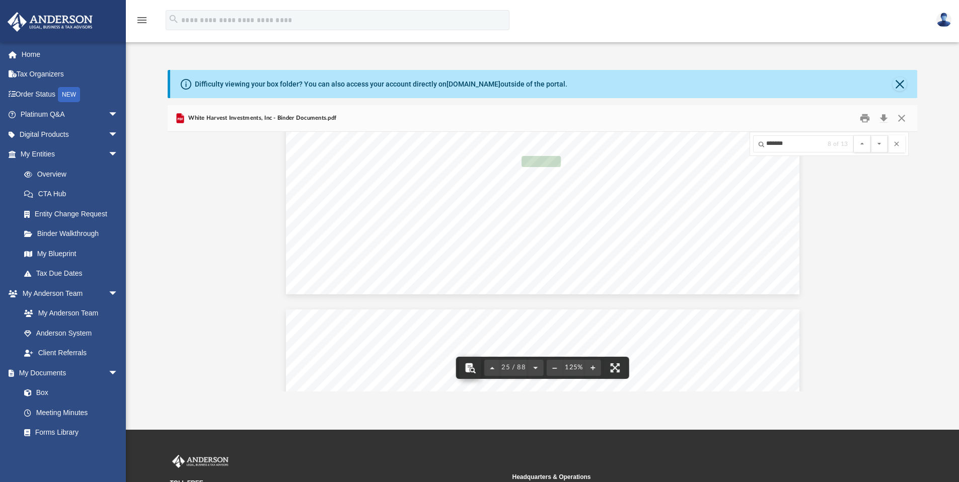
click at [871, 135] on button "File preview" at bounding box center [879, 143] width 17 height 17
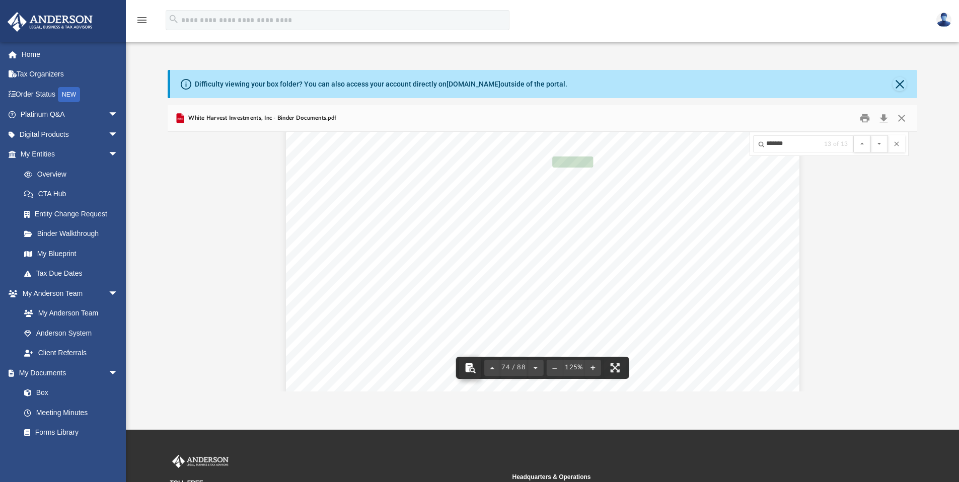
click at [871, 135] on button "File preview" at bounding box center [879, 143] width 17 height 17
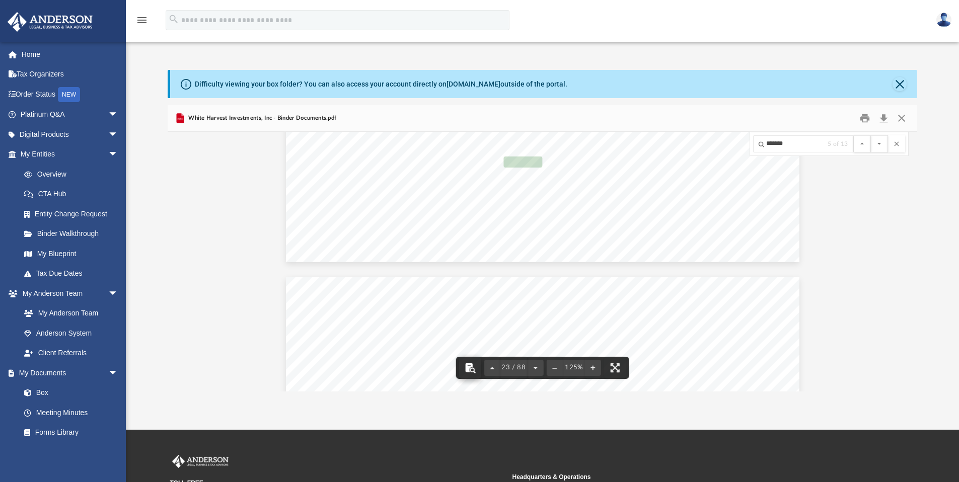
click at [871, 135] on button "File preview" at bounding box center [879, 143] width 17 height 17
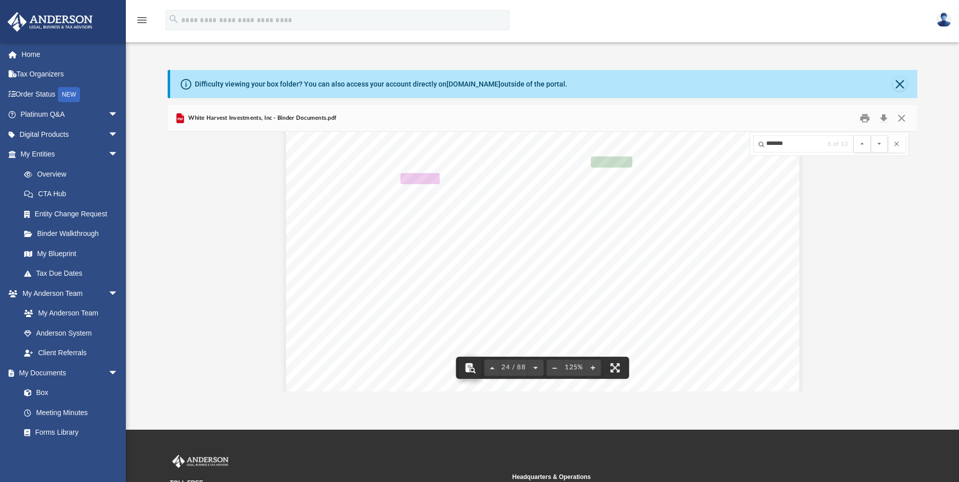
click at [871, 135] on button "File preview" at bounding box center [879, 143] width 17 height 17
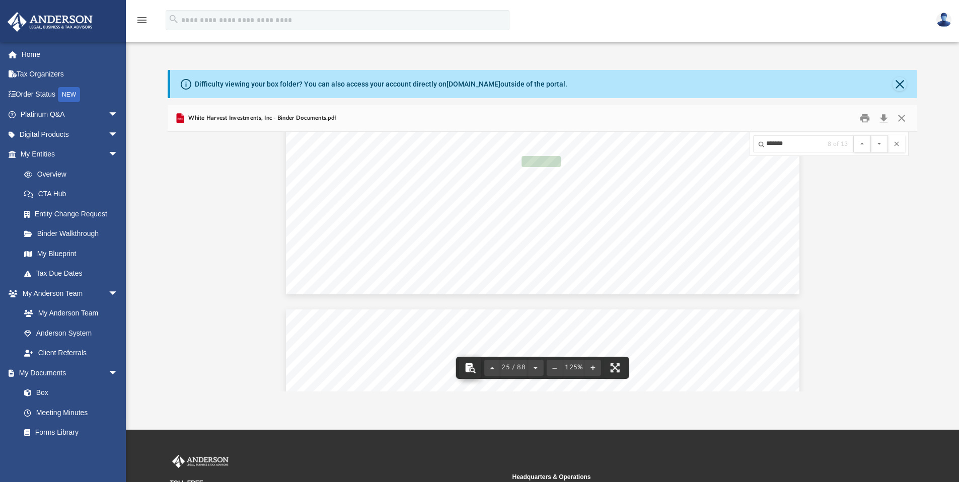
click at [871, 135] on button "File preview" at bounding box center [879, 143] width 17 height 17
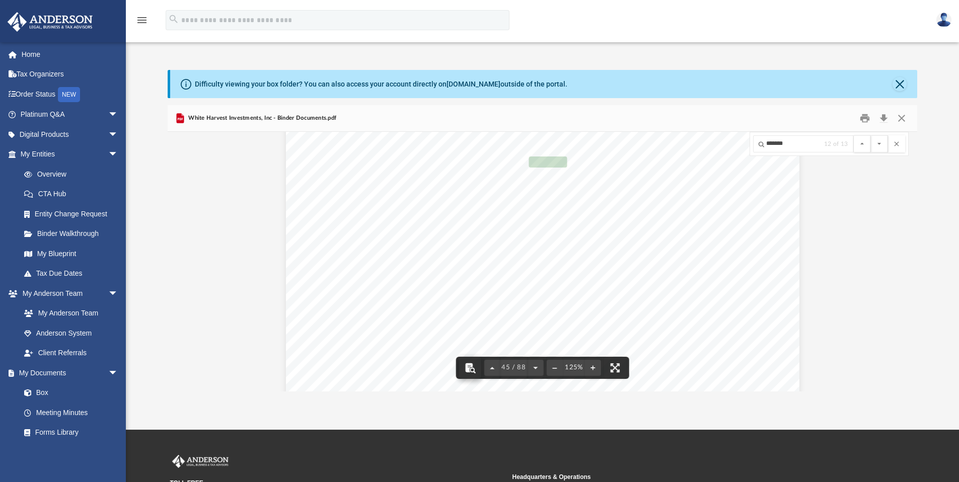
click at [871, 135] on button "File preview" at bounding box center [879, 143] width 17 height 17
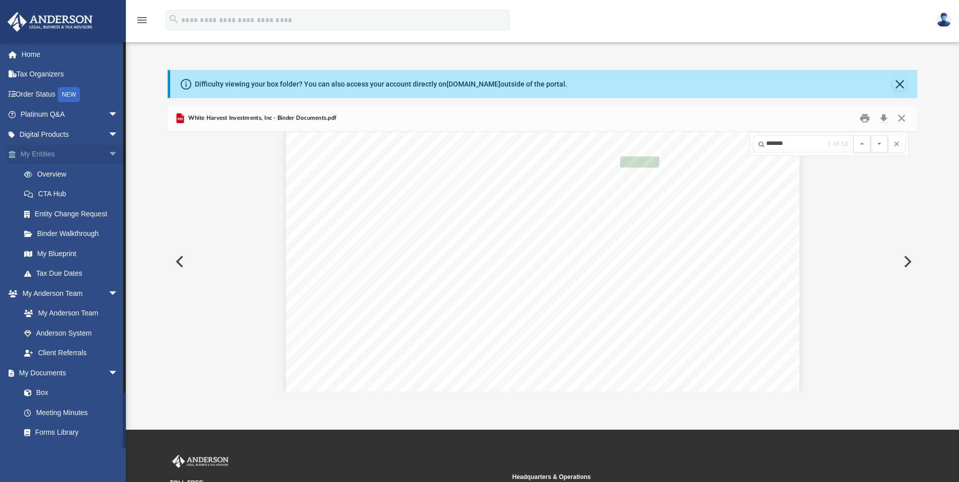
click at [41, 156] on link "My Entities arrow_drop_down" at bounding box center [70, 155] width 126 height 20
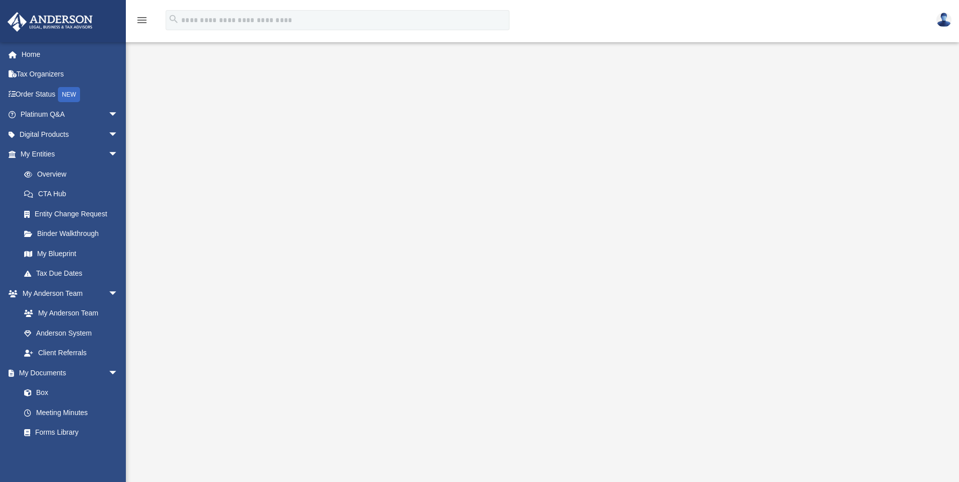
scroll to position [2, 0]
click at [54, 156] on link "My Entities arrow_drop_down" at bounding box center [70, 155] width 126 height 20
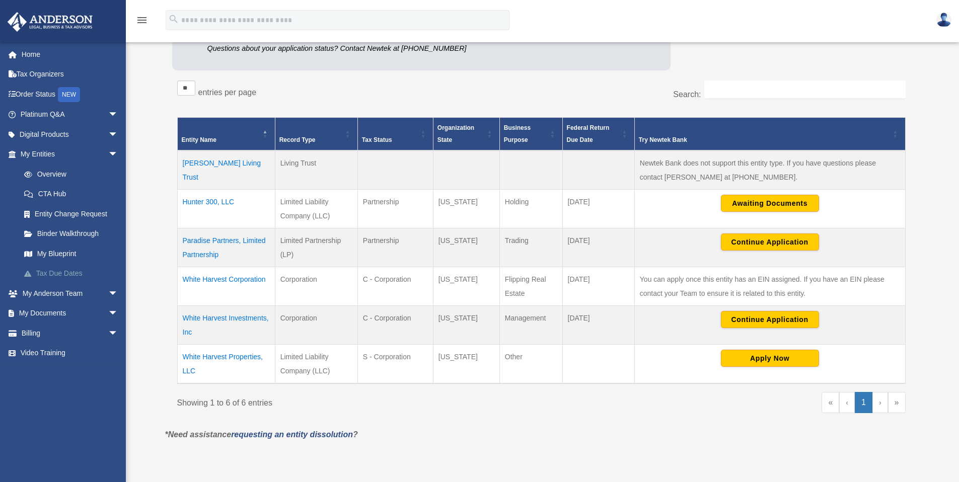
scroll to position [162, 0]
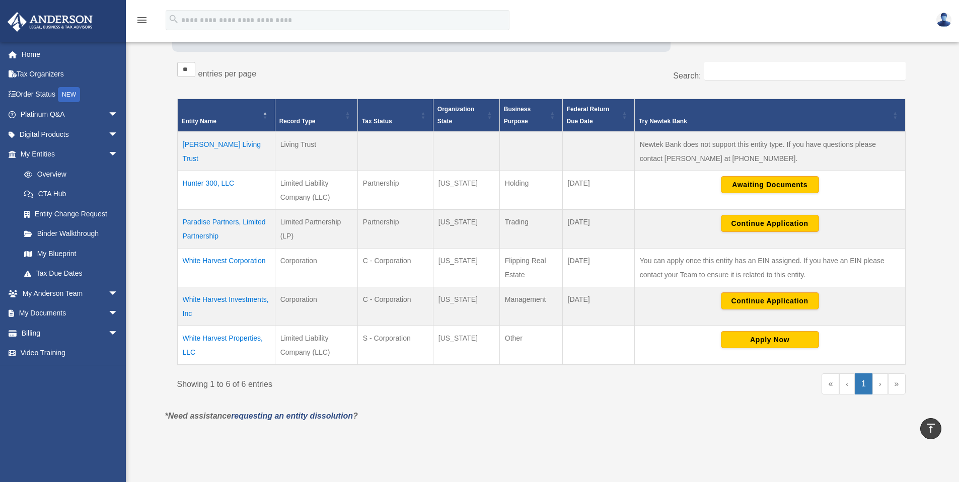
click at [206, 298] on td "White Harvest Investments, Inc" at bounding box center [226, 307] width 98 height 39
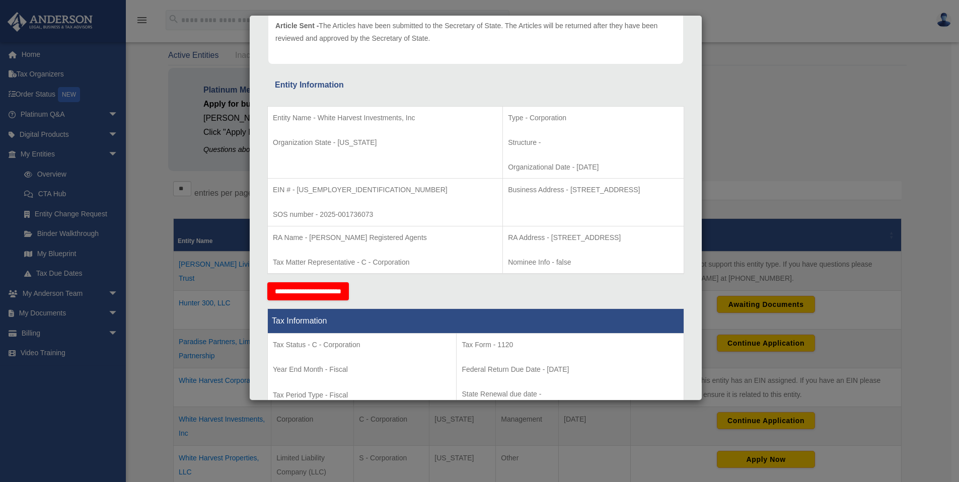
scroll to position [128, 0]
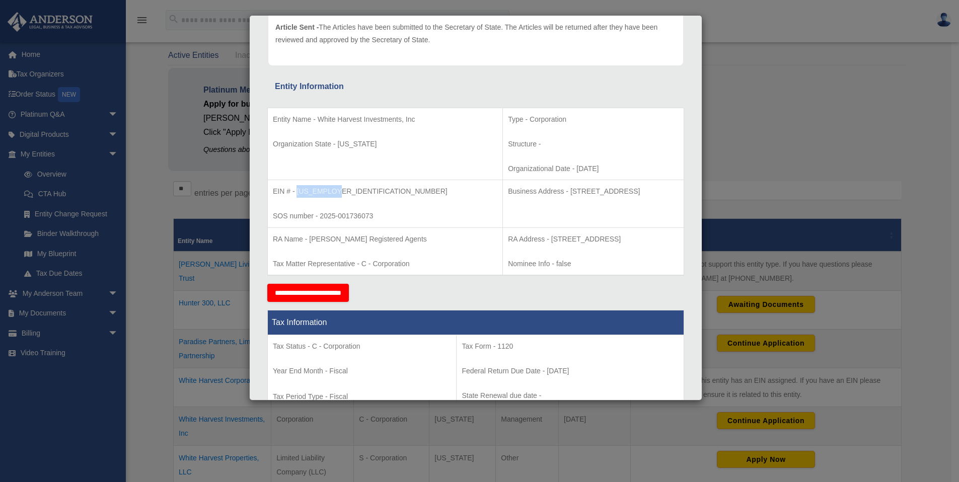
drag, startPoint x: 336, startPoint y: 191, endPoint x: 297, endPoint y: 191, distance: 39.3
click at [296, 191] on p "EIN # - [US_EMPLOYER_IDENTIFICATION_NUMBER]" at bounding box center [385, 191] width 225 height 13
copy p "[US_EMPLOYER_IDENTIFICATION_NUMBER]"
click at [39, 322] on div "Details × Articles Sent Organizational Date" at bounding box center [479, 241] width 959 height 482
click at [34, 315] on div "Details × Articles Sent Organizational Date" at bounding box center [479, 241] width 959 height 482
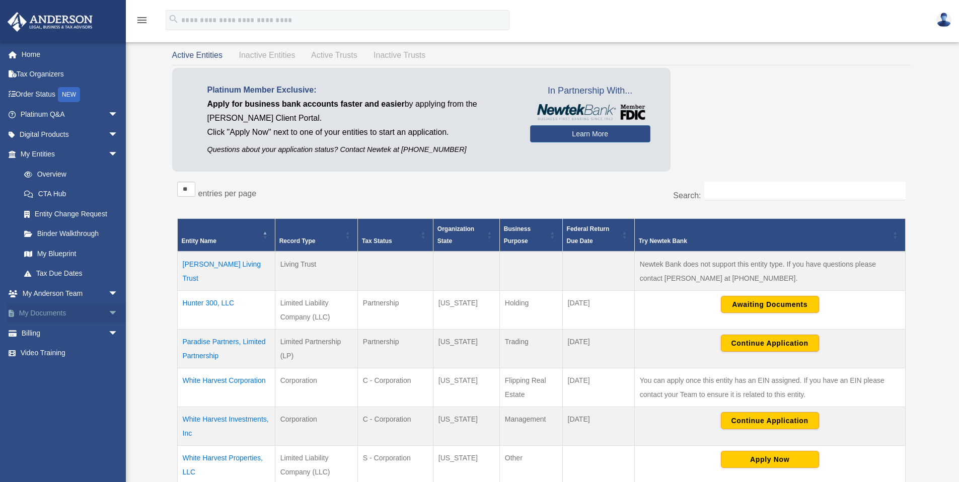
click at [40, 313] on link "My Documents arrow_drop_down" at bounding box center [70, 314] width 126 height 20
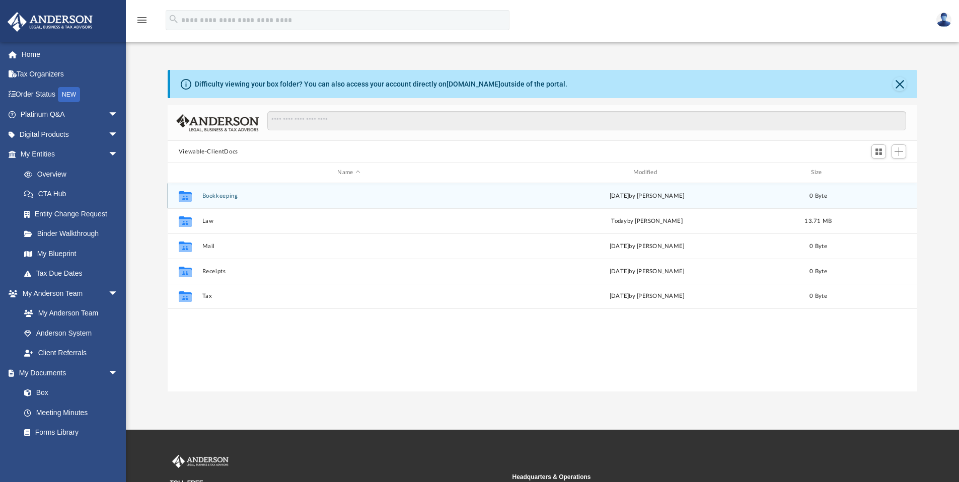
scroll to position [222, 742]
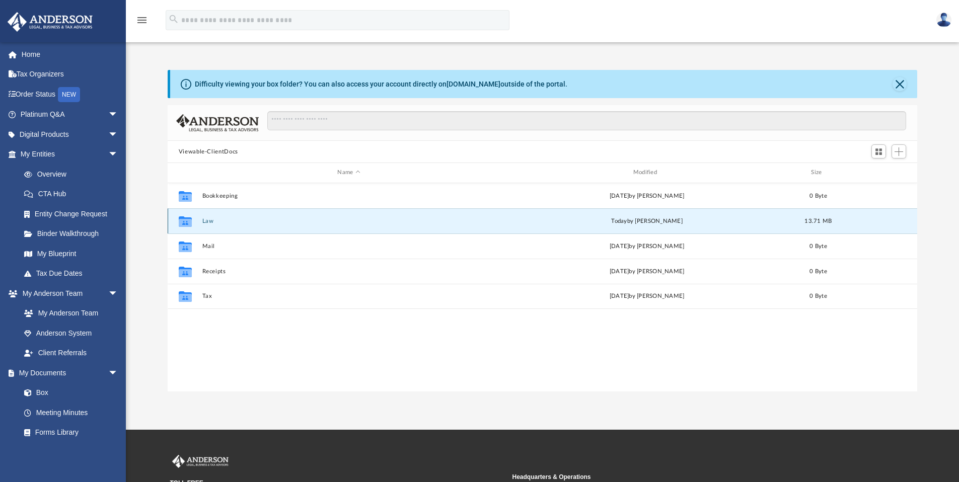
click at [202, 221] on button "Law" at bounding box center [349, 221] width 294 height 7
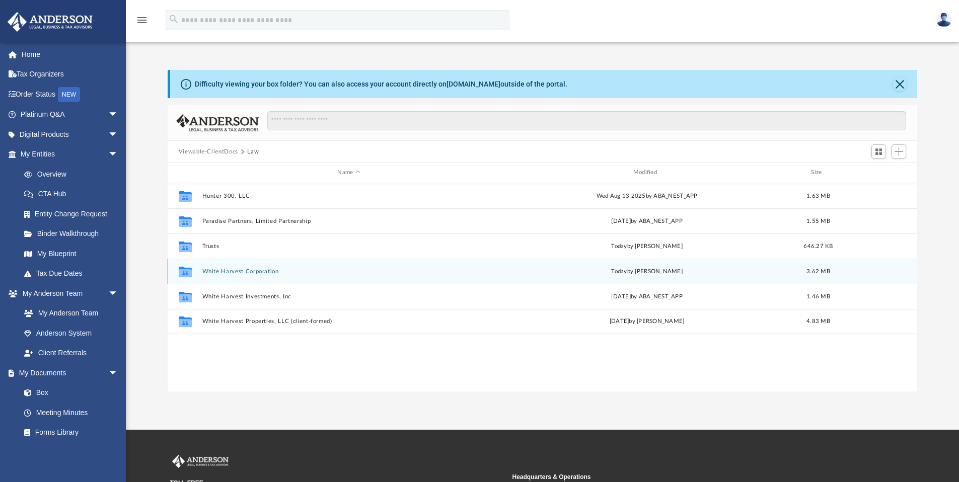
click at [232, 274] on button "White Harvest Corporation" at bounding box center [349, 271] width 294 height 7
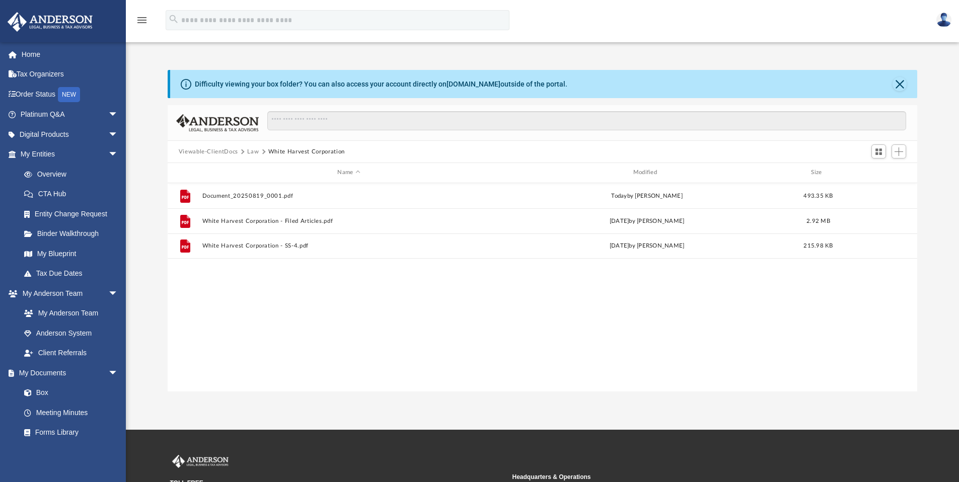
drag, startPoint x: 243, startPoint y: 149, endPoint x: 252, endPoint y: 152, distance: 9.1
click at [244, 149] on span "Viewable-ClientDocs" at bounding box center [213, 152] width 69 height 9
click at [252, 152] on button "Law" at bounding box center [253, 152] width 12 height 9
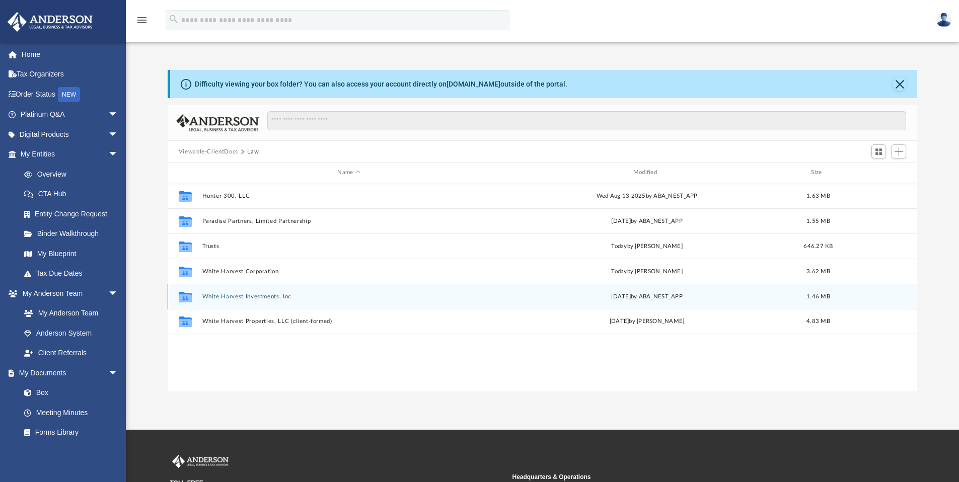
click at [245, 294] on button "White Harvest Investments, Inc" at bounding box center [349, 297] width 294 height 7
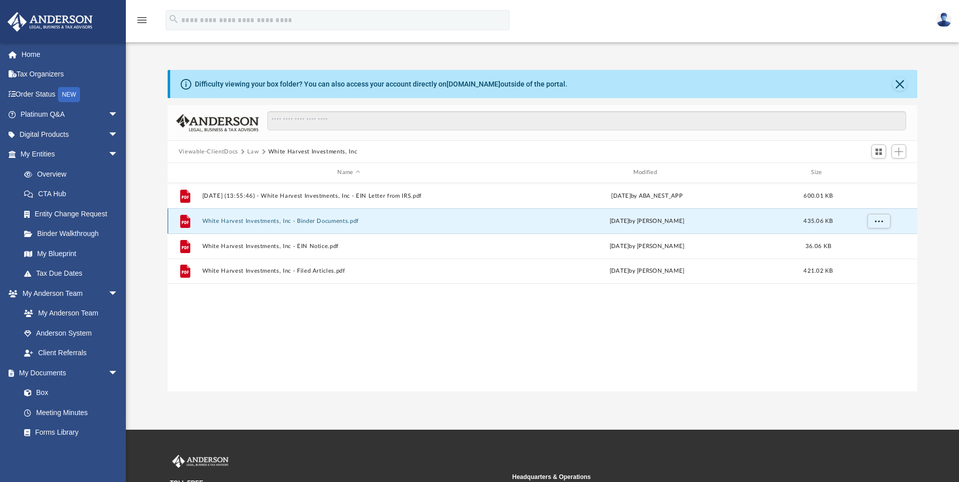
click at [282, 221] on button "White Harvest Investments, Inc - Binder Documents.pdf" at bounding box center [349, 221] width 294 height 7
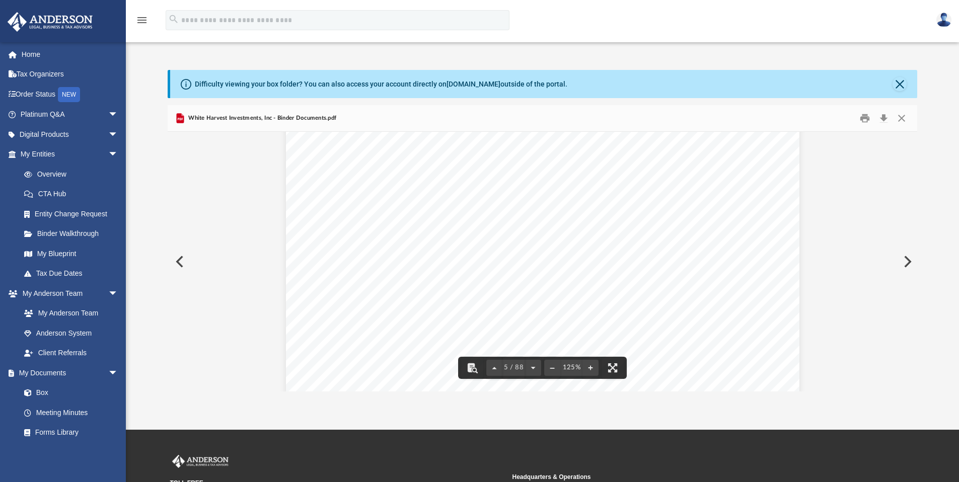
scroll to position [2959, 0]
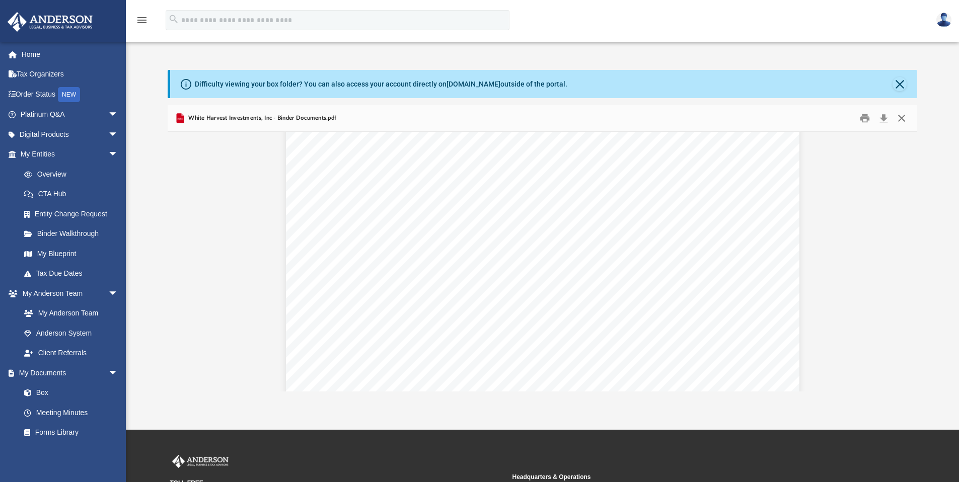
click at [902, 118] on button "Close" at bounding box center [902, 119] width 18 height 16
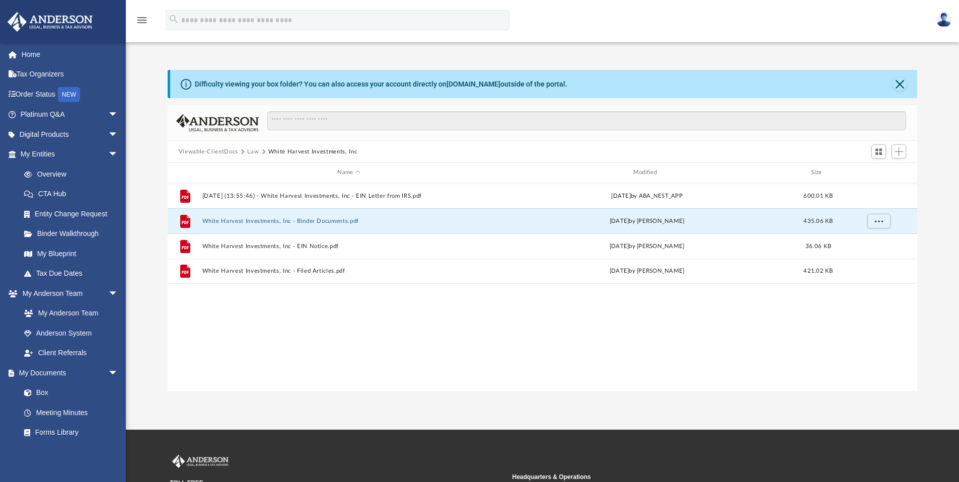
click at [249, 150] on button "Law" at bounding box center [253, 152] width 12 height 9
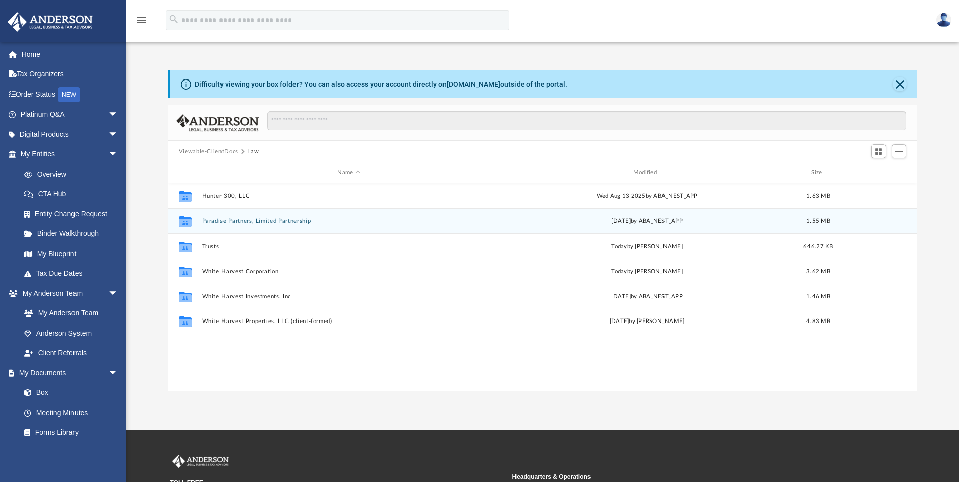
click at [232, 222] on button "Paradise Partners, Limited Partnership" at bounding box center [349, 221] width 294 height 7
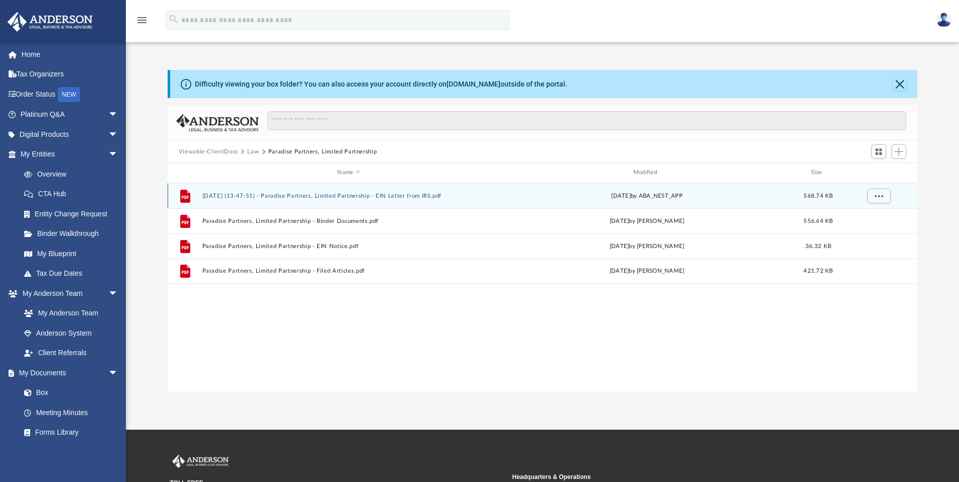
click at [330, 193] on button "2025.08.19 (13:47:51) - Paradise Partners, Limited Partnership - EIN Letter fro…" at bounding box center [349, 196] width 294 height 7
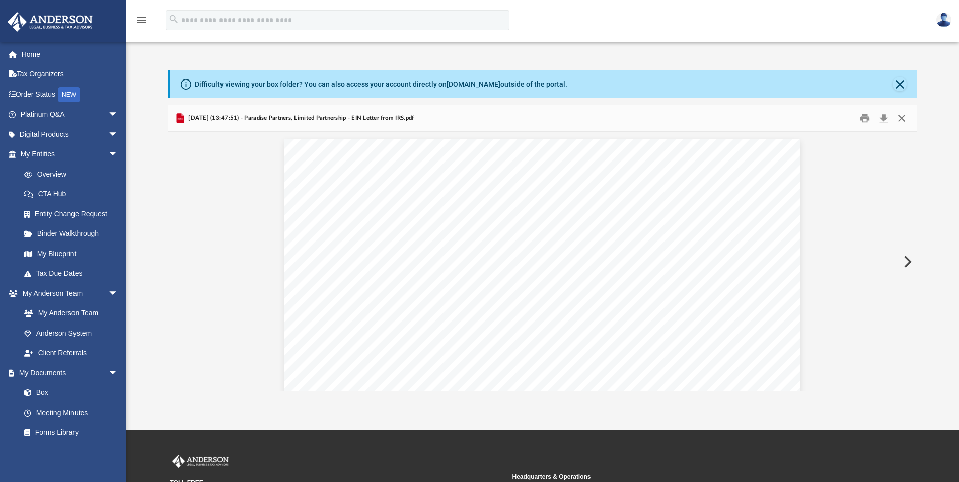
click at [904, 120] on button "Close" at bounding box center [902, 119] width 18 height 16
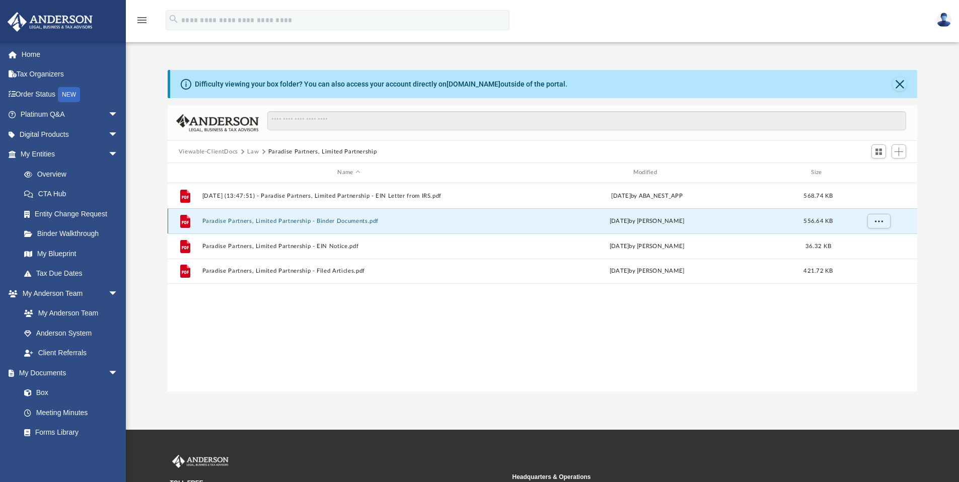
click at [286, 224] on button "Paradise Partners, Limited Partnership - Binder Documents.pdf" at bounding box center [349, 221] width 294 height 7
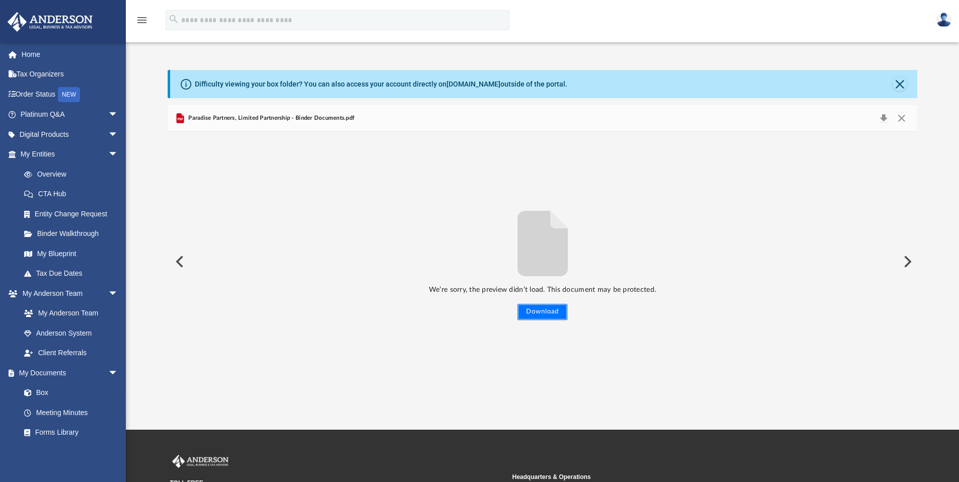
click at [536, 309] on button "Download" at bounding box center [543, 312] width 50 height 16
click at [905, 118] on button "Close" at bounding box center [902, 118] width 18 height 14
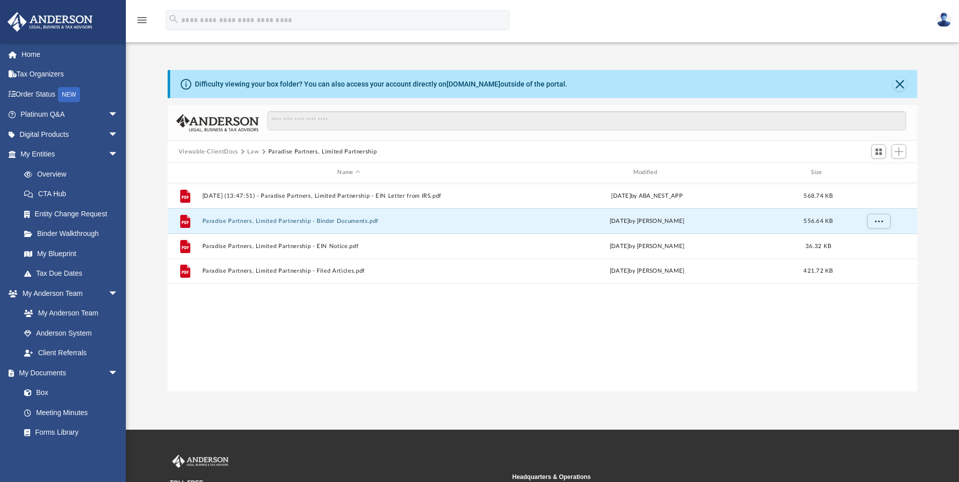
click at [244, 153] on span "Viewable-ClientDocs" at bounding box center [213, 152] width 69 height 9
click at [255, 153] on button "Law" at bounding box center [253, 152] width 12 height 9
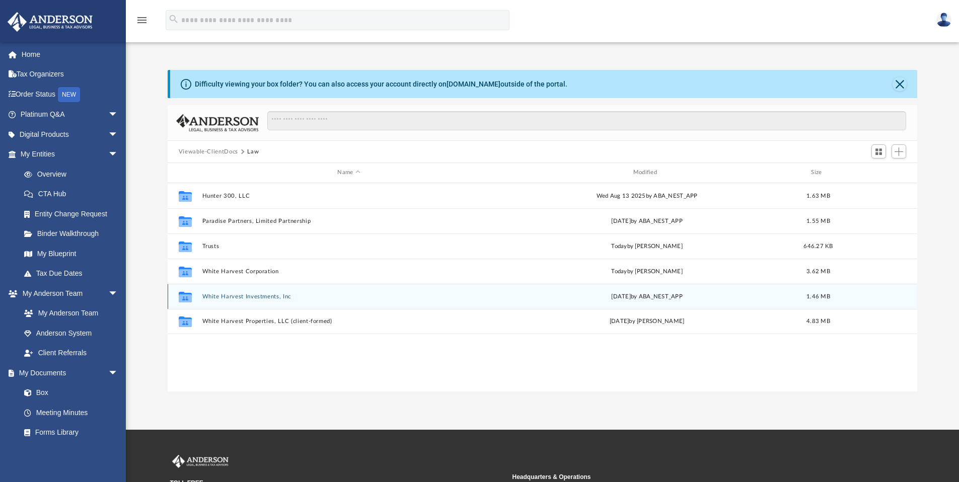
click at [242, 298] on button "White Harvest Investments, Inc" at bounding box center [349, 297] width 294 height 7
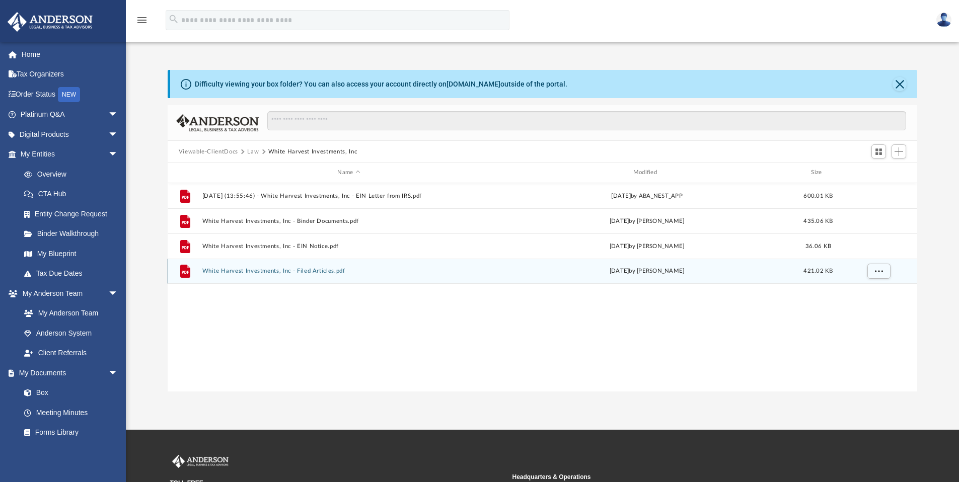
click at [277, 276] on div "File White Harvest Investments, Inc - Filed Articles.pdf Sun Aug 3 2025 by Toma…" at bounding box center [543, 271] width 750 height 25
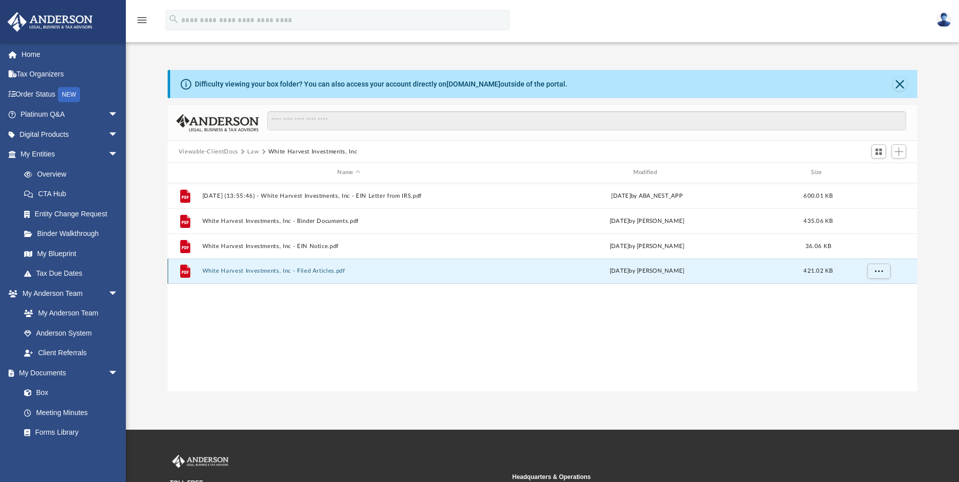
click at [275, 271] on button "White Harvest Investments, Inc - Filed Articles.pdf" at bounding box center [349, 271] width 294 height 7
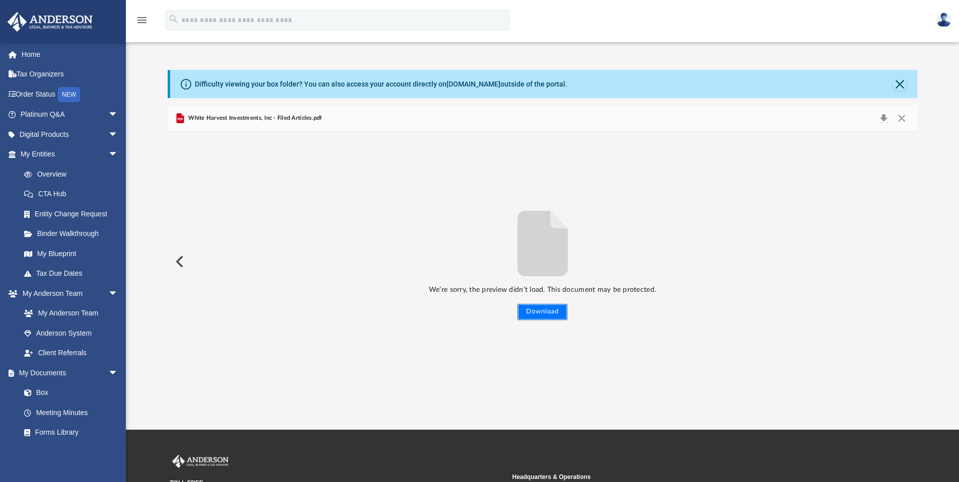
click at [551, 312] on button "Download" at bounding box center [543, 312] width 50 height 16
click at [24, 56] on link "Home" at bounding box center [70, 54] width 126 height 20
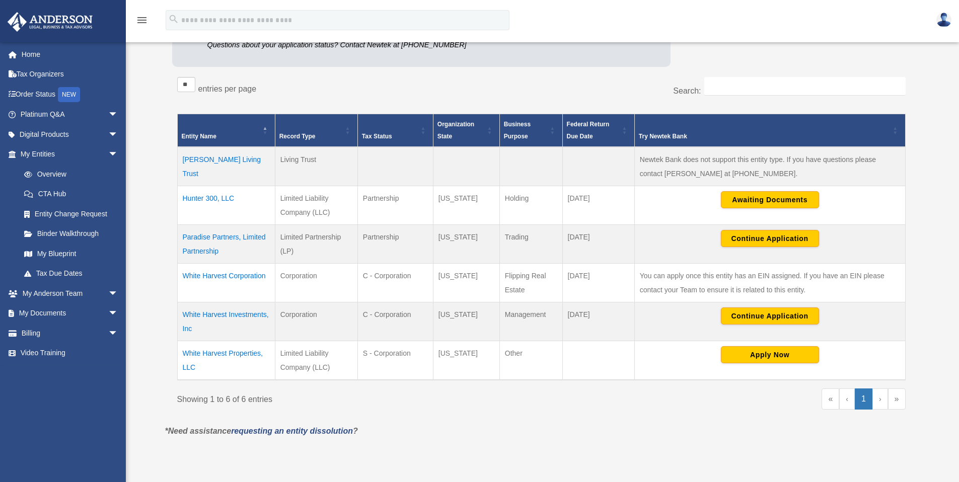
scroll to position [164, 0]
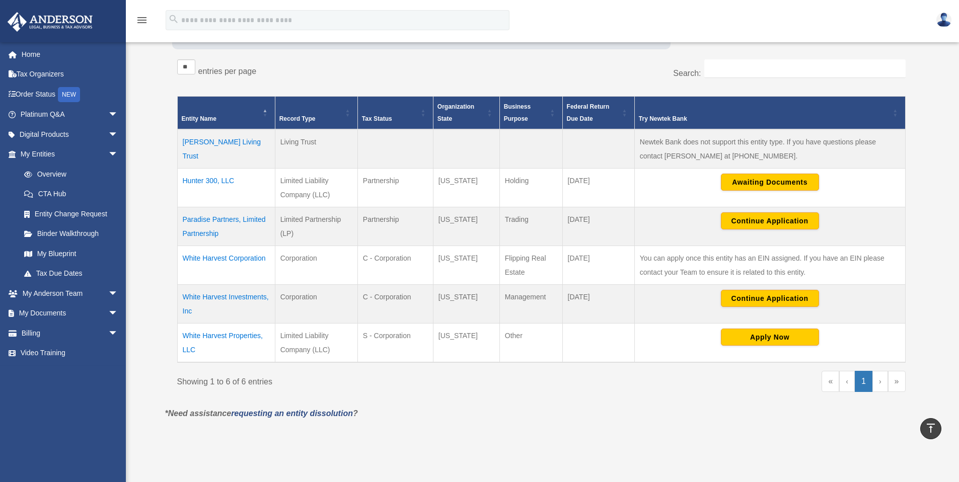
click at [215, 221] on td "Paradise Partners, Limited Partnership" at bounding box center [226, 226] width 98 height 39
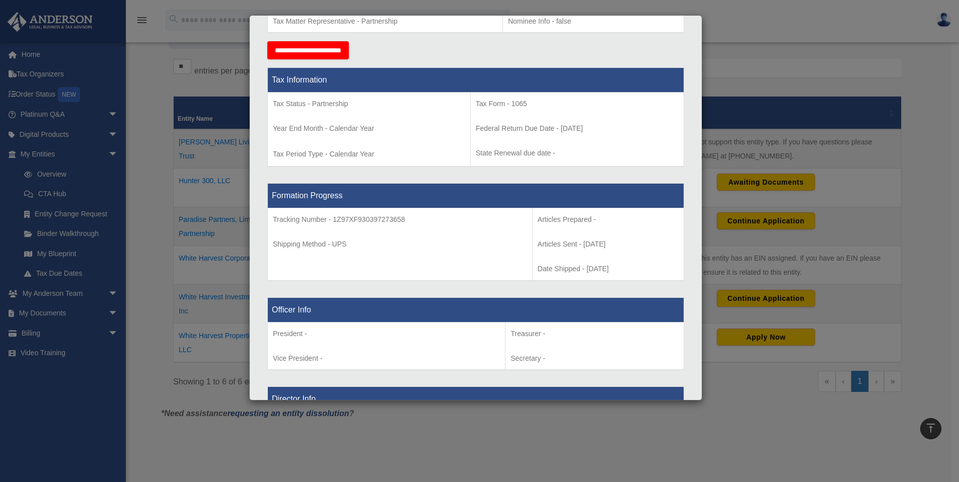
scroll to position [393, 0]
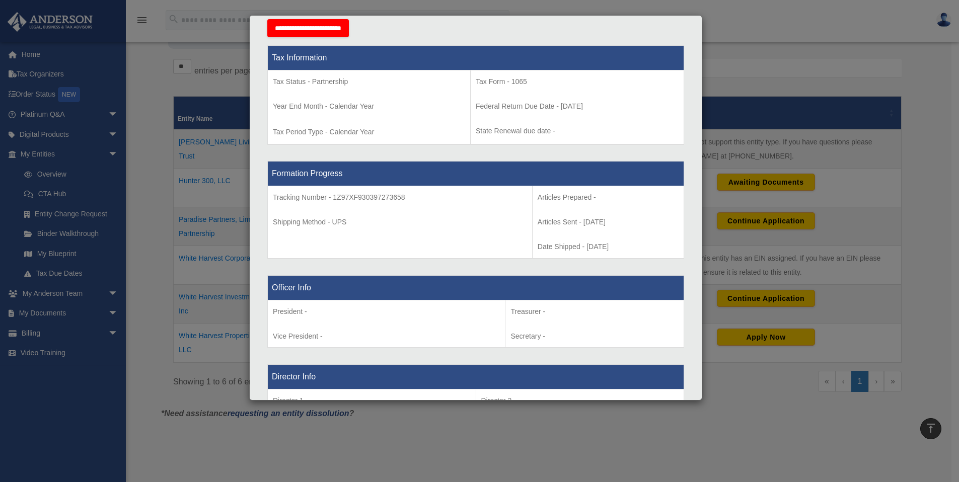
click at [190, 178] on div "Details × Articles Sent Organizational Date" at bounding box center [479, 241] width 959 height 482
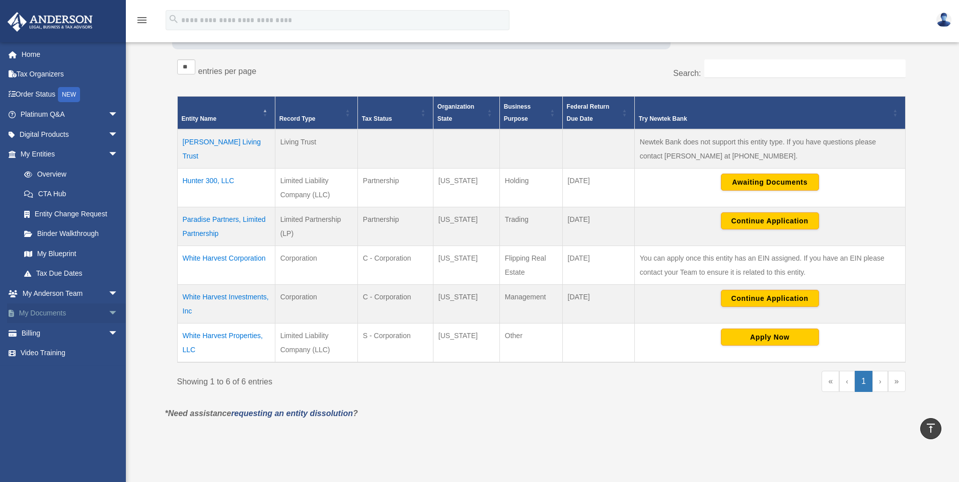
click at [52, 314] on link "My Documents arrow_drop_down" at bounding box center [70, 314] width 126 height 20
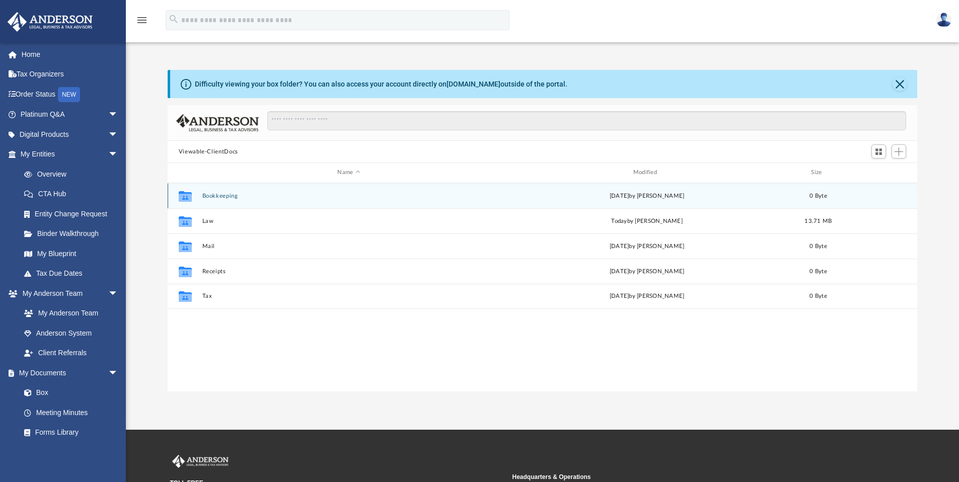
scroll to position [222, 742]
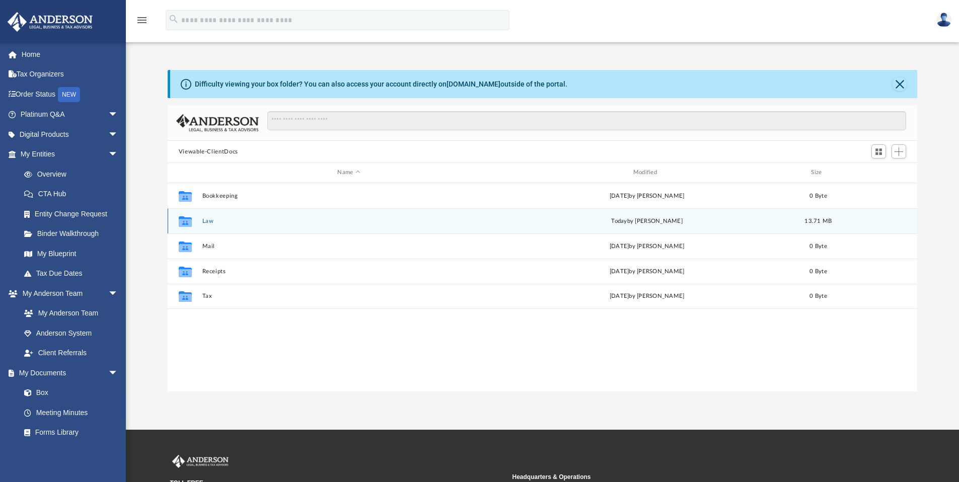
click at [210, 224] on button "Law" at bounding box center [349, 221] width 294 height 7
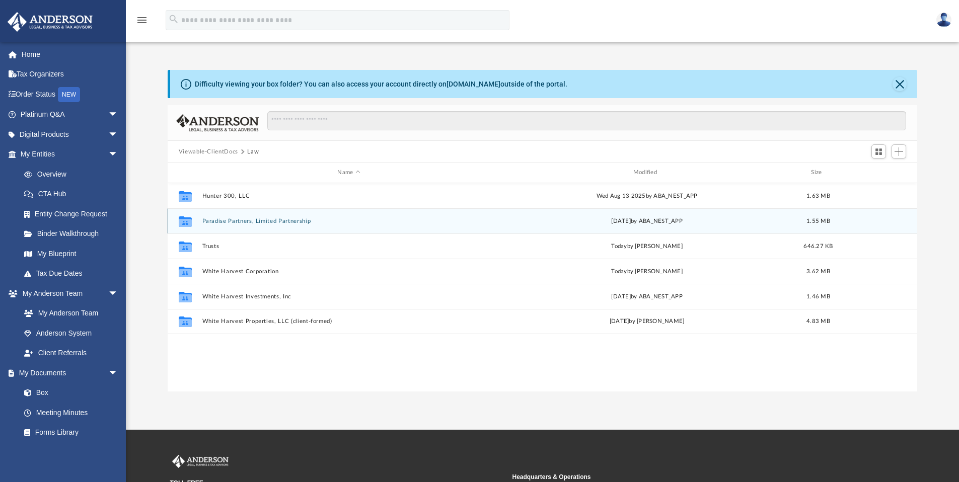
click at [216, 225] on div "Collaborated Folder Paradise Partners, Limited Partnership [DATE] by ABA_NEST_A…" at bounding box center [543, 220] width 750 height 25
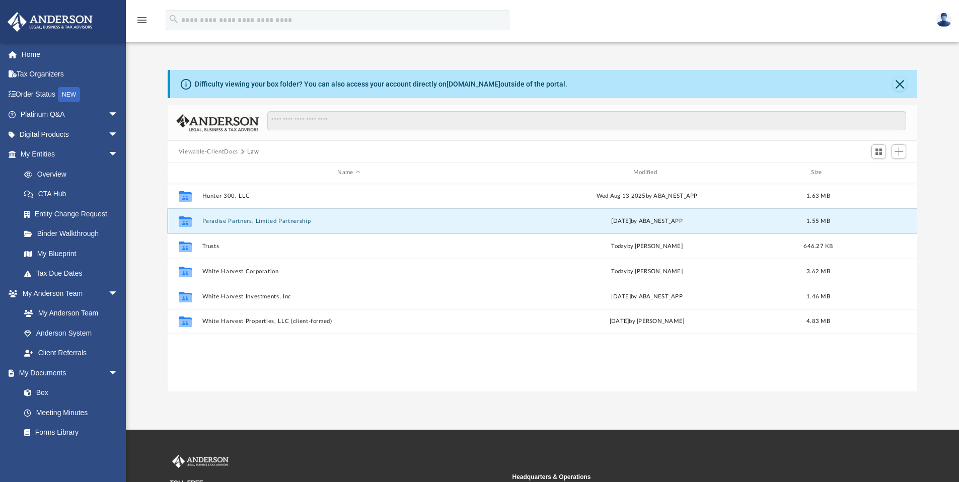
click at [216, 222] on button "Paradise Partners, Limited Partnership" at bounding box center [349, 221] width 294 height 7
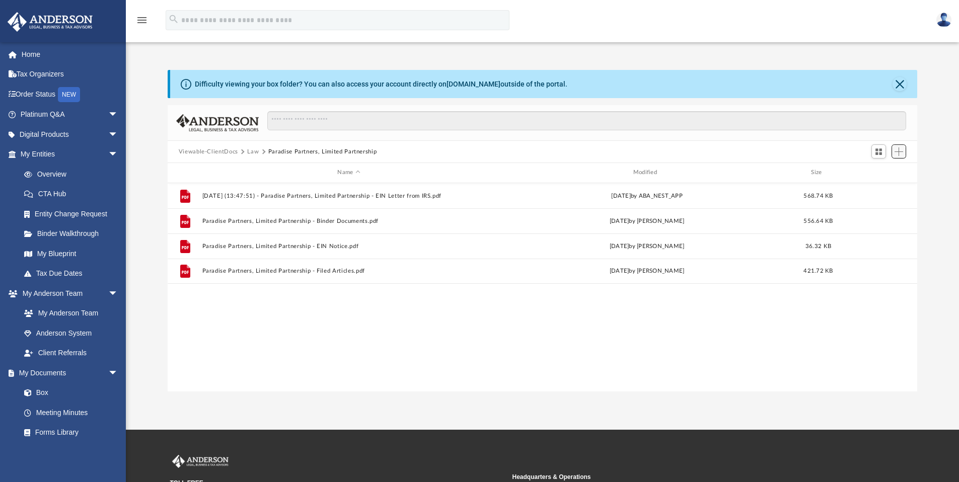
click at [896, 147] on button "Add" at bounding box center [899, 152] width 15 height 14
click at [876, 175] on li "Upload" at bounding box center [885, 172] width 32 height 11
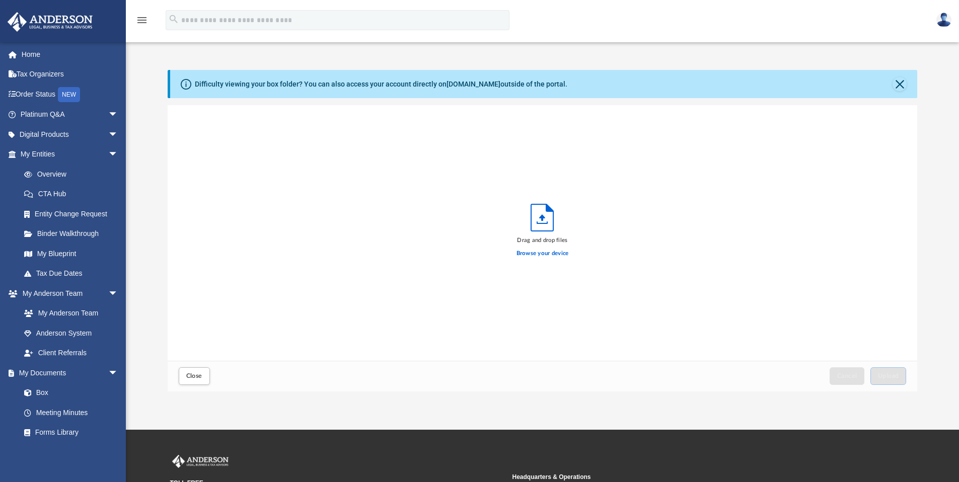
scroll to position [248, 742]
click at [533, 255] on label "Browse your device" at bounding box center [543, 253] width 52 height 9
click at [0, 0] on input "Browse your device" at bounding box center [0, 0] width 0 height 0
click at [887, 374] on span "Upload" at bounding box center [888, 376] width 21 height 6
click at [901, 86] on button "Close" at bounding box center [900, 84] width 14 height 14
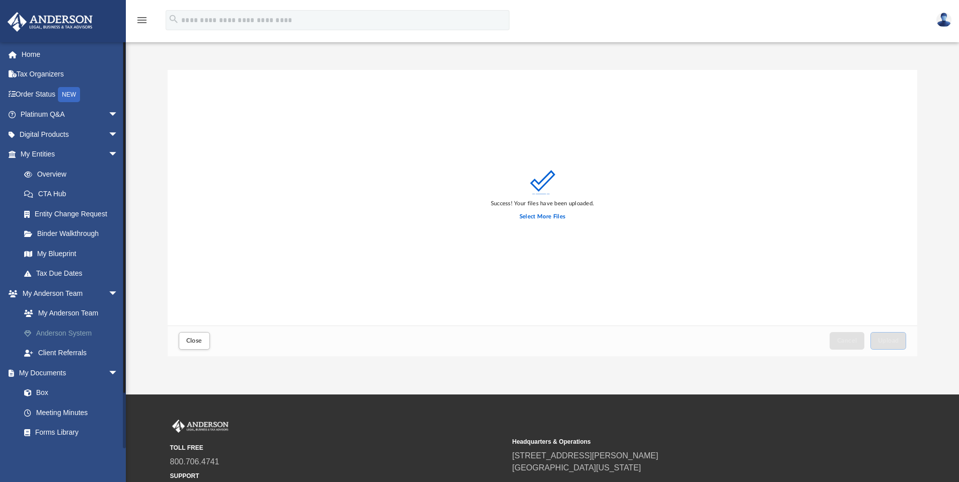
click at [64, 331] on link "Anderson System" at bounding box center [73, 333] width 119 height 20
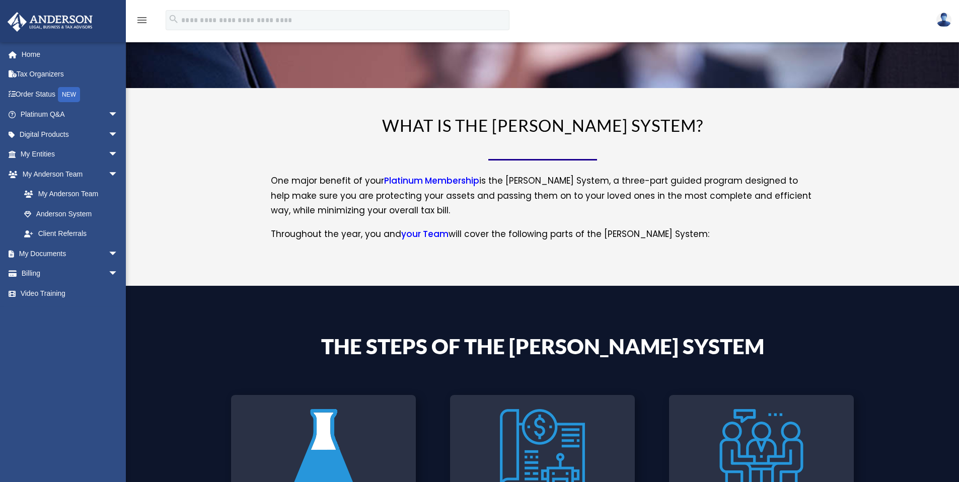
scroll to position [388, 0]
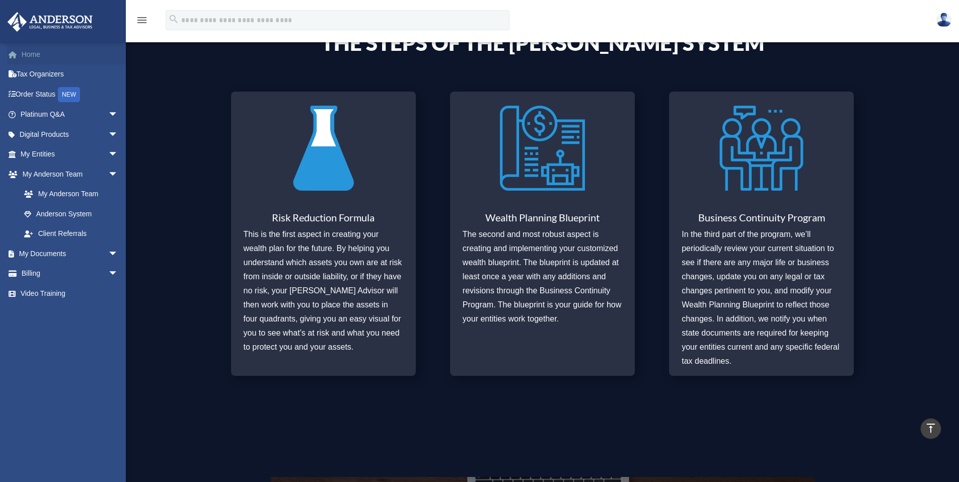
click at [48, 54] on link "Home" at bounding box center [70, 54] width 126 height 20
click at [57, 74] on link "Tax Organizers" at bounding box center [70, 74] width 126 height 20
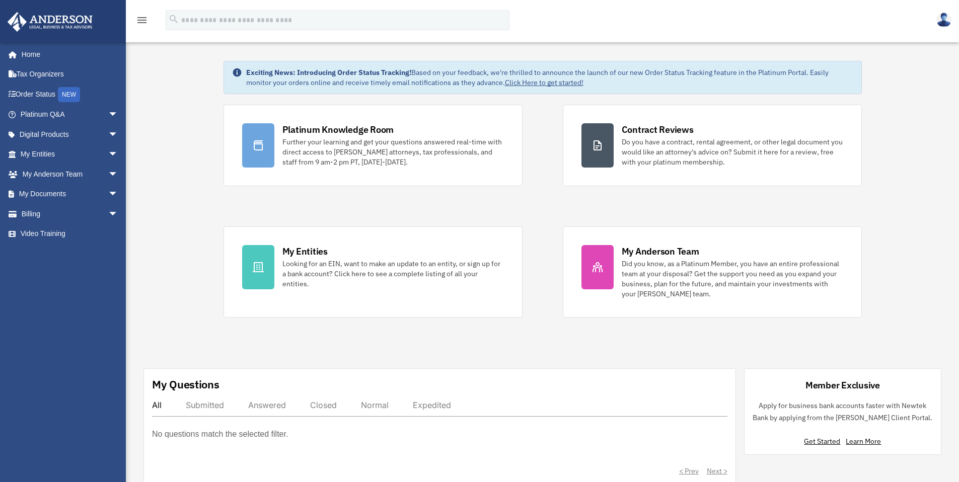
scroll to position [23, 0]
